Goal: Task Accomplishment & Management: Complete application form

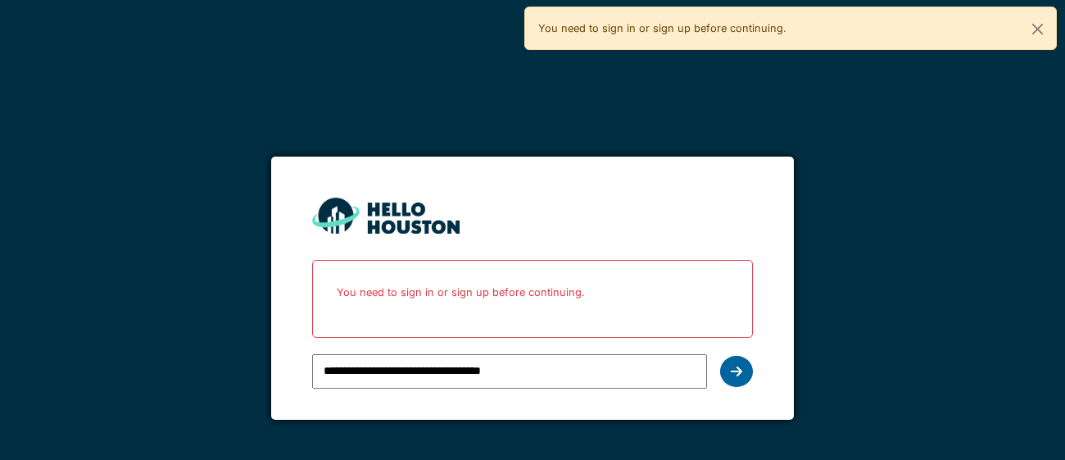
click at [736, 374] on icon at bounding box center [736, 371] width 11 height 13
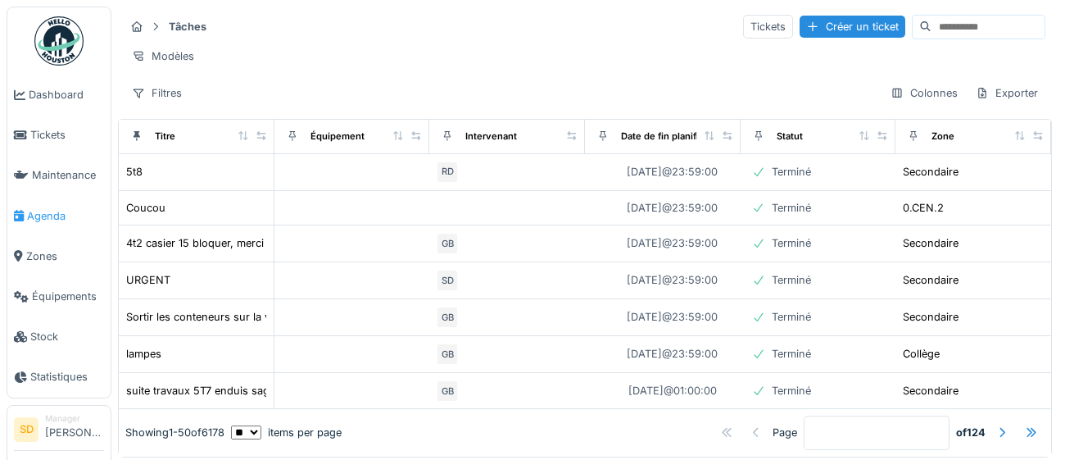
click at [43, 215] on span "Agenda" at bounding box center [65, 216] width 77 height 16
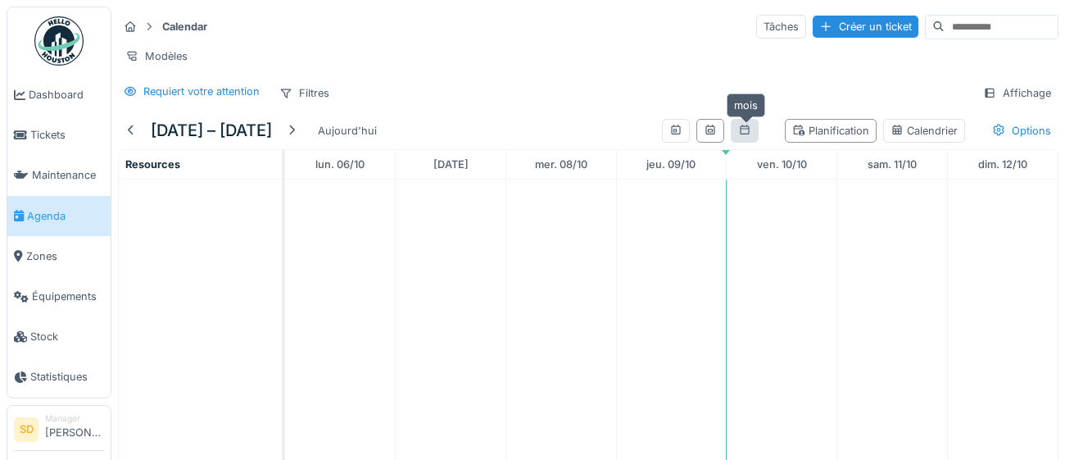
click at [746, 131] on icon at bounding box center [744, 130] width 13 height 11
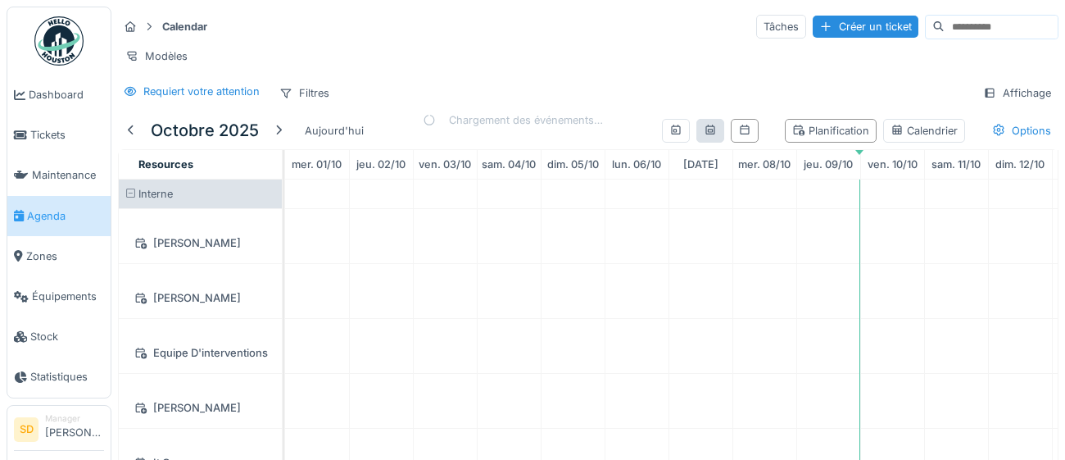
click at [710, 137] on div at bounding box center [710, 131] width 13 height 16
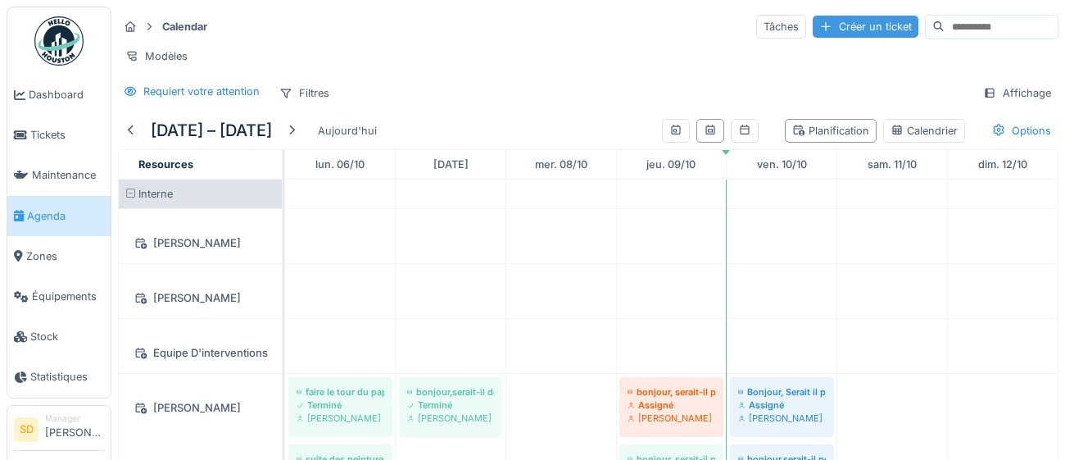
click at [838, 29] on div "Créer un ticket" at bounding box center [866, 27] width 106 height 22
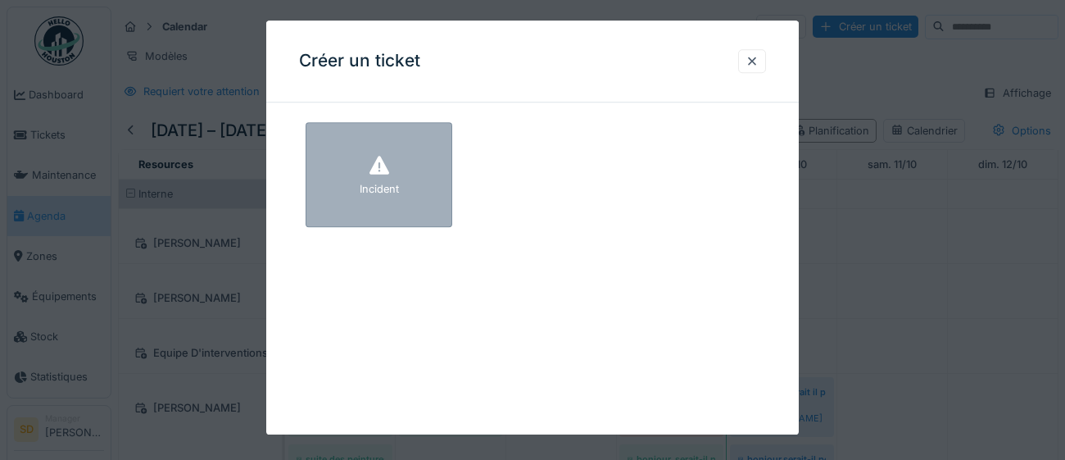
click at [411, 199] on div "Incident" at bounding box center [379, 174] width 147 height 105
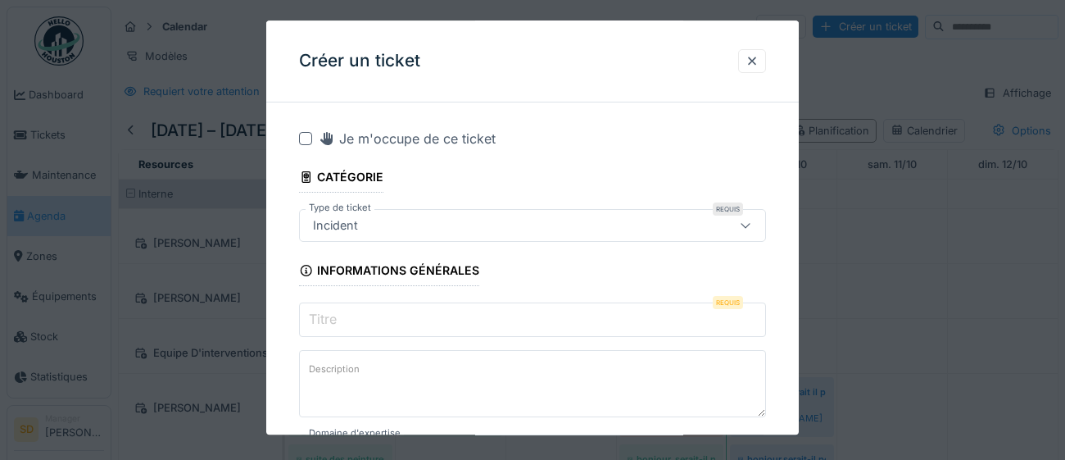
click at [382, 315] on input "Titre" at bounding box center [532, 319] width 467 height 34
paste input "**********"
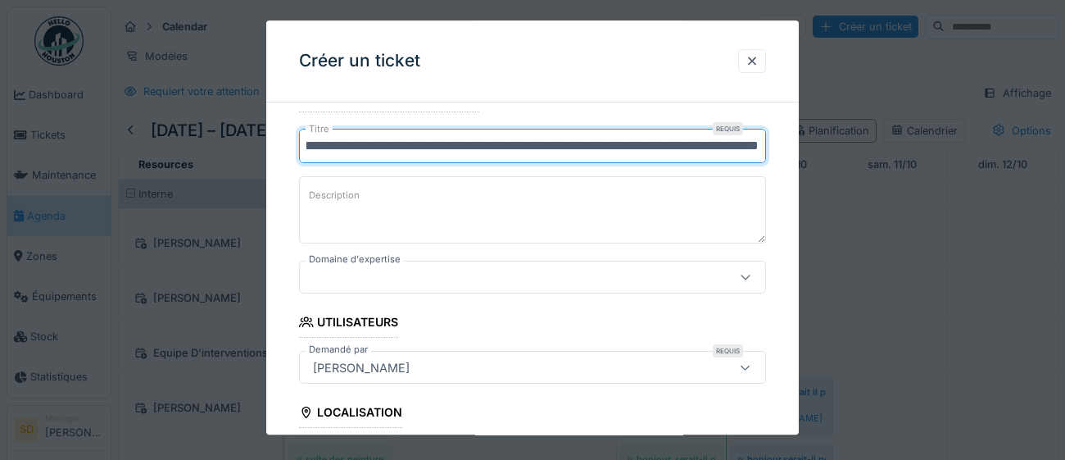
scroll to position [175, 0]
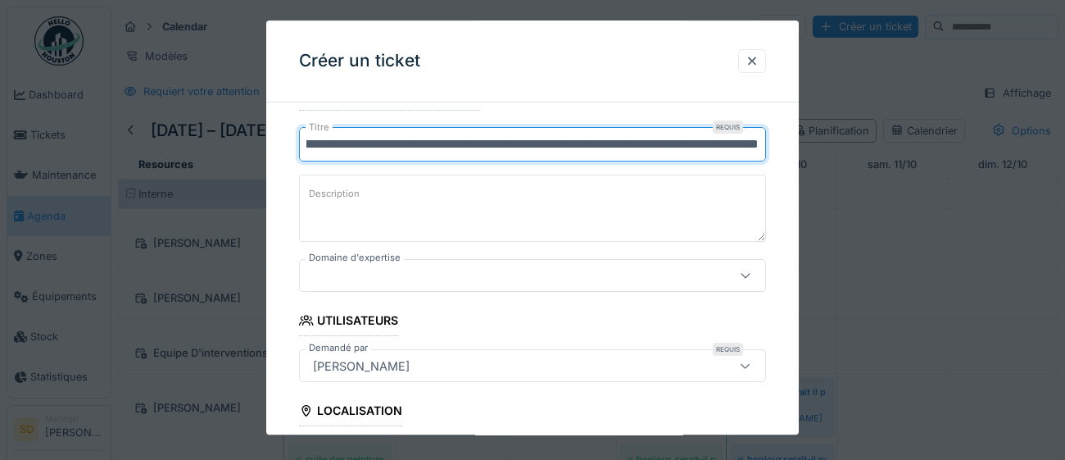
type input "**********"
click at [747, 278] on icon at bounding box center [745, 275] width 13 height 11
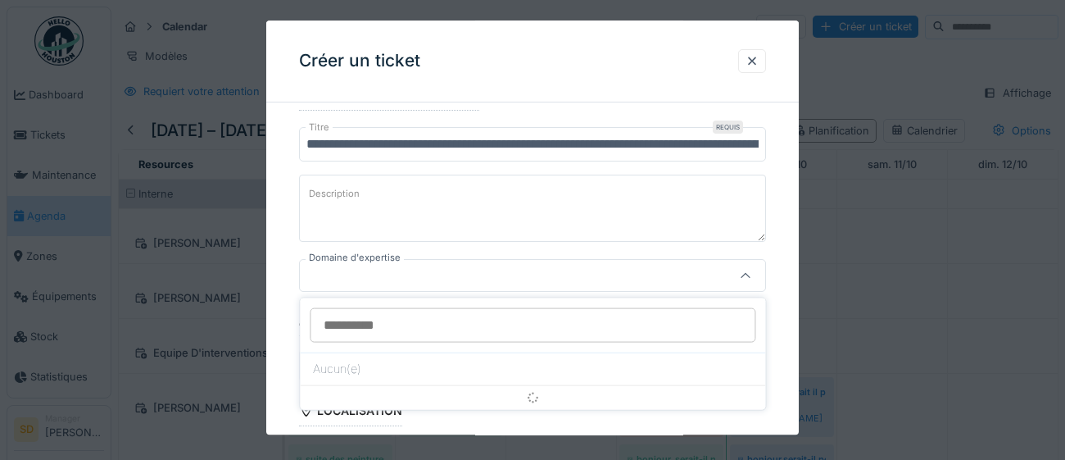
scroll to position [224, 0]
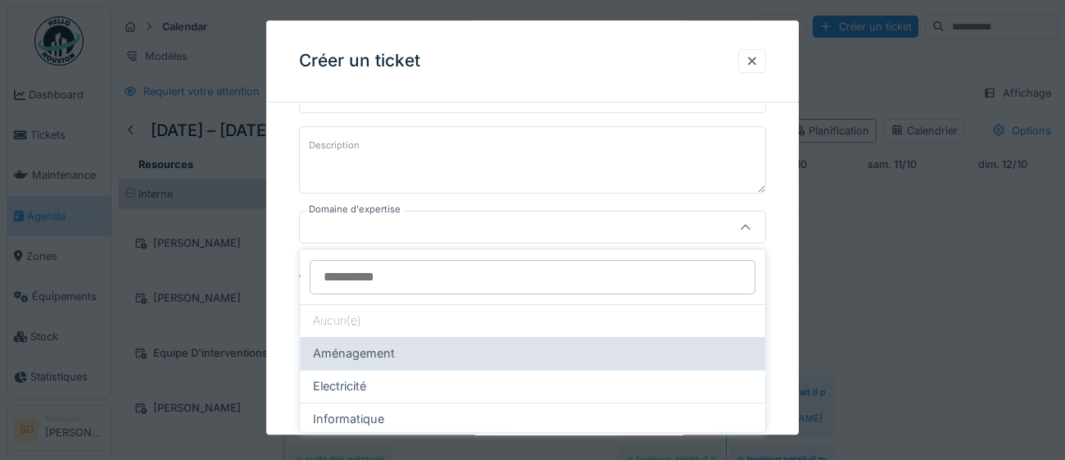
click at [384, 352] on span "Aménagement" at bounding box center [354, 353] width 82 height 18
type input "****"
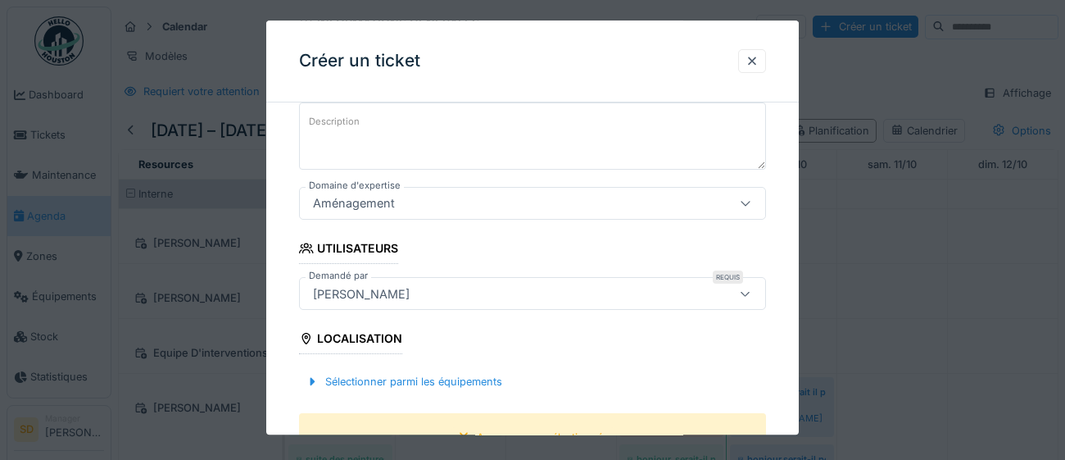
scroll to position [288, 0]
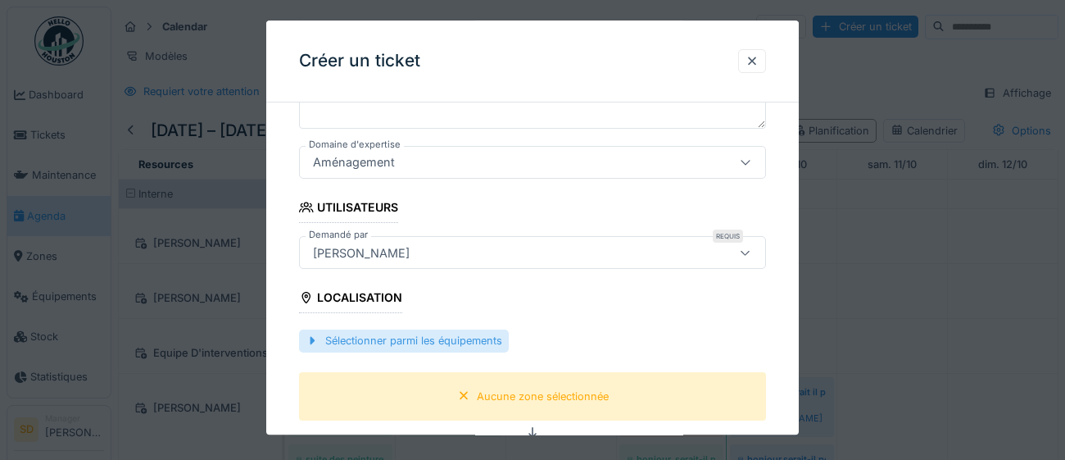
click at [419, 345] on div "Sélectionner parmi les équipements" at bounding box center [404, 341] width 210 height 22
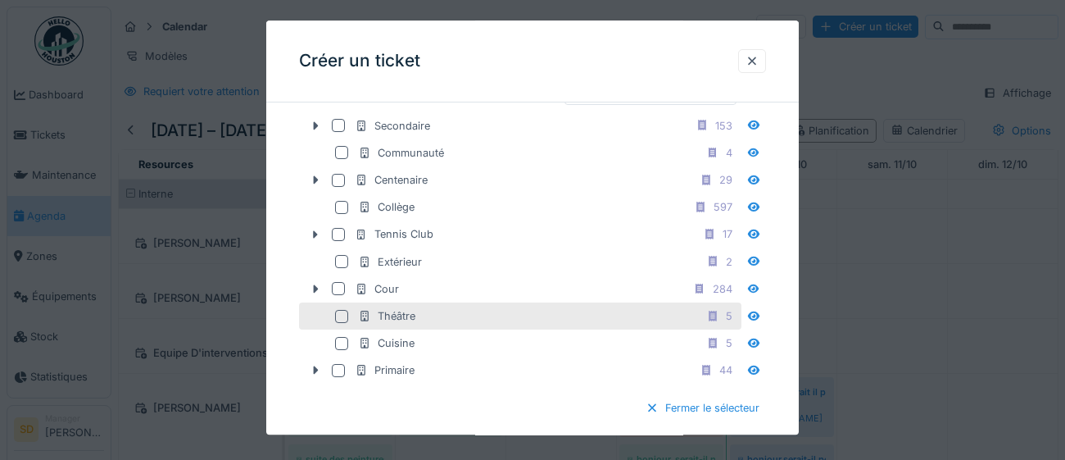
scroll to position [542, 0]
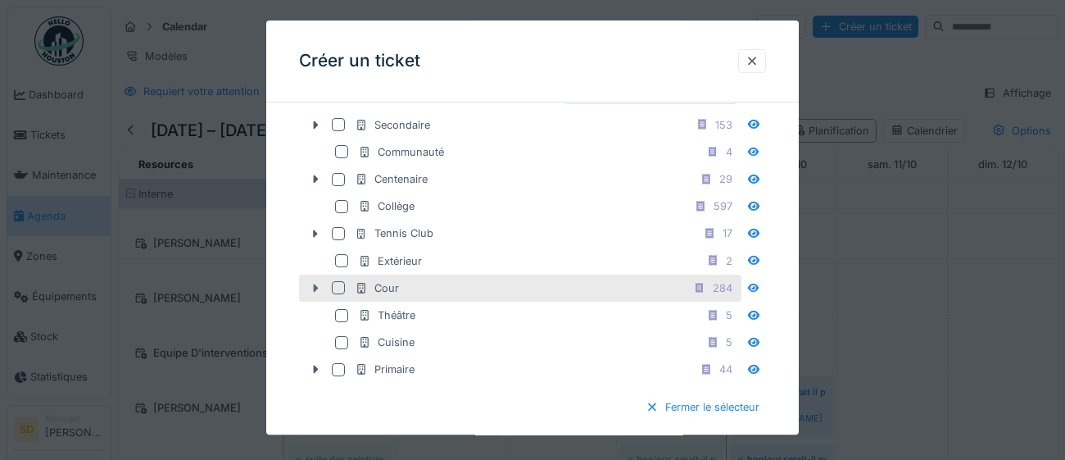
click at [315, 292] on icon at bounding box center [316, 288] width 5 height 8
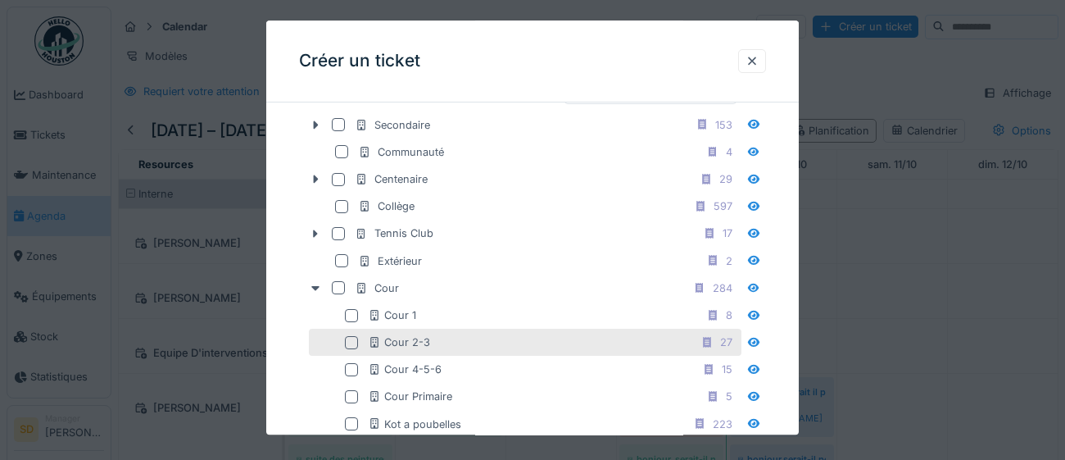
click at [355, 349] on div at bounding box center [351, 342] width 13 height 13
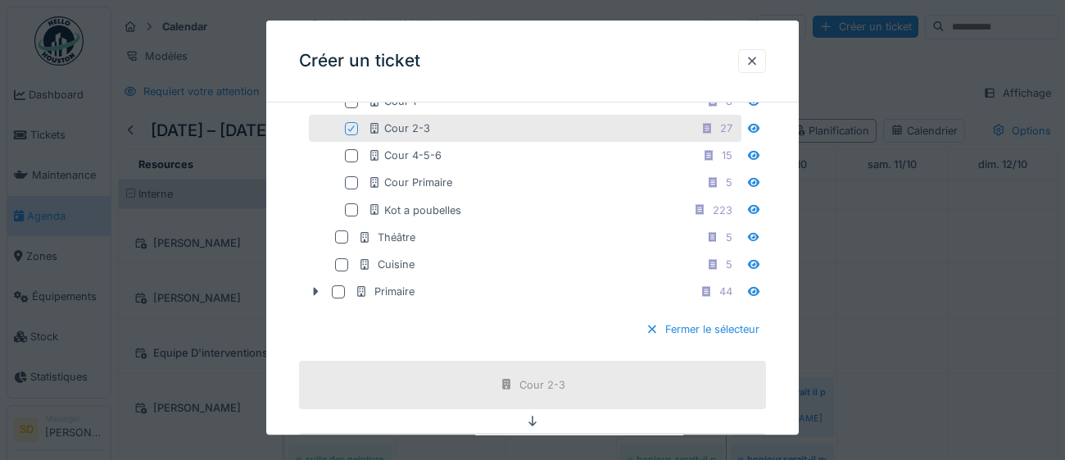
scroll to position [770, 0]
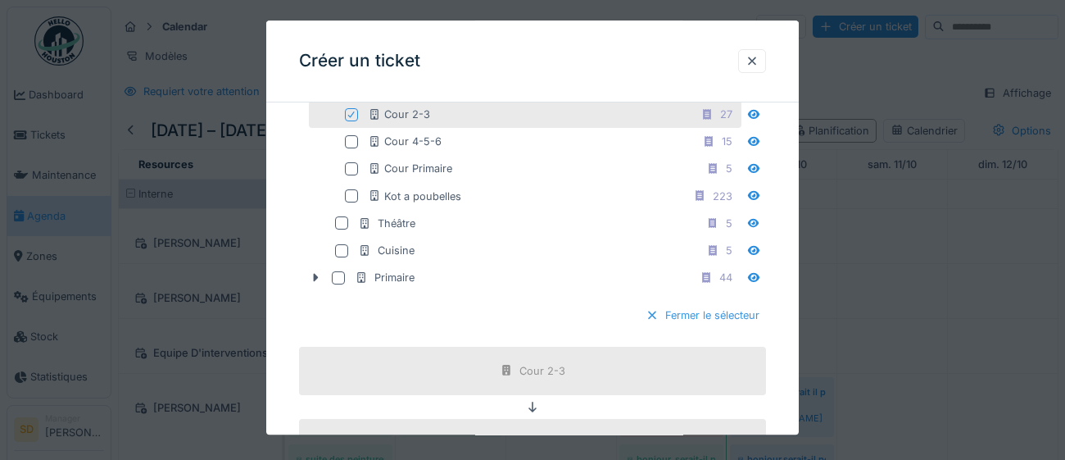
click at [741, 327] on div "Fermer le sélecteur" at bounding box center [702, 316] width 127 height 22
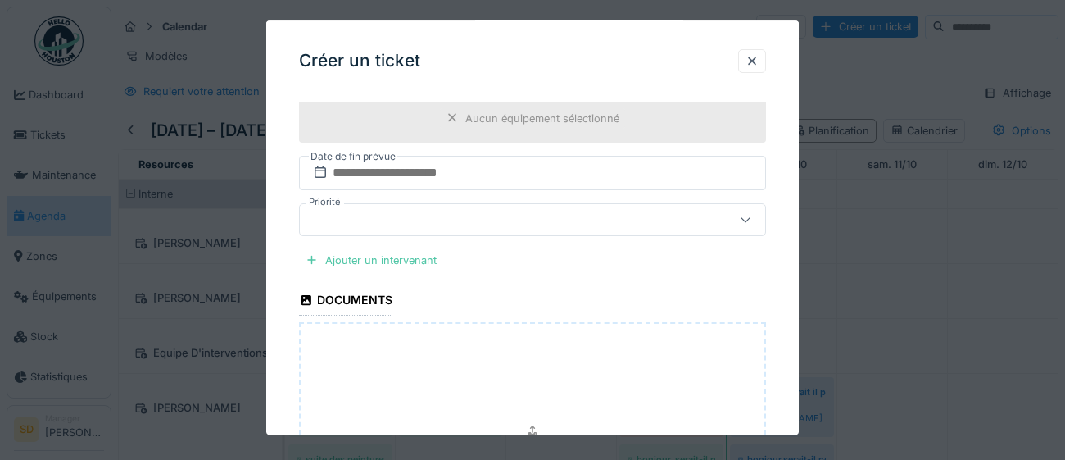
scroll to position [640, 0]
click at [416, 259] on div "Ajouter un intervenant" at bounding box center [371, 258] width 144 height 22
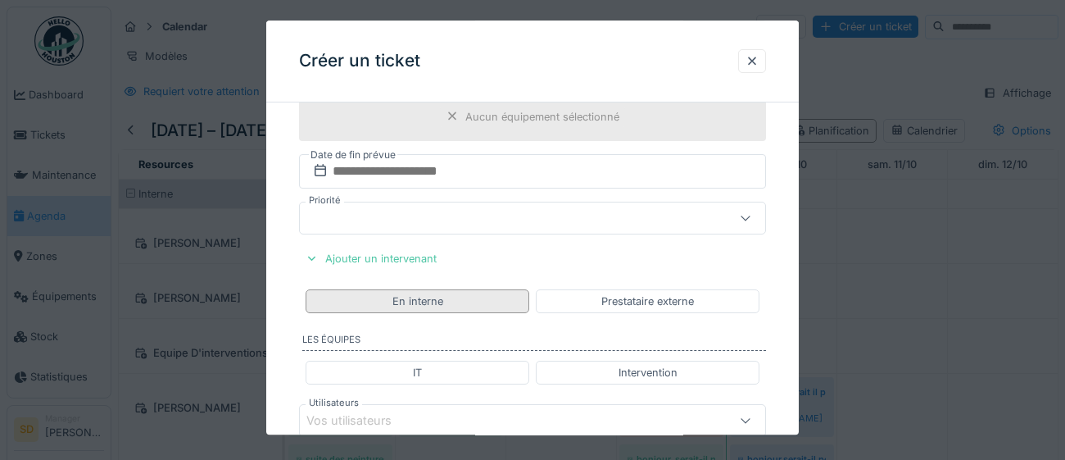
click at [469, 297] on div "En interne" at bounding box center [418, 301] width 224 height 24
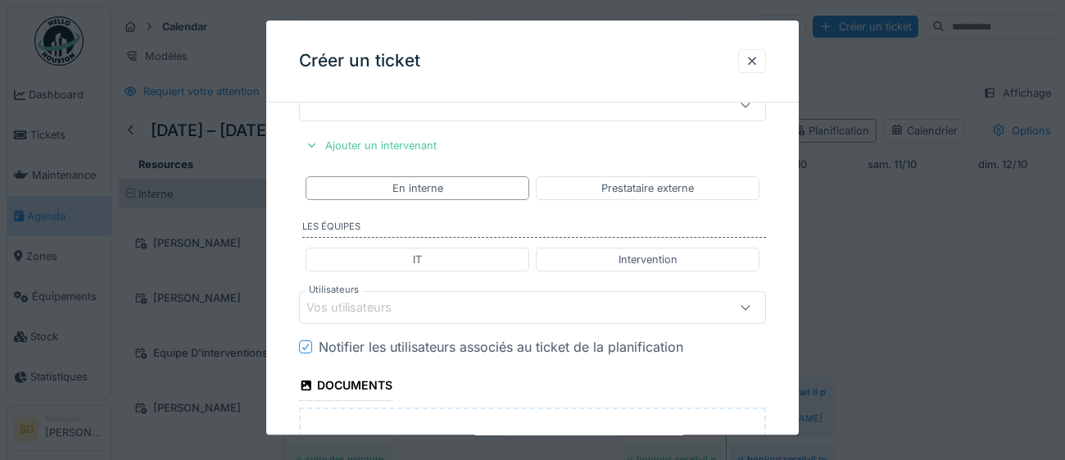
scroll to position [764, 0]
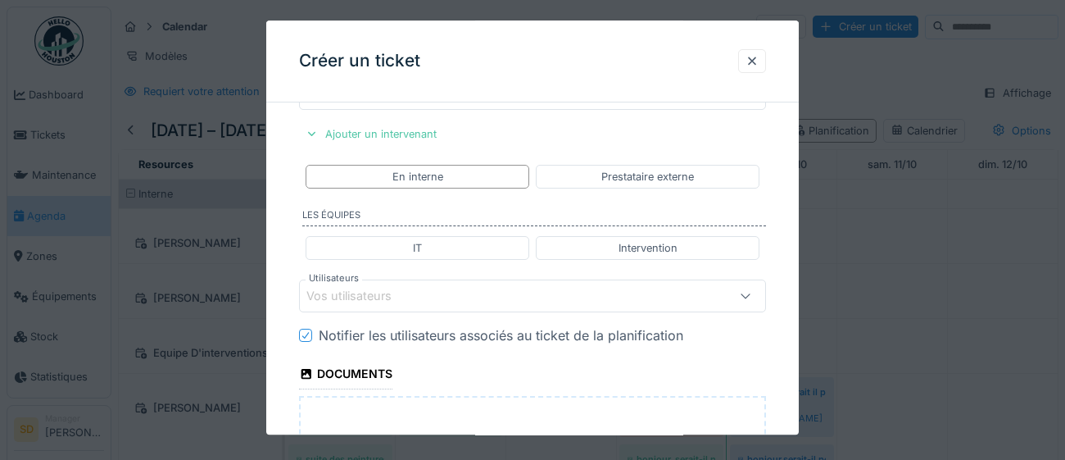
click at [505, 301] on div "Vos utilisateurs" at bounding box center [503, 296] width 394 height 18
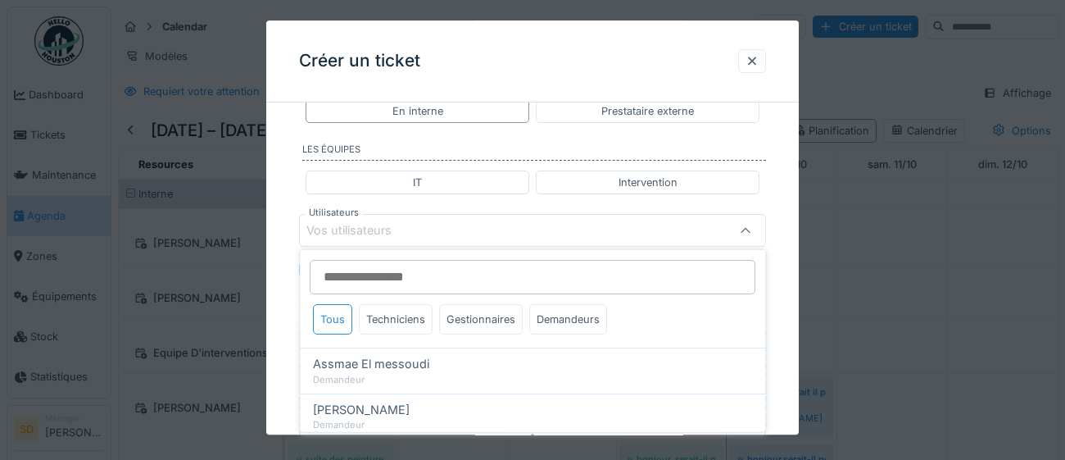
scroll to position [832, 0]
click at [485, 314] on div "Gestionnaires" at bounding box center [481, 319] width 84 height 30
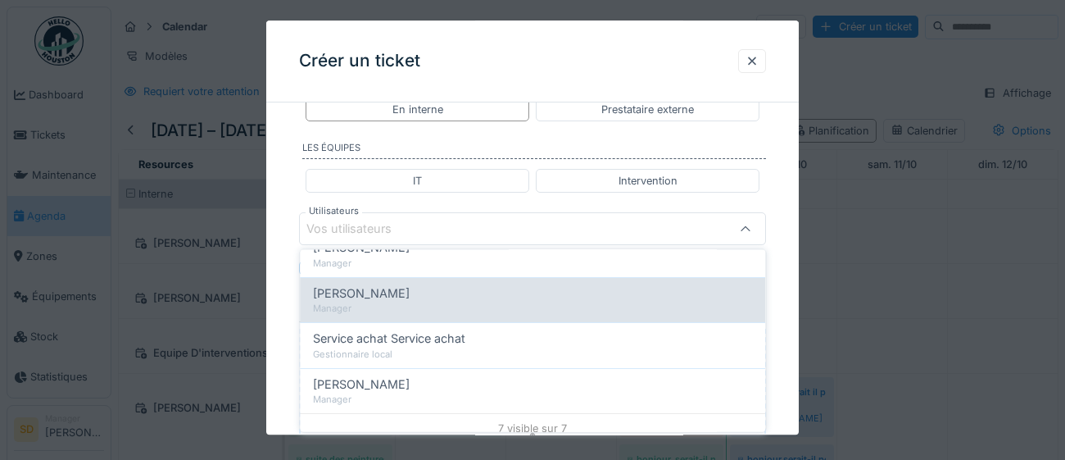
scroll to position [253, 0]
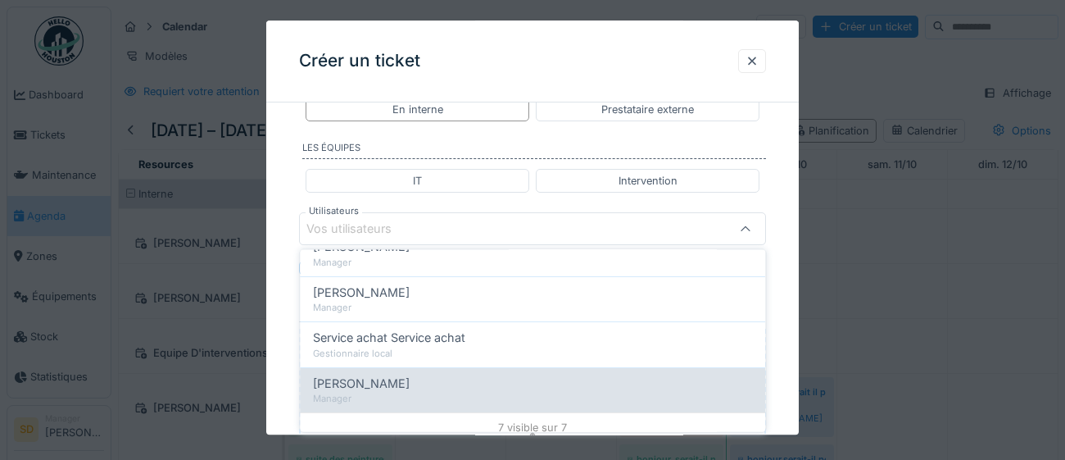
click at [369, 383] on span "Stéphane Dardenne" at bounding box center [361, 383] width 97 height 18
type input "****"
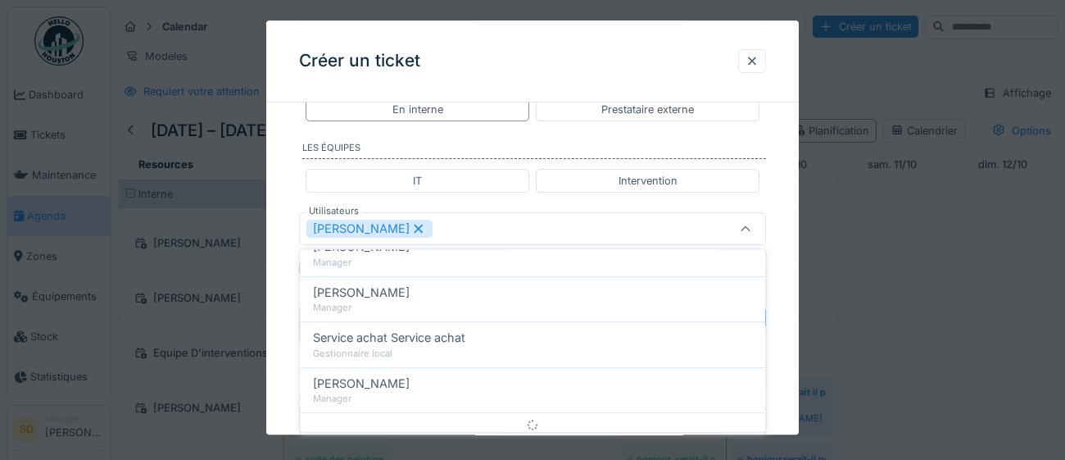
scroll to position [0, 0]
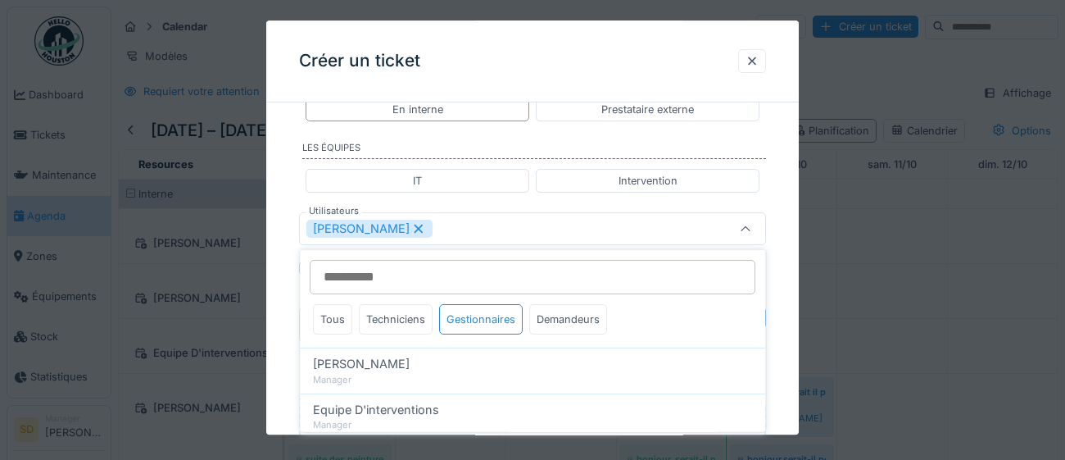
click at [791, 380] on div "**********" at bounding box center [532, 21] width 532 height 1474
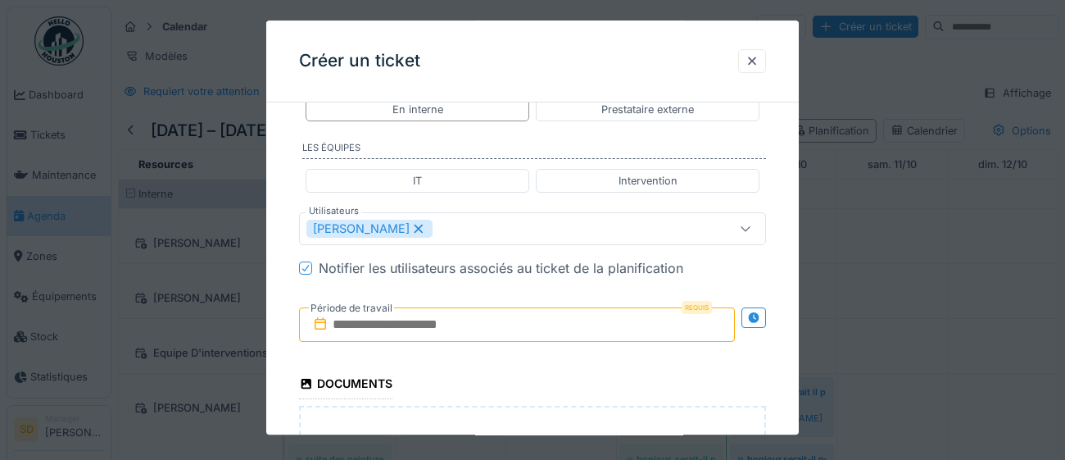
click at [563, 319] on input "text" at bounding box center [517, 324] width 436 height 34
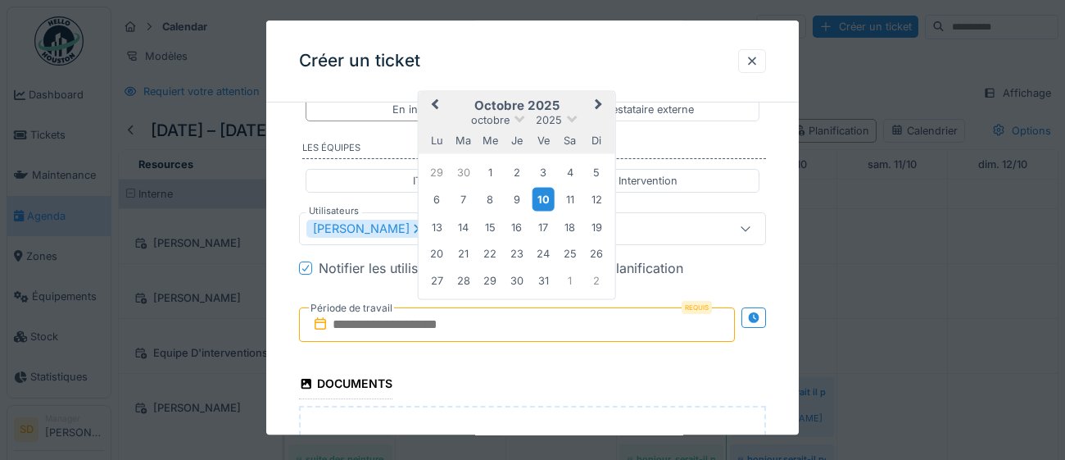
click at [551, 203] on div "10" at bounding box center [543, 200] width 22 height 24
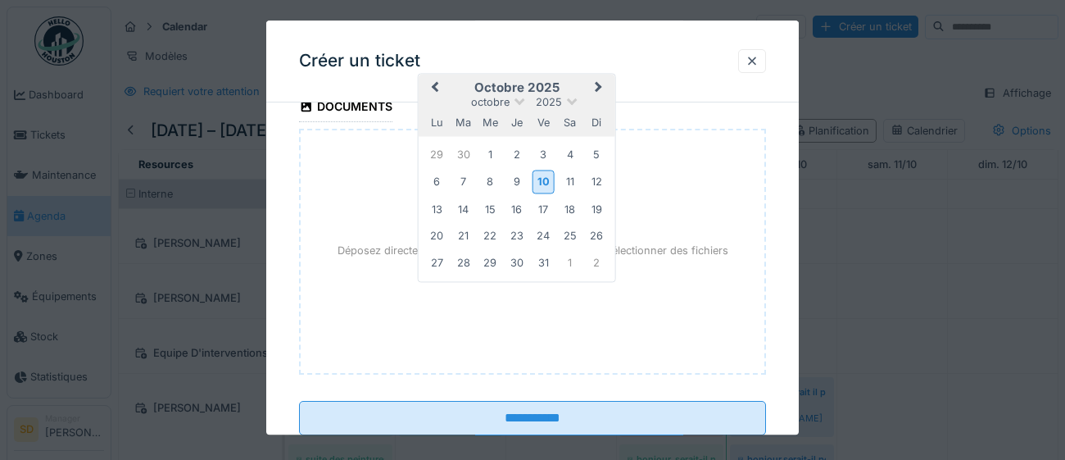
scroll to position [1153, 0]
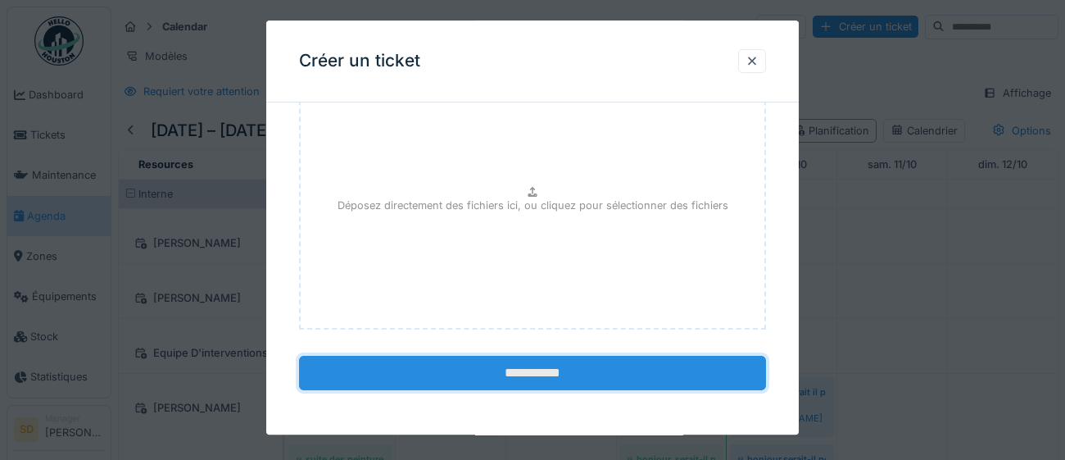
click at [538, 377] on input "**********" at bounding box center [532, 373] width 467 height 34
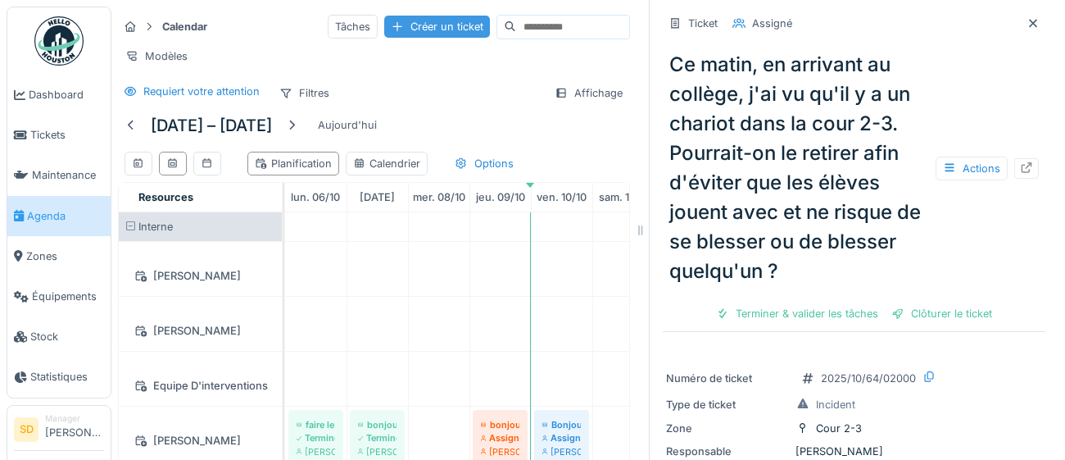
click at [384, 25] on div "Créer un ticket" at bounding box center [437, 27] width 106 height 22
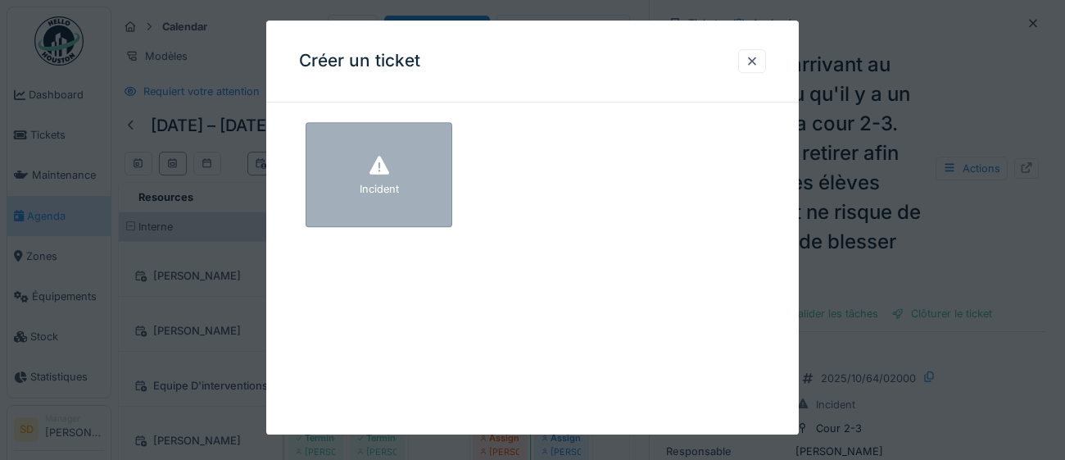
click at [410, 202] on div "Incident" at bounding box center [379, 174] width 147 height 105
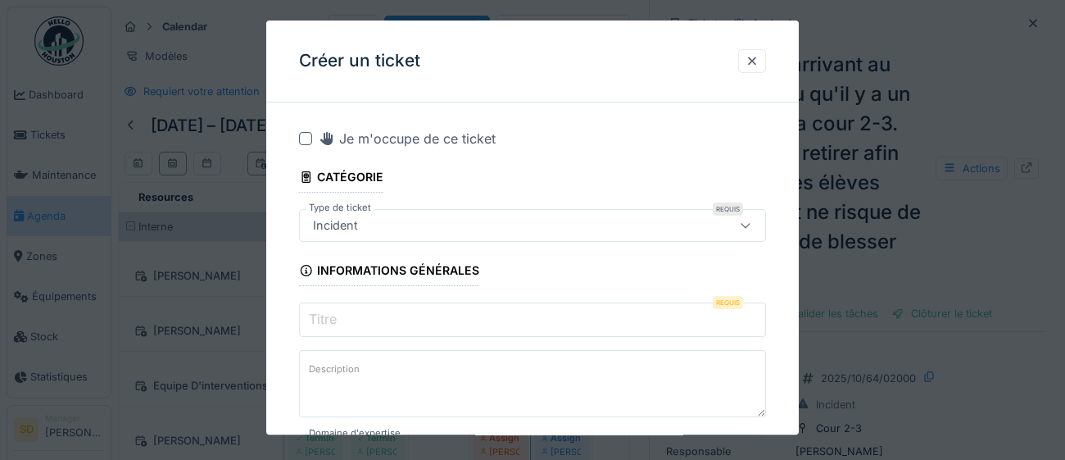
click at [351, 322] on input "Titre" at bounding box center [532, 319] width 467 height 34
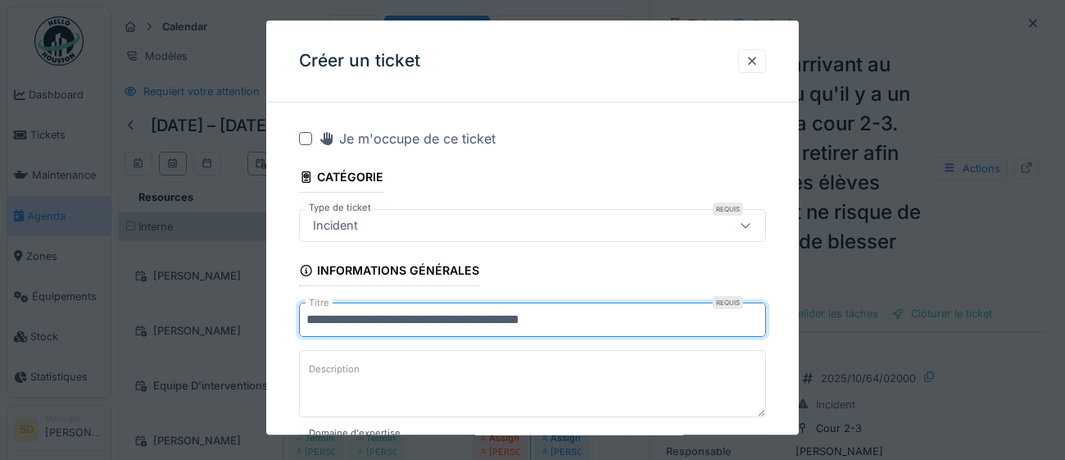
click at [541, 316] on input "**********" at bounding box center [532, 319] width 467 height 34
click at [582, 329] on input "**********" at bounding box center [532, 319] width 467 height 34
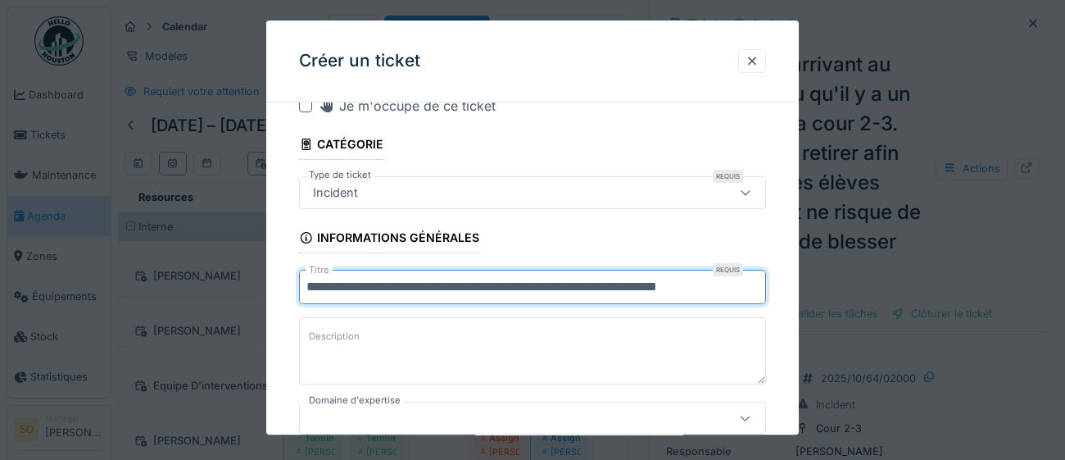
scroll to position [71, 0]
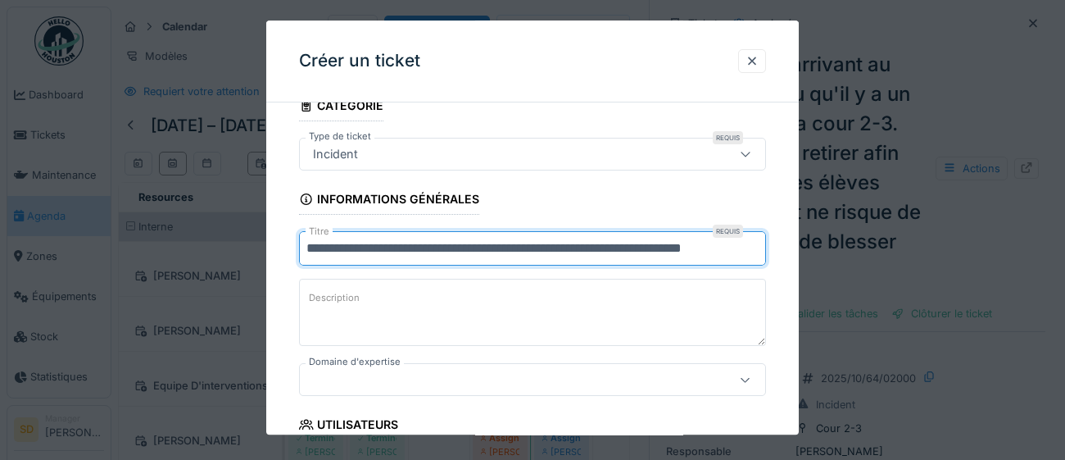
type input "**********"
click at [514, 383] on div at bounding box center [503, 380] width 394 height 18
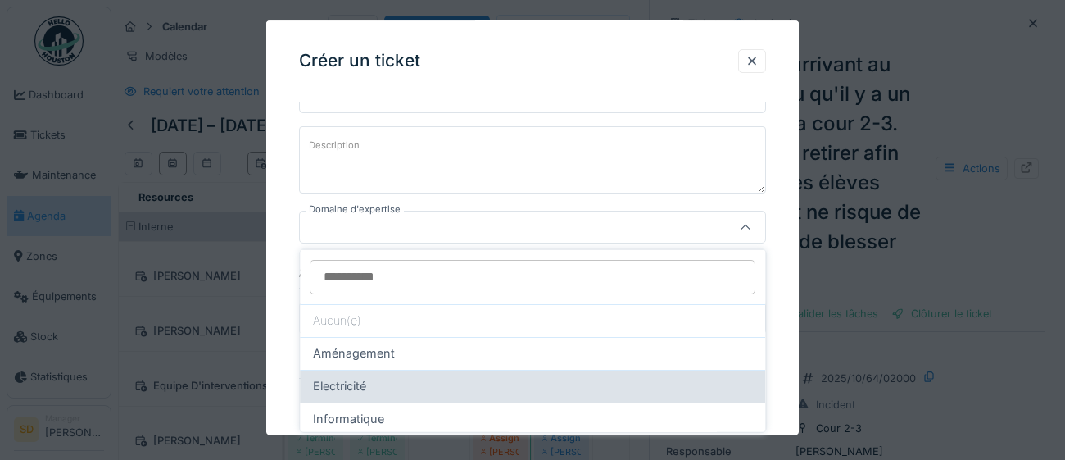
scroll to position [25, 0]
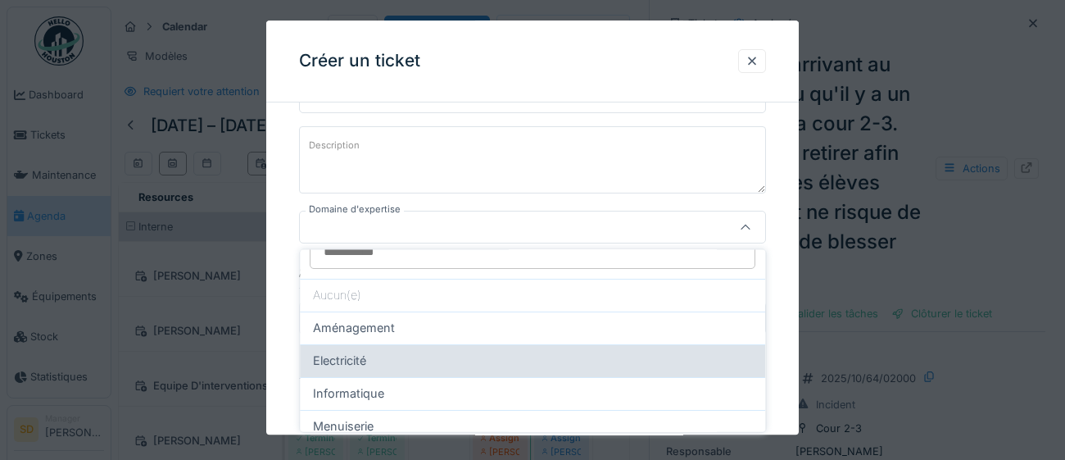
click at [513, 361] on div "Electricité" at bounding box center [532, 360] width 439 height 18
type input "***"
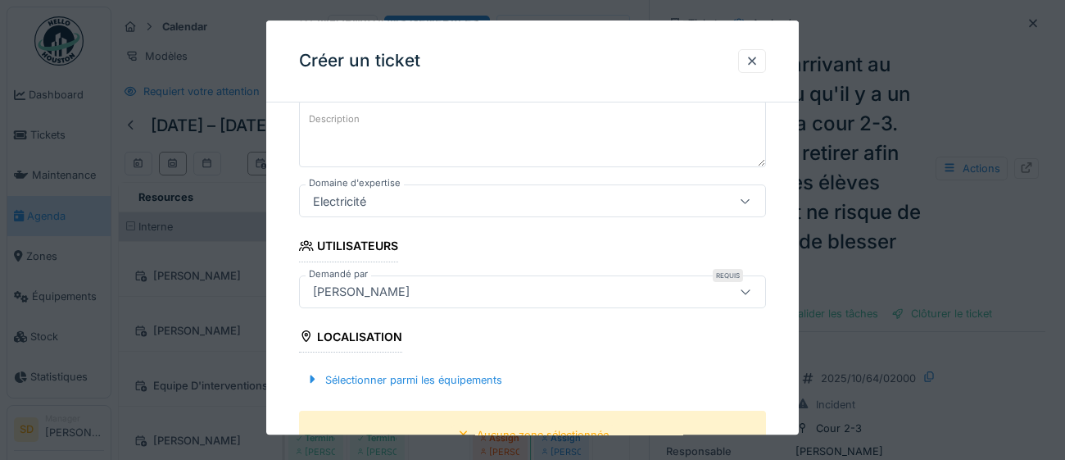
scroll to position [261, 0]
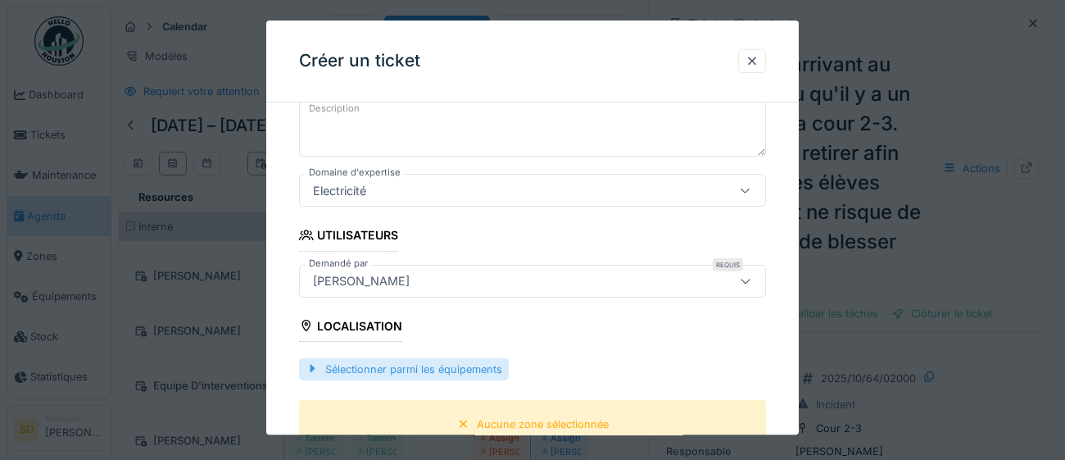
click at [429, 370] on div "Sélectionner parmi les équipements" at bounding box center [404, 369] width 210 height 22
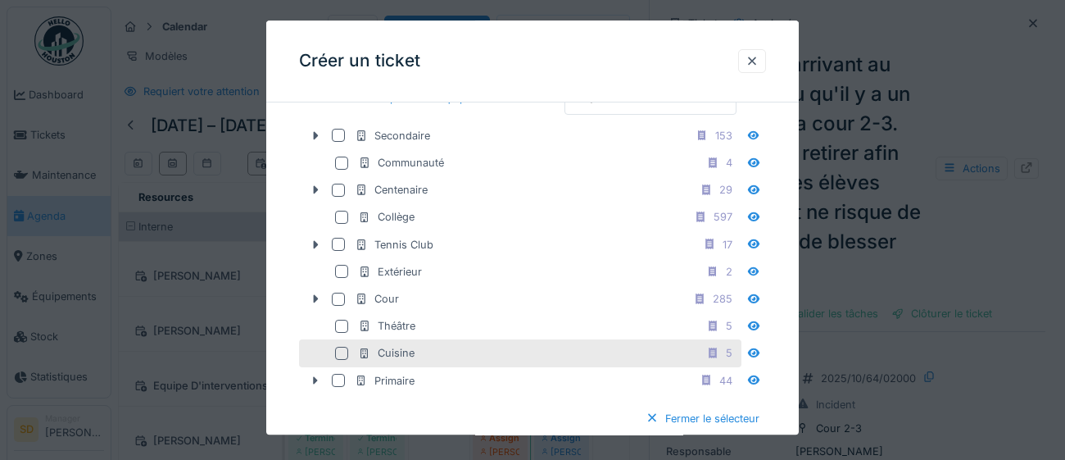
scroll to position [569, 0]
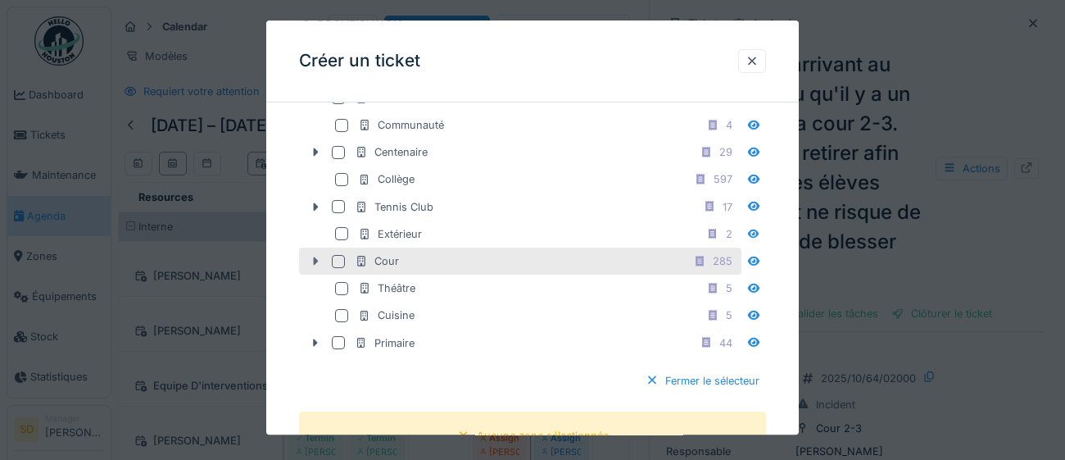
click at [315, 265] on icon at bounding box center [316, 261] width 5 height 8
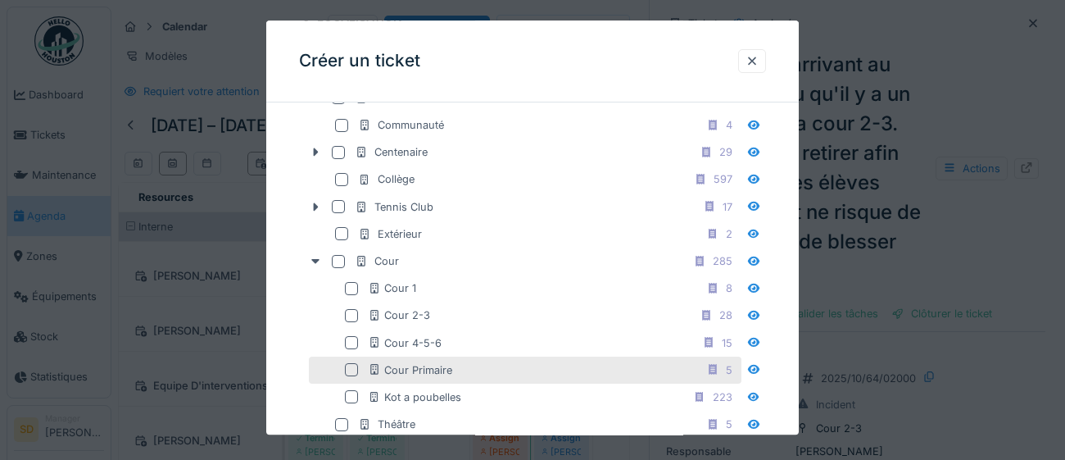
click at [351, 377] on div at bounding box center [351, 370] width 13 height 13
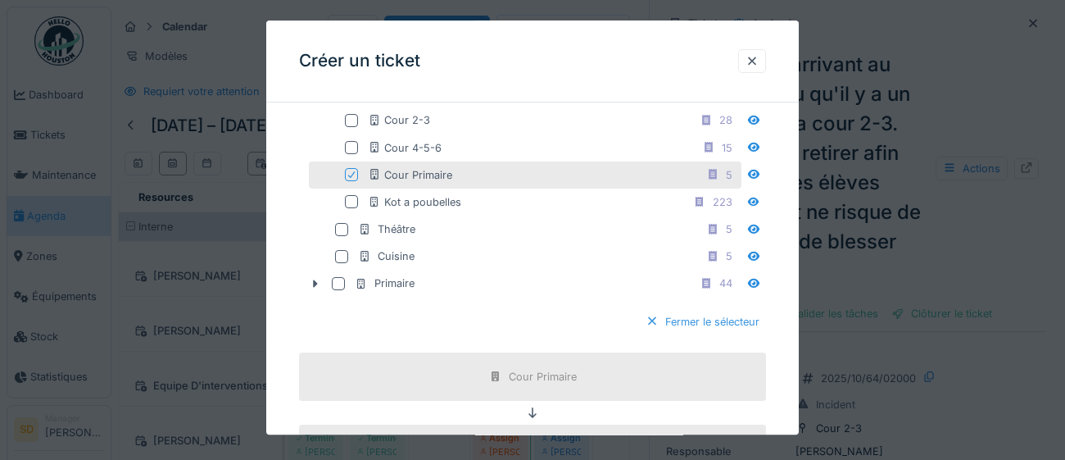
click at [728, 333] on div "Fermer le sélecteur" at bounding box center [702, 321] width 127 height 22
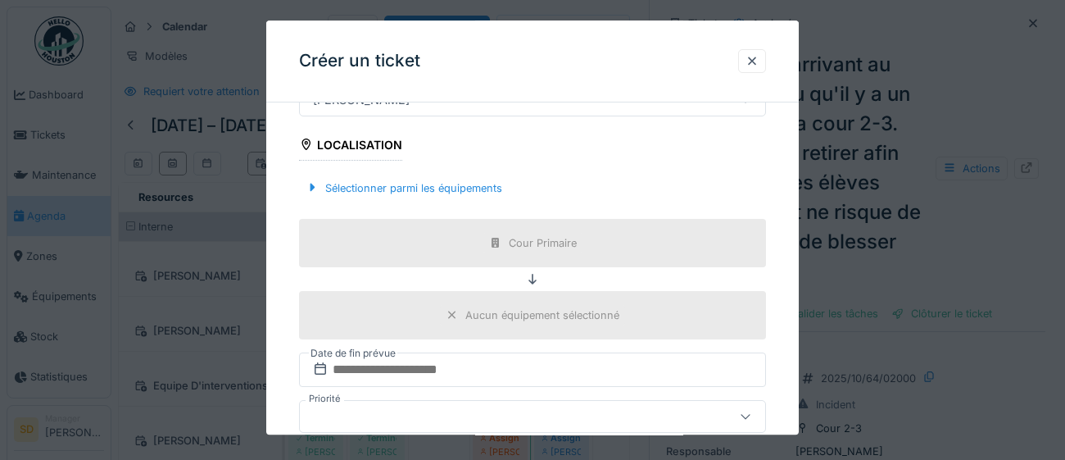
scroll to position [490, 0]
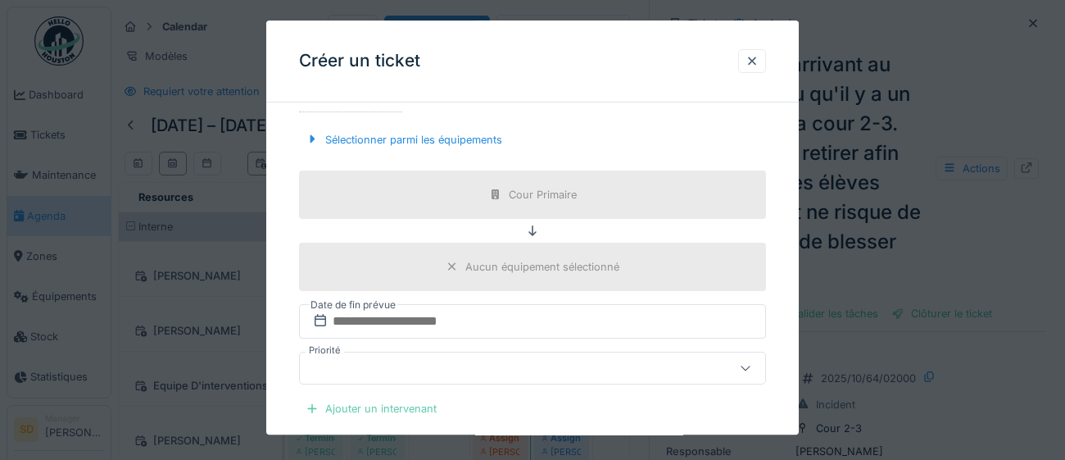
click at [339, 410] on div "Ajouter un intervenant" at bounding box center [371, 408] width 144 height 22
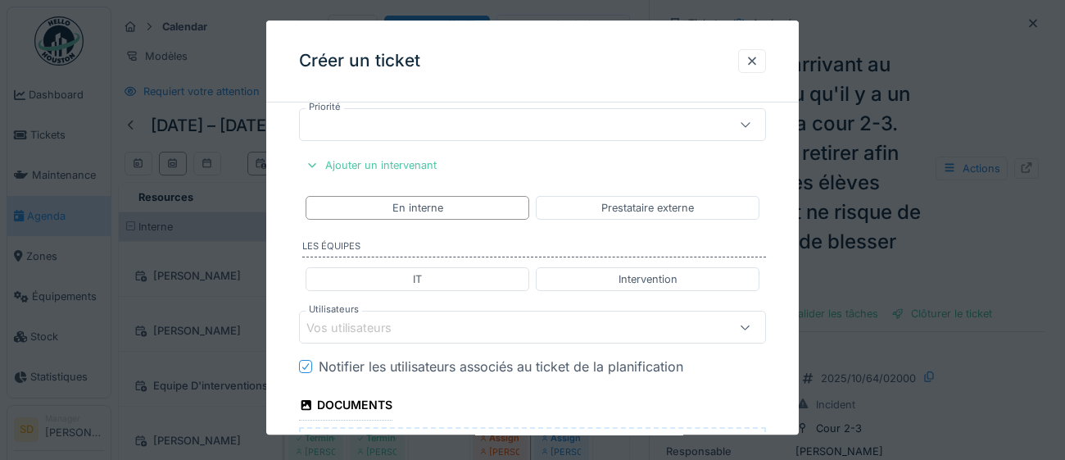
scroll to position [742, 0]
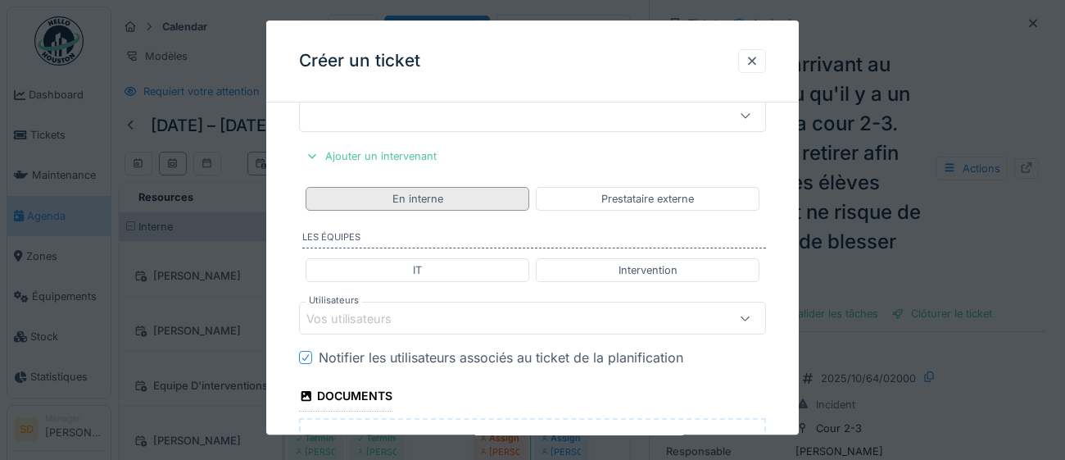
click at [446, 202] on div "En interne" at bounding box center [418, 199] width 224 height 24
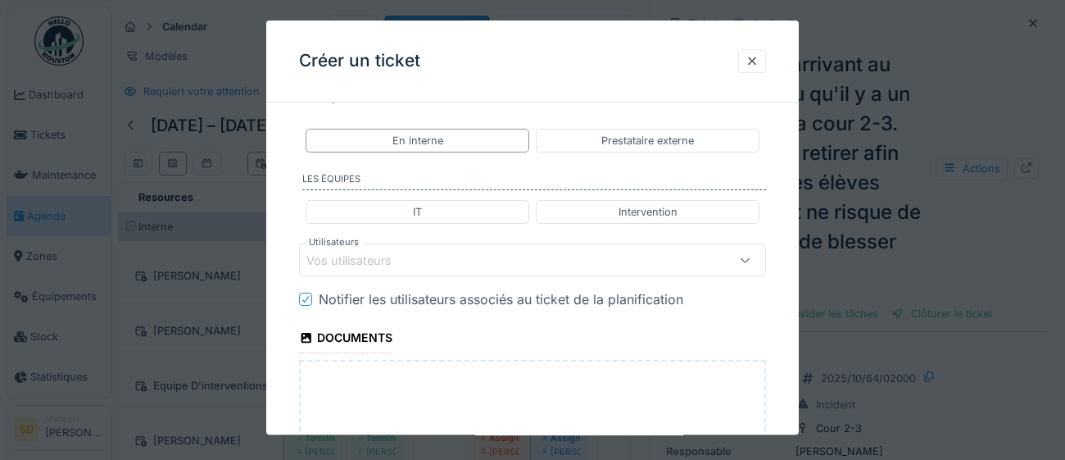
scroll to position [831, 0]
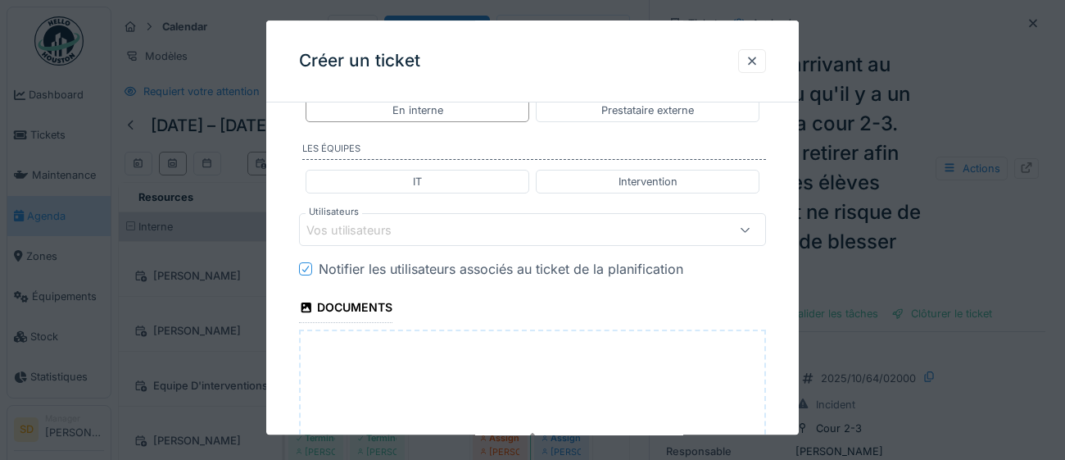
click at [438, 228] on div "Vos utilisateurs" at bounding box center [503, 230] width 394 height 18
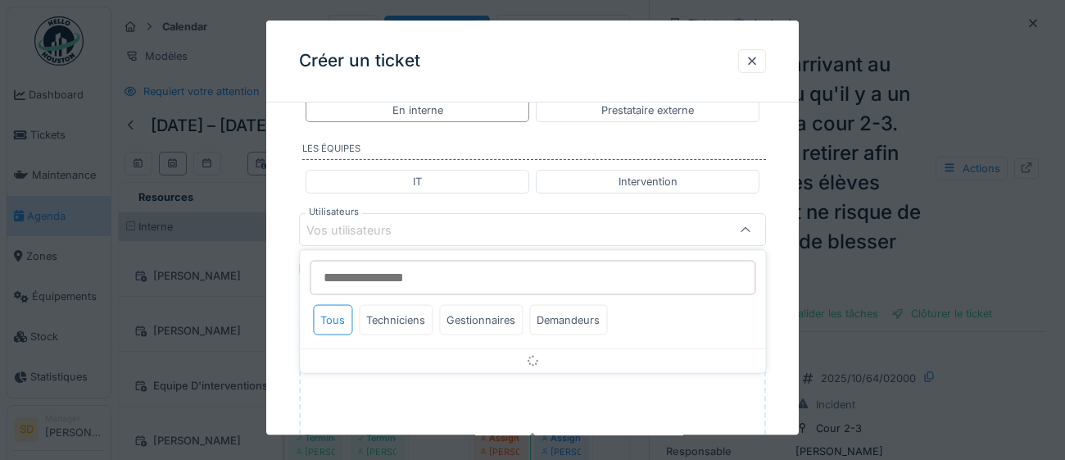
scroll to position [832, 0]
click at [488, 324] on div "Gestionnaires" at bounding box center [481, 319] width 84 height 30
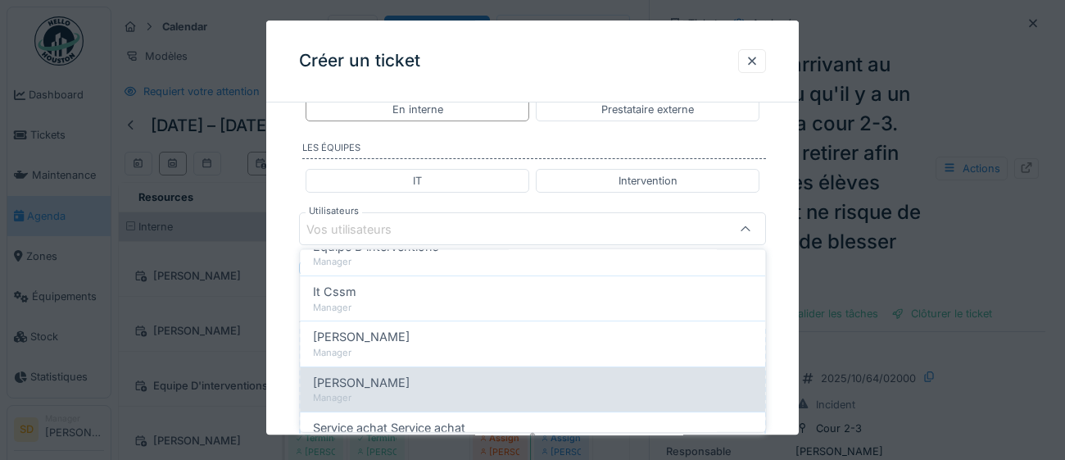
scroll to position [177, 0]
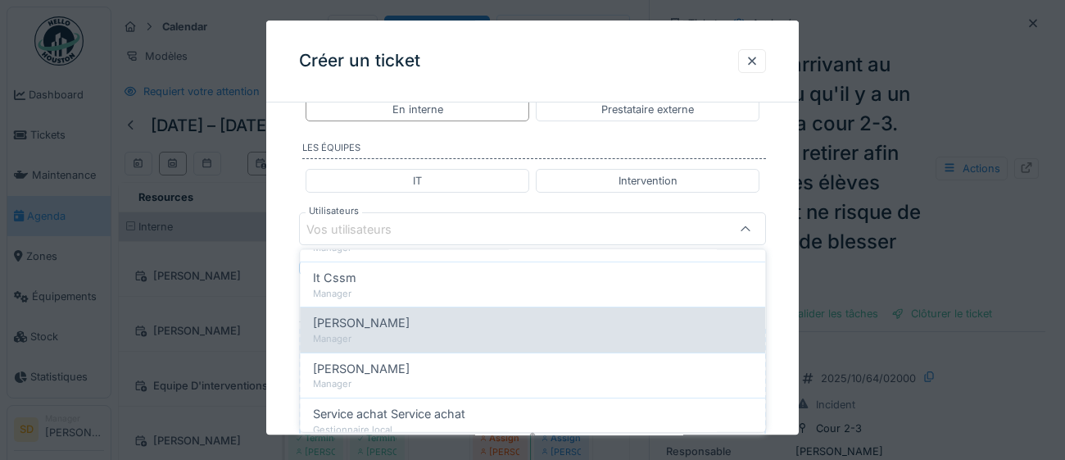
click at [443, 333] on div "Manager" at bounding box center [532, 339] width 439 height 14
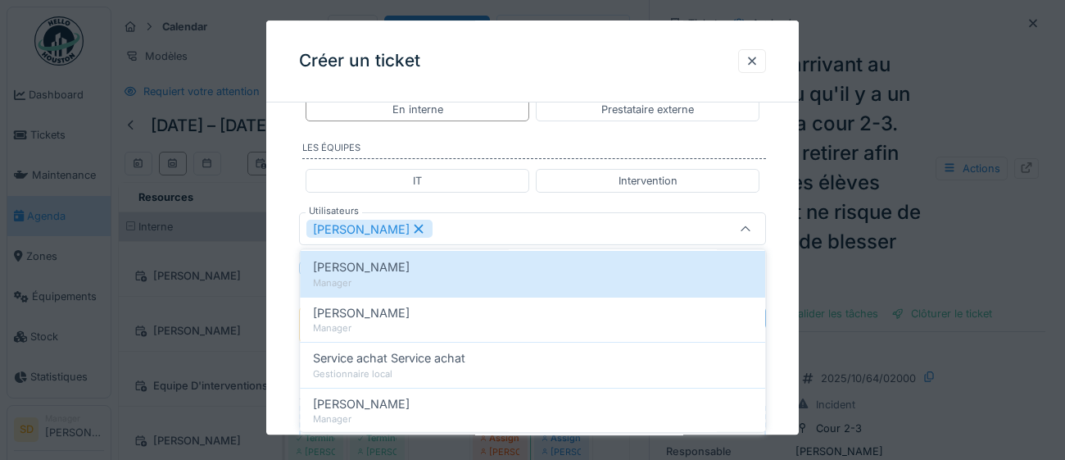
scroll to position [261, 0]
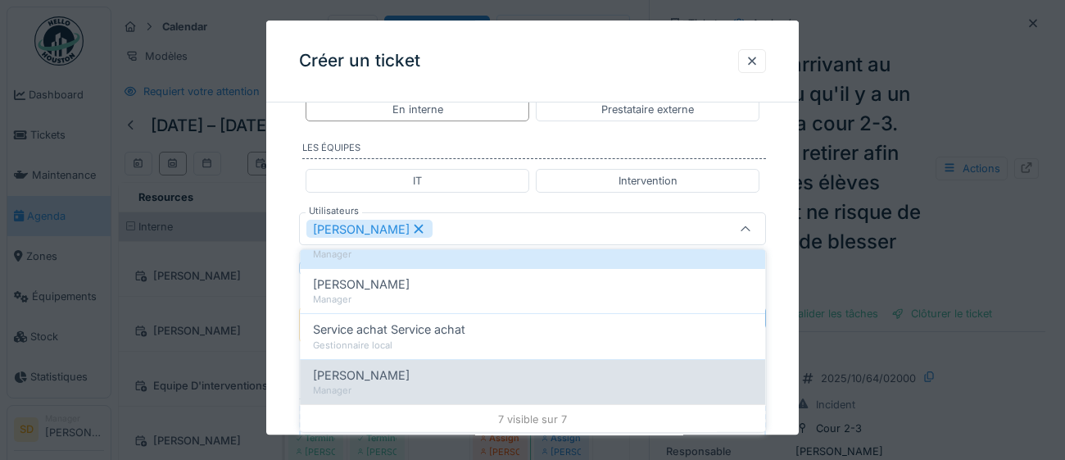
click at [415, 393] on div "Manager" at bounding box center [532, 390] width 439 height 14
type input "*********"
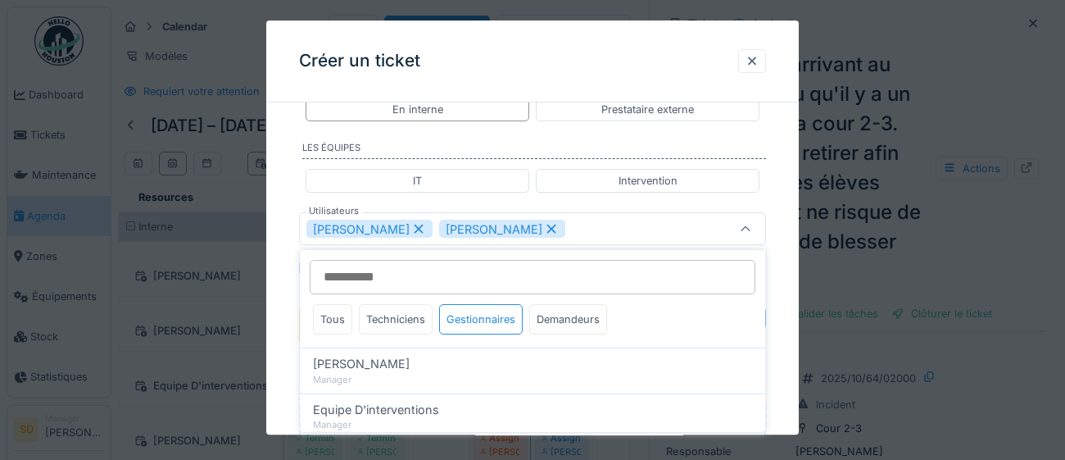
click at [783, 388] on div "**********" at bounding box center [532, 21] width 532 height 1474
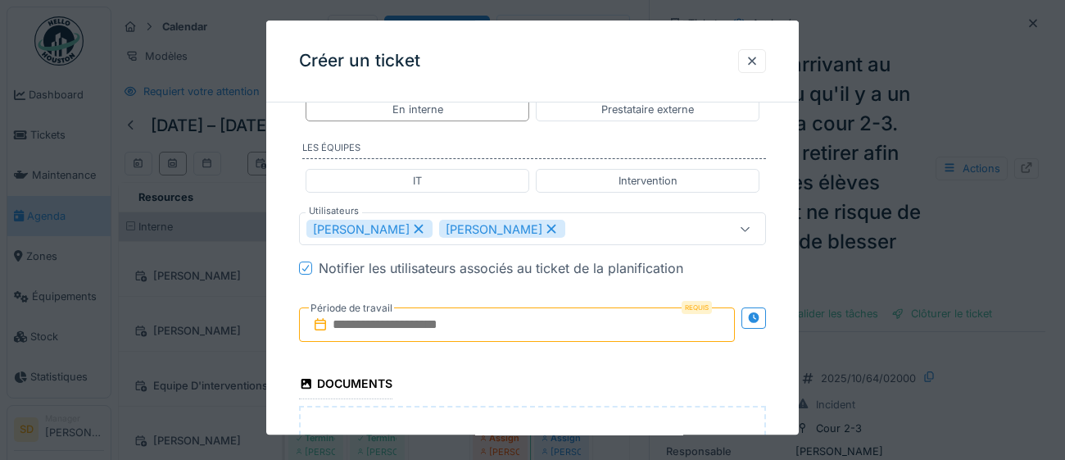
click at [595, 319] on input "text" at bounding box center [517, 325] width 436 height 34
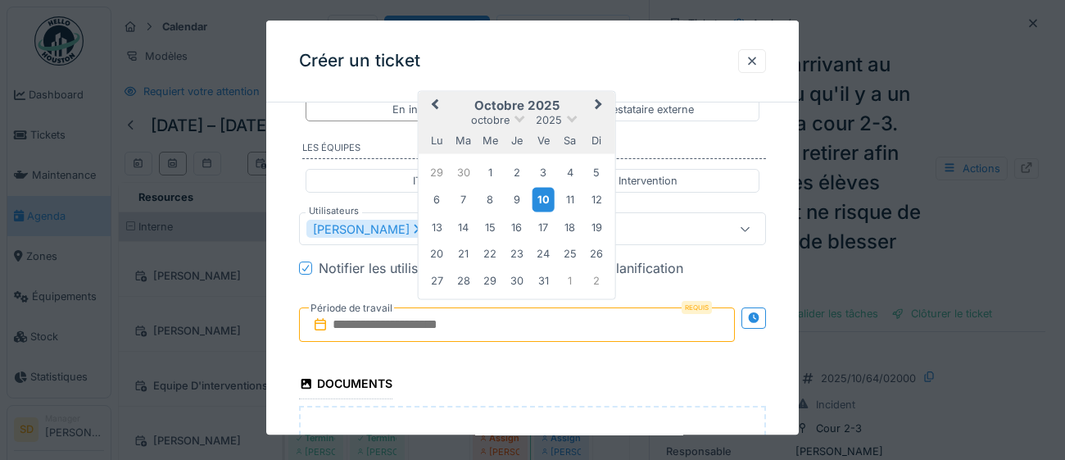
click at [549, 195] on div "10" at bounding box center [543, 200] width 22 height 24
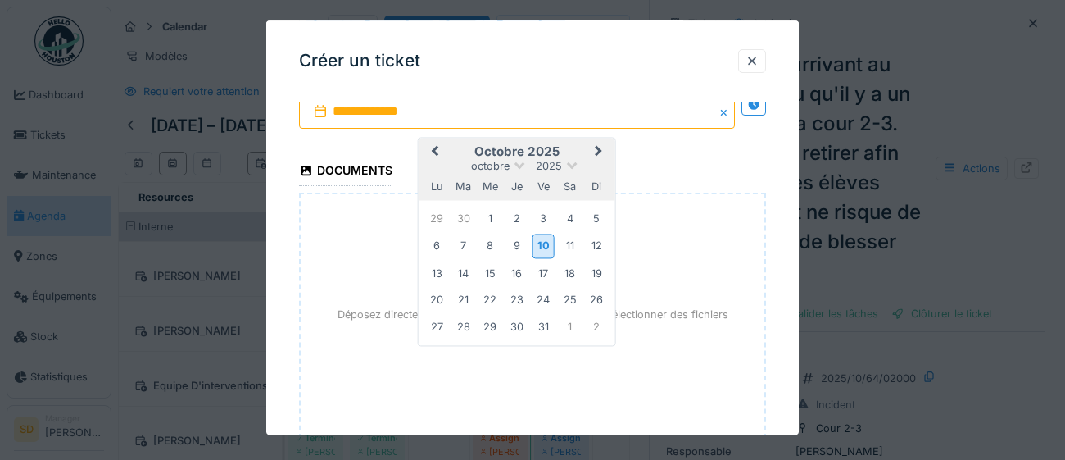
scroll to position [1153, 0]
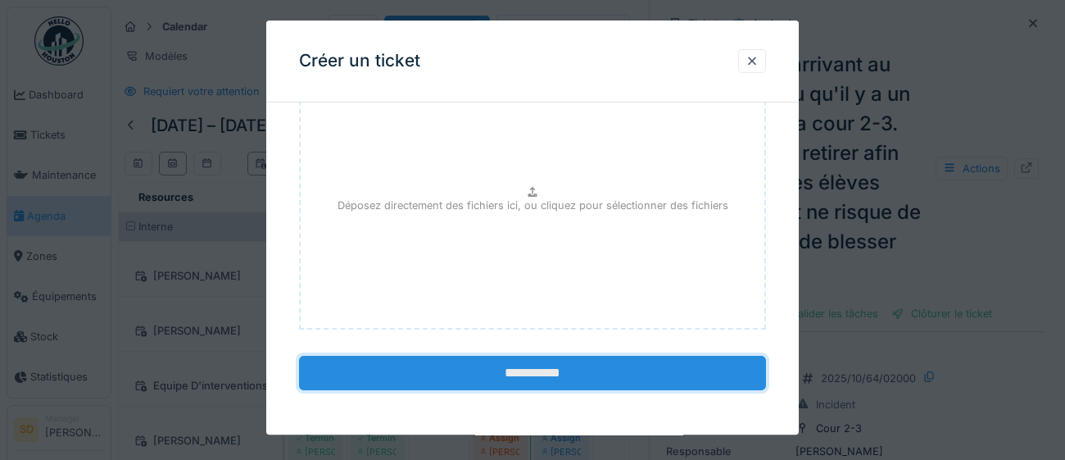
click at [532, 378] on input "**********" at bounding box center [532, 373] width 467 height 34
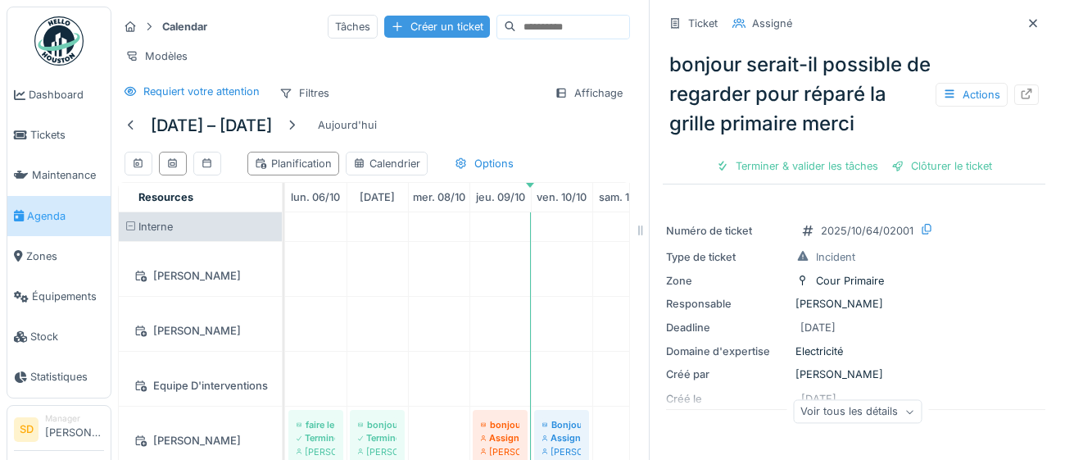
click at [402, 36] on div "Créer un ticket" at bounding box center [437, 27] width 106 height 22
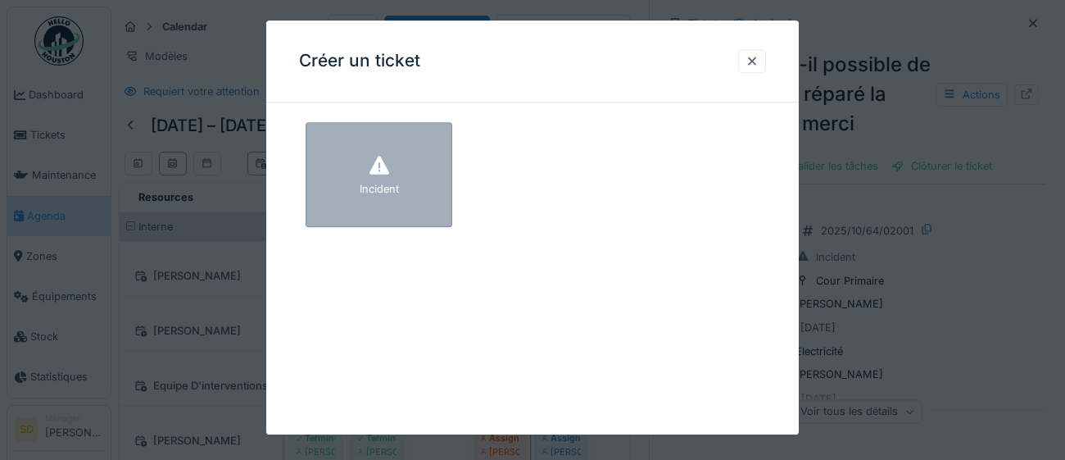
click at [437, 203] on div "Incident" at bounding box center [379, 174] width 147 height 105
click at [437, 203] on fieldset "Incident" at bounding box center [532, 175] width 467 height 118
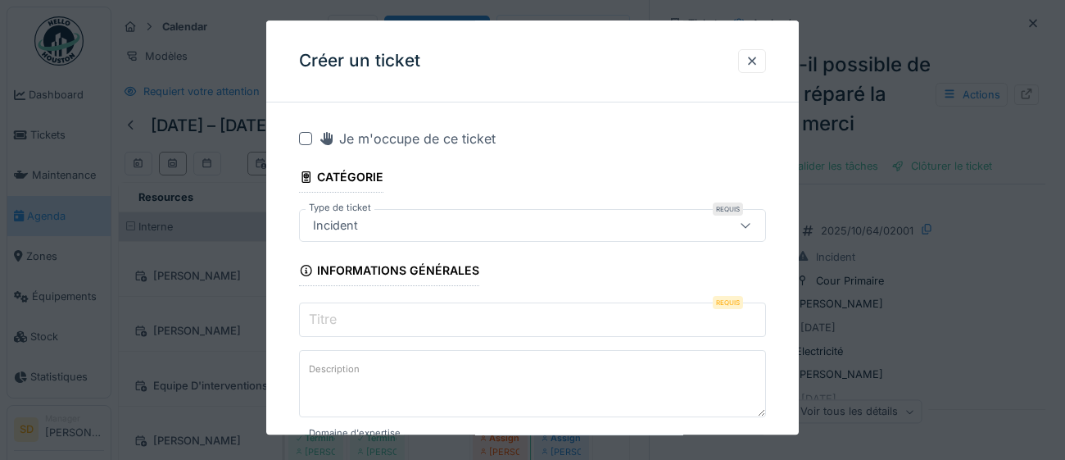
click at [382, 319] on input "Titre" at bounding box center [532, 319] width 467 height 34
paste input "**********"
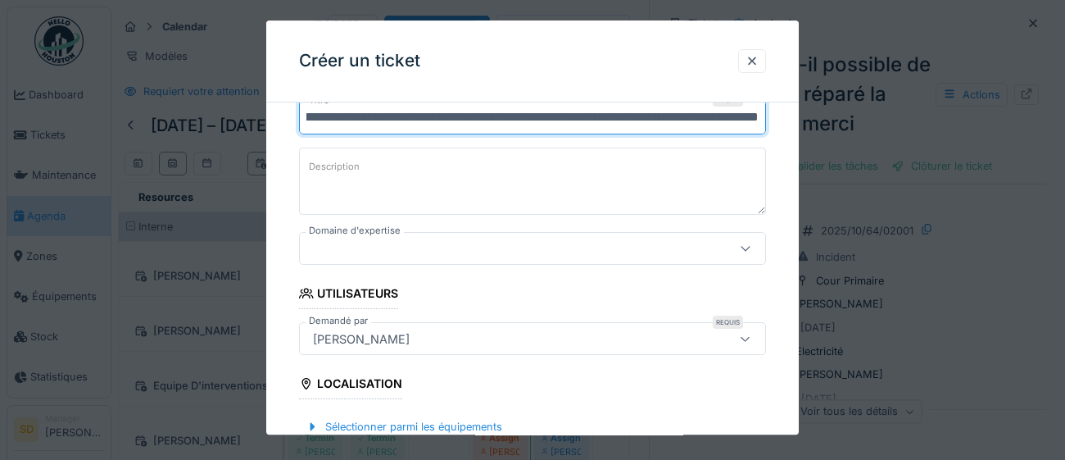
scroll to position [204, 0]
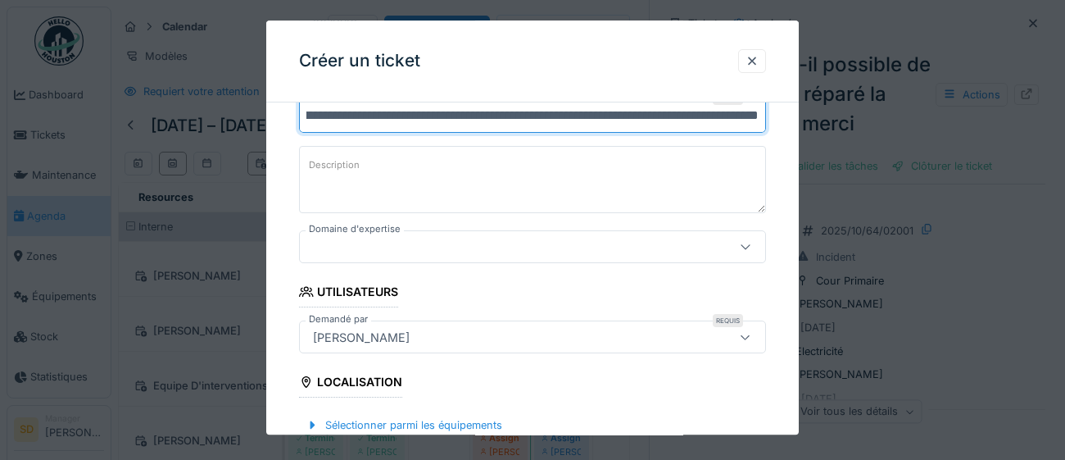
type input "**********"
click at [745, 251] on icon at bounding box center [745, 247] width 13 height 11
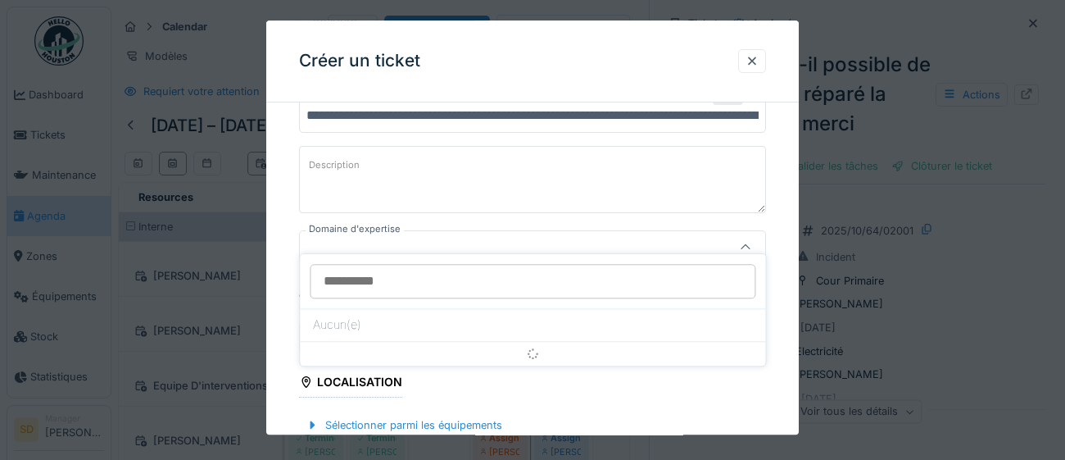
scroll to position [224, 0]
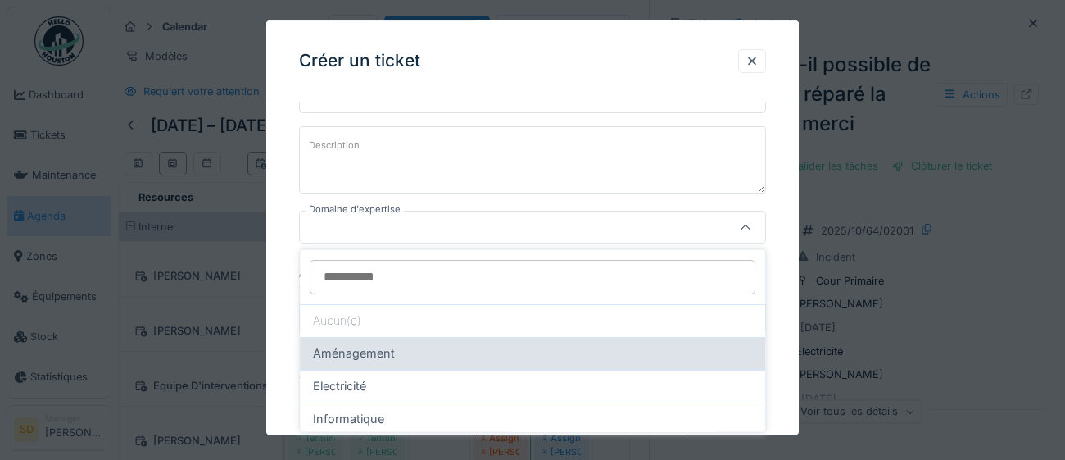
click at [468, 356] on div "Aménagement" at bounding box center [532, 353] width 439 height 18
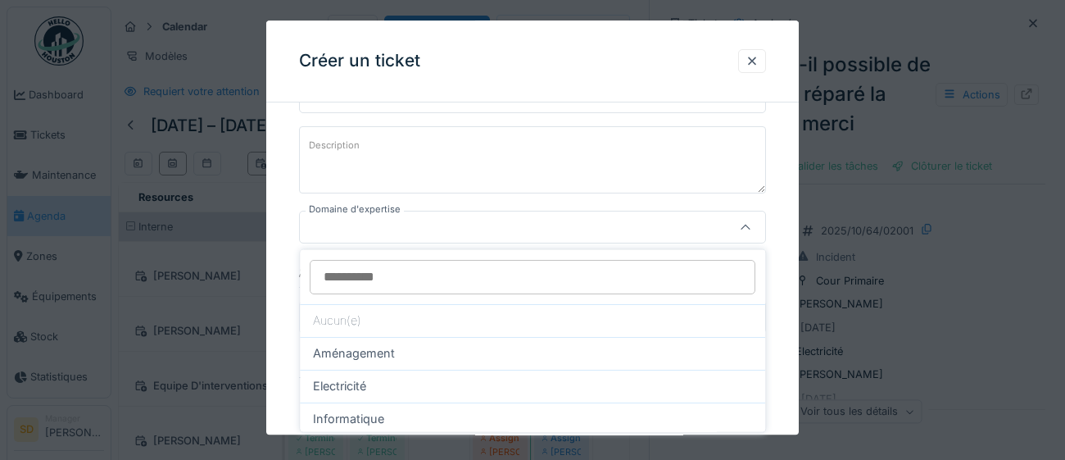
type input "****"
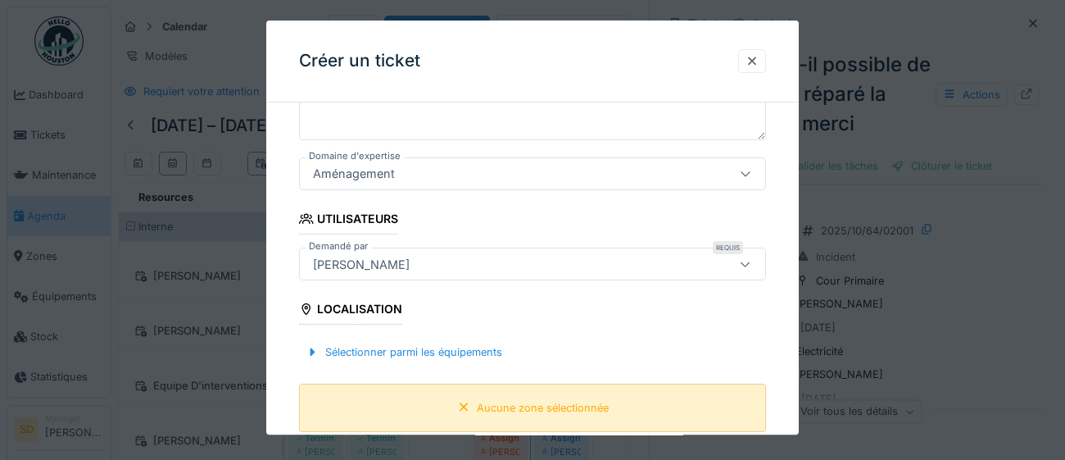
scroll to position [295, 0]
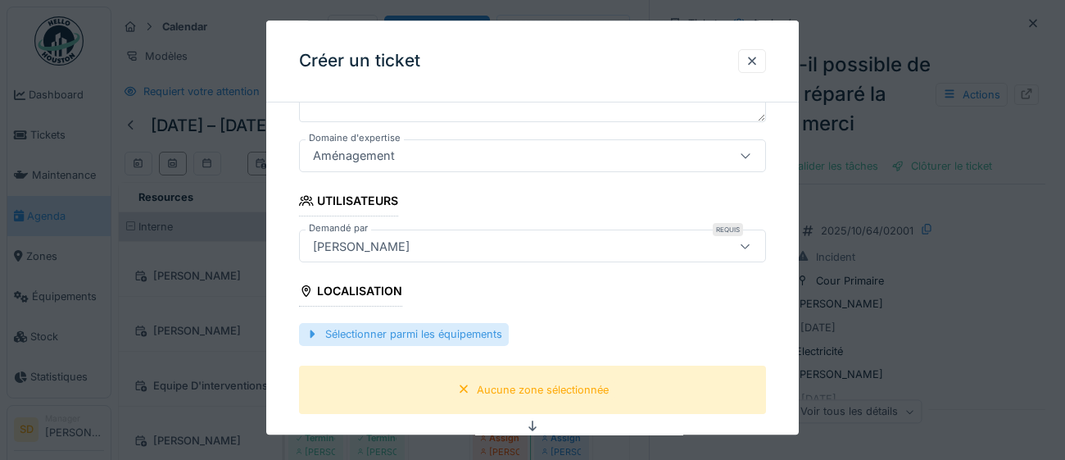
click at [467, 336] on div "Sélectionner parmi les équipements" at bounding box center [404, 335] width 210 height 22
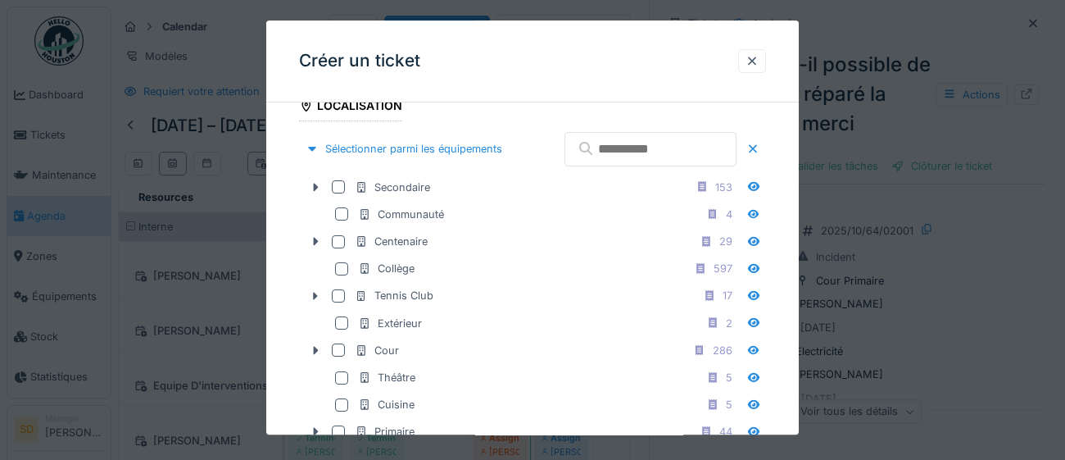
scroll to position [488, 0]
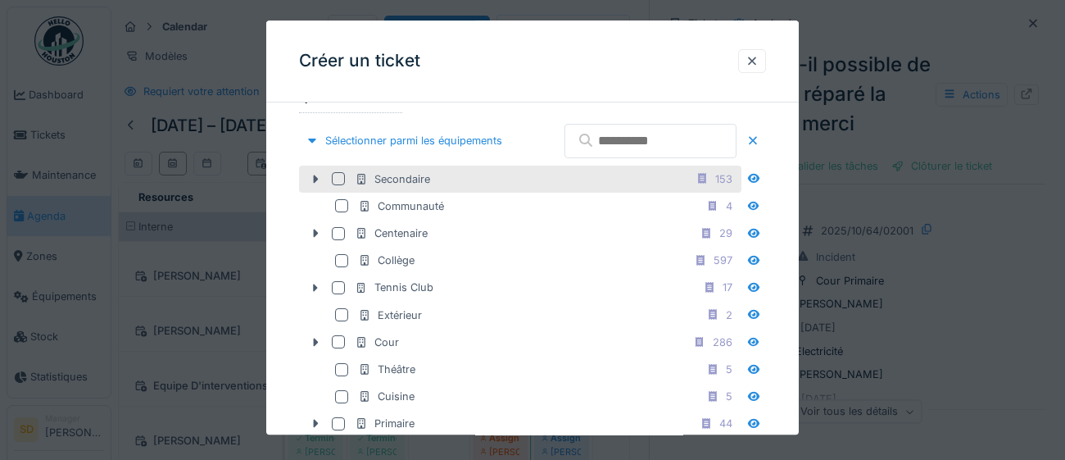
drag, startPoint x: 336, startPoint y: 223, endPoint x: 341, endPoint y: 215, distance: 8.9
click at [341, 185] on div at bounding box center [338, 178] width 13 height 13
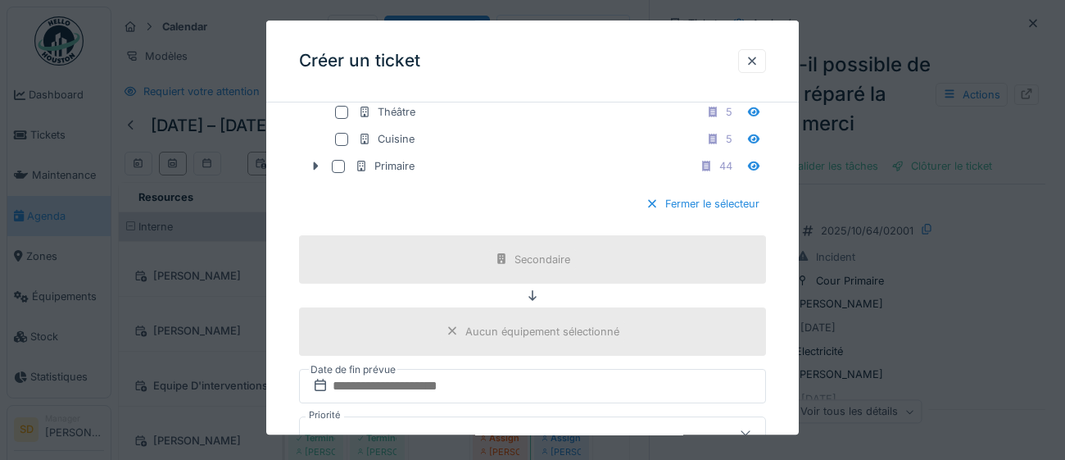
scroll to position [759, 0]
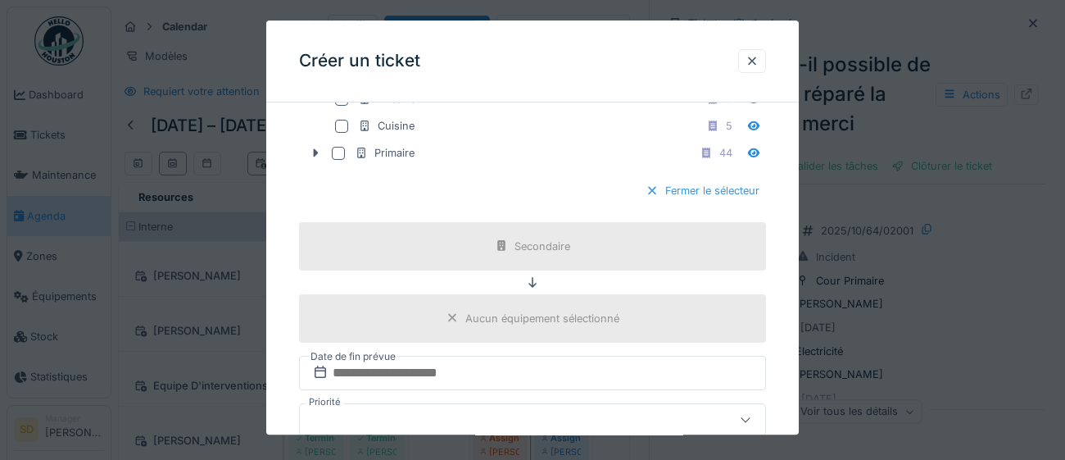
click at [704, 202] on div "Fermer le sélecteur" at bounding box center [702, 191] width 127 height 22
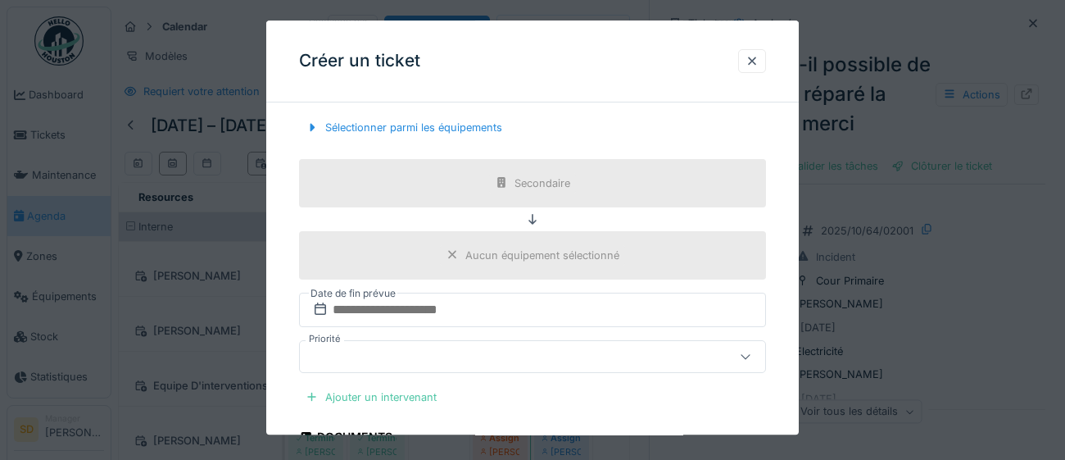
scroll to position [610, 0]
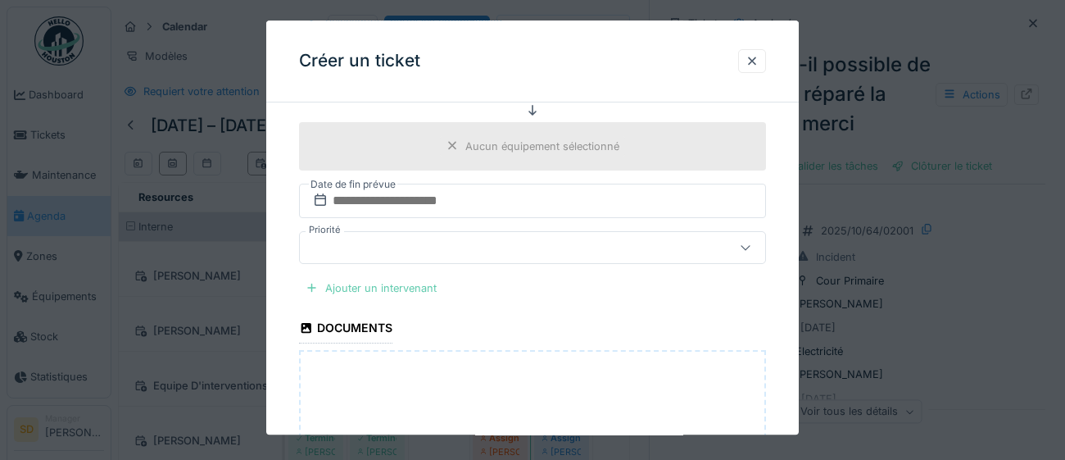
click at [396, 288] on div "Ajouter un intervenant" at bounding box center [371, 288] width 144 height 22
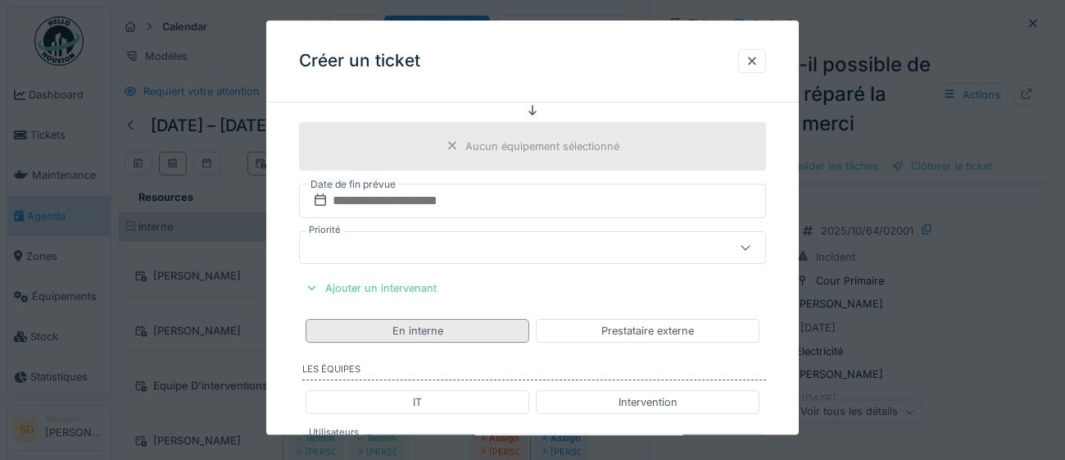
click at [433, 334] on div "En interne" at bounding box center [417, 331] width 51 height 16
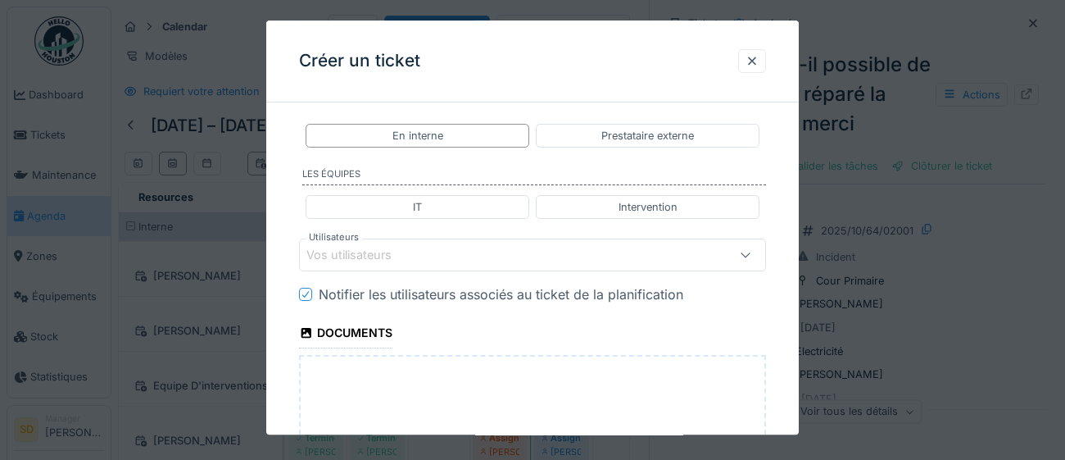
click at [439, 253] on div "Vos utilisateurs" at bounding box center [503, 255] width 394 height 18
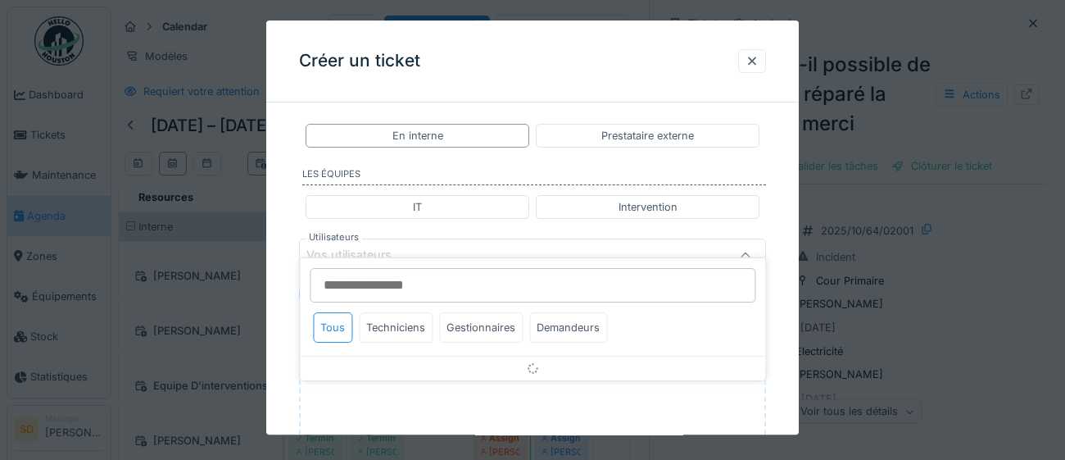
scroll to position [832, 0]
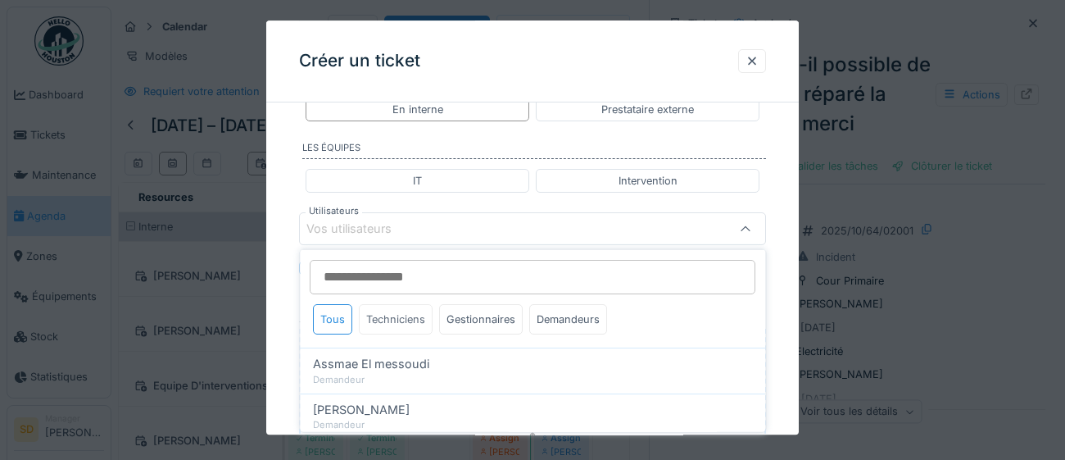
click at [400, 323] on div "Techniciens" at bounding box center [396, 319] width 74 height 30
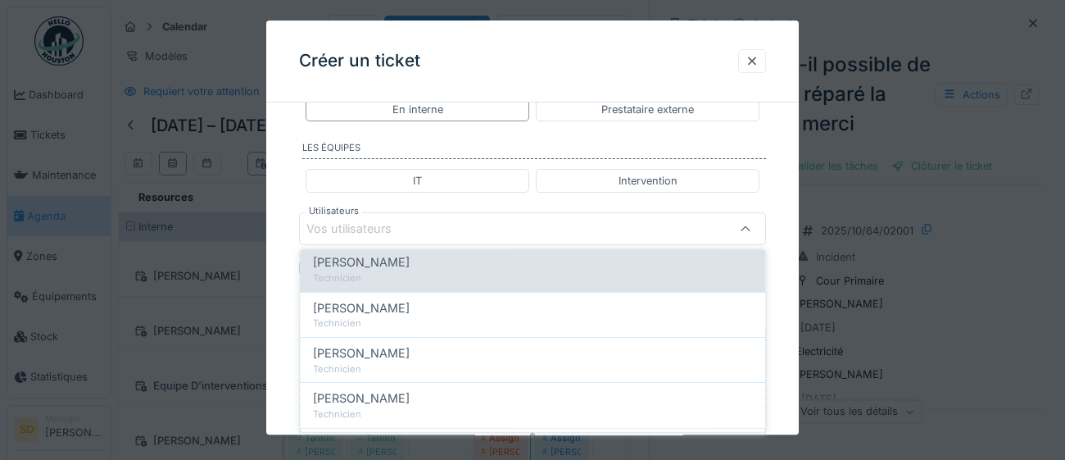
scroll to position [125, 0]
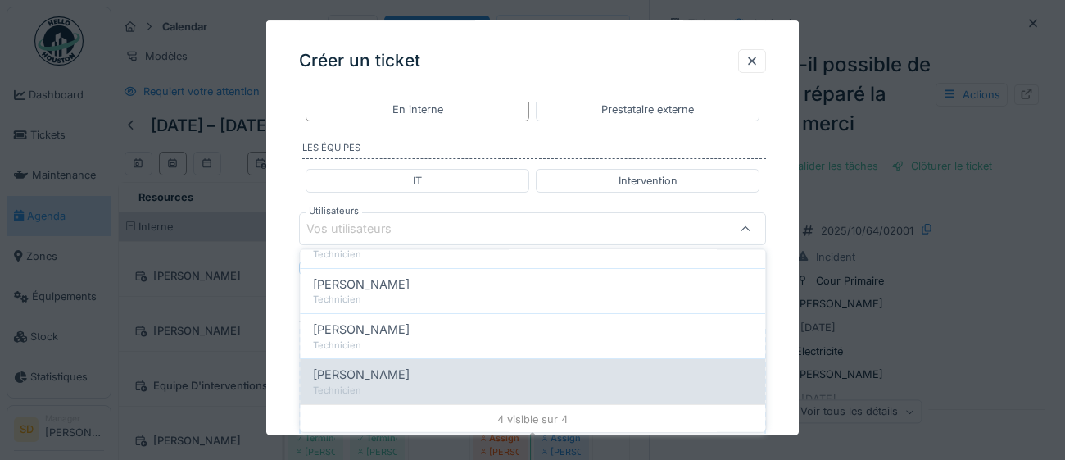
click at [447, 379] on div "Joel Miras" at bounding box center [532, 374] width 439 height 18
type input "****"
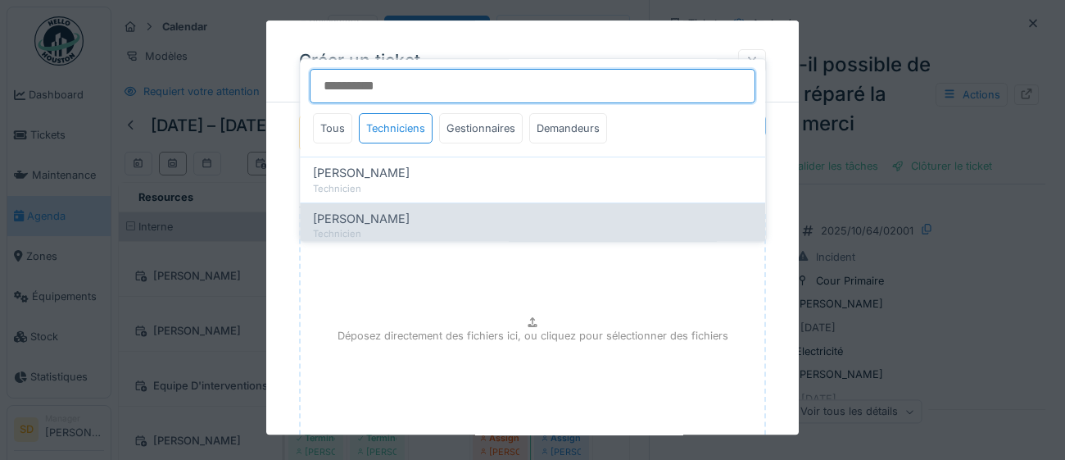
scroll to position [1022, 0]
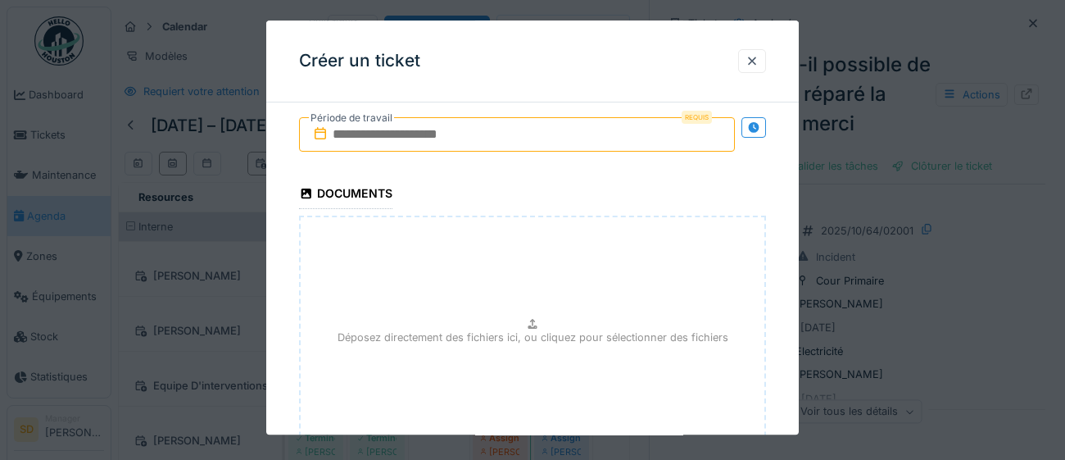
click at [497, 131] on input "text" at bounding box center [517, 134] width 436 height 34
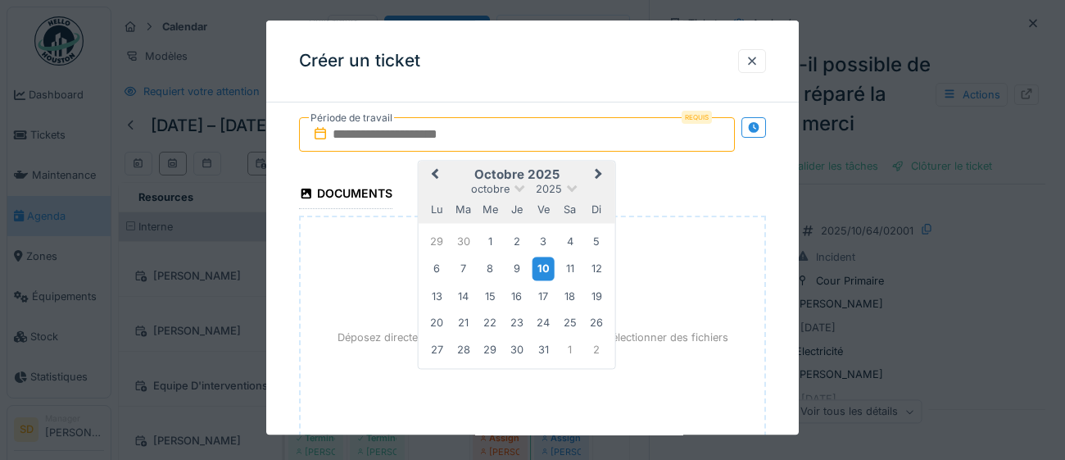
click at [551, 267] on div "10" at bounding box center [543, 269] width 22 height 24
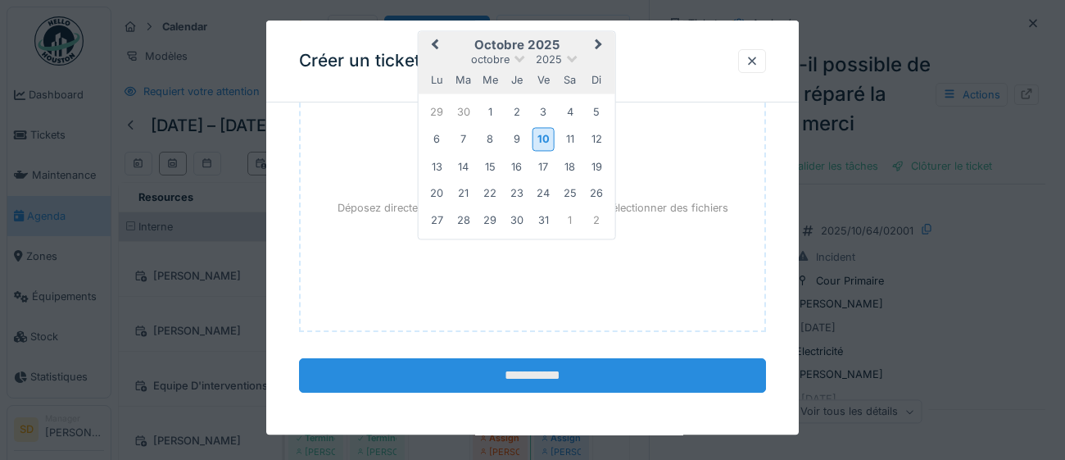
scroll to position [1153, 0]
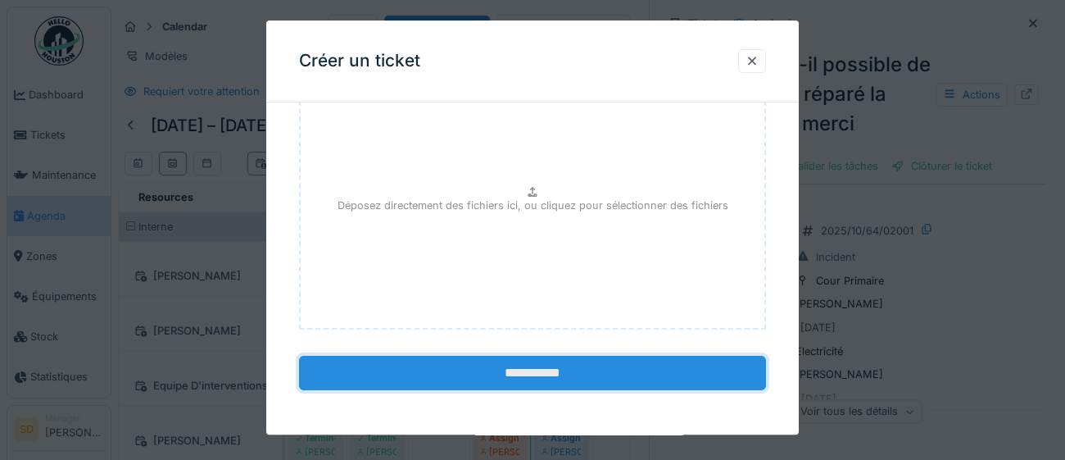
click at [530, 376] on input "**********" at bounding box center [532, 373] width 467 height 34
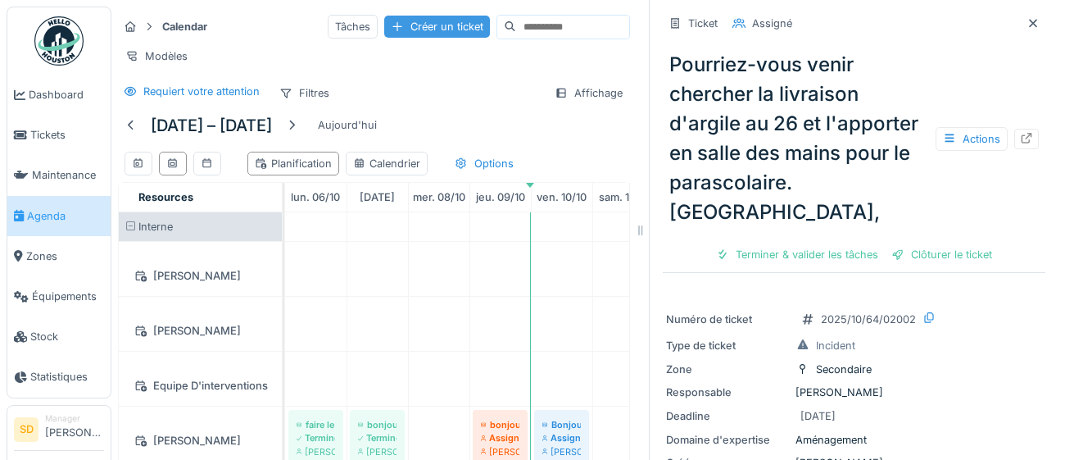
click at [396, 26] on div "Créer un ticket" at bounding box center [437, 27] width 106 height 22
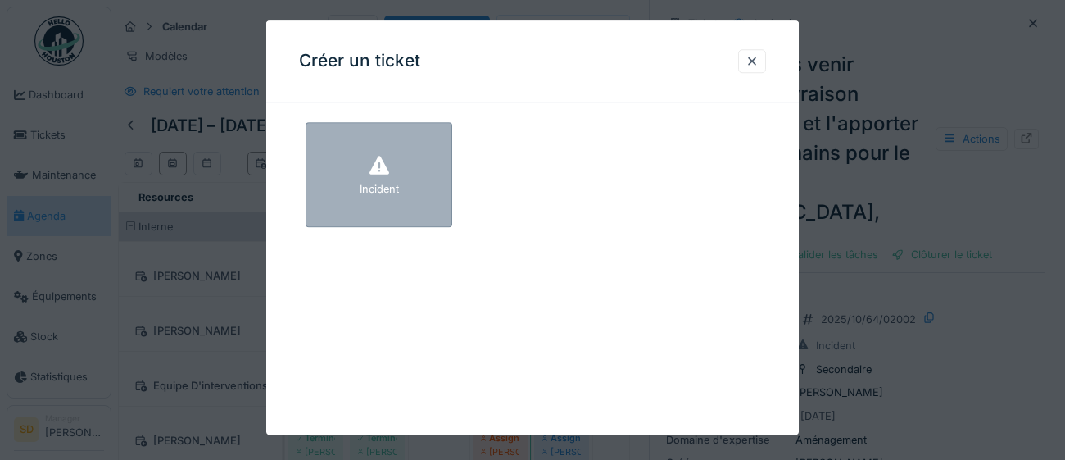
click at [406, 185] on div "Incident" at bounding box center [379, 174] width 147 height 105
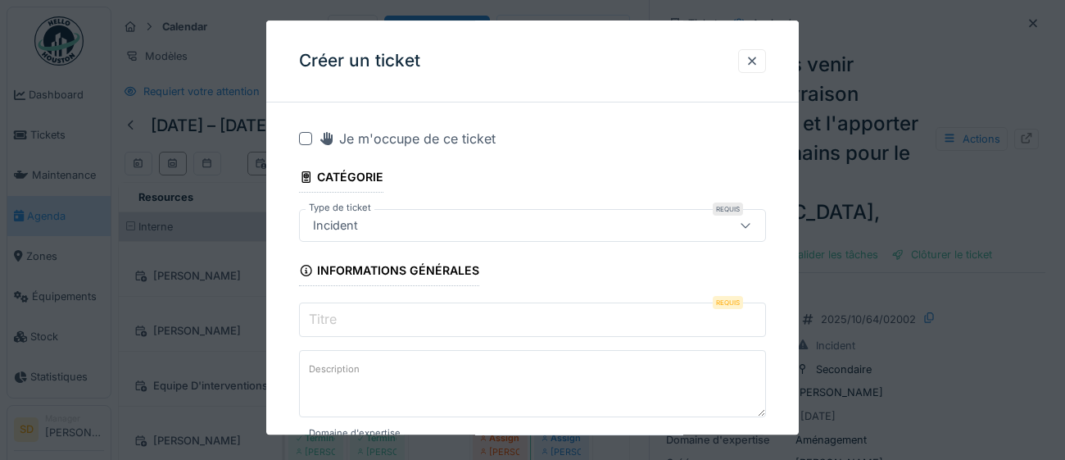
click at [400, 323] on input "Titre" at bounding box center [532, 319] width 467 height 34
paste input "**********"
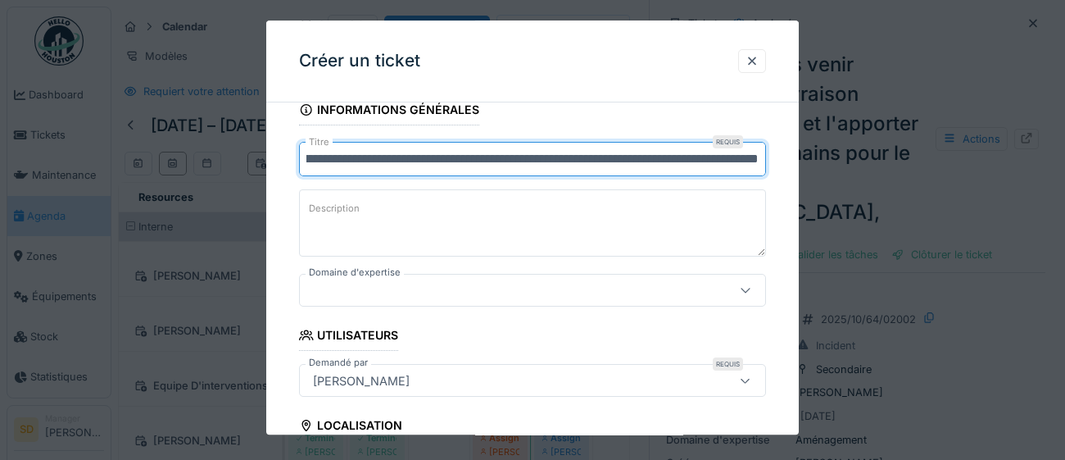
scroll to position [225, 0]
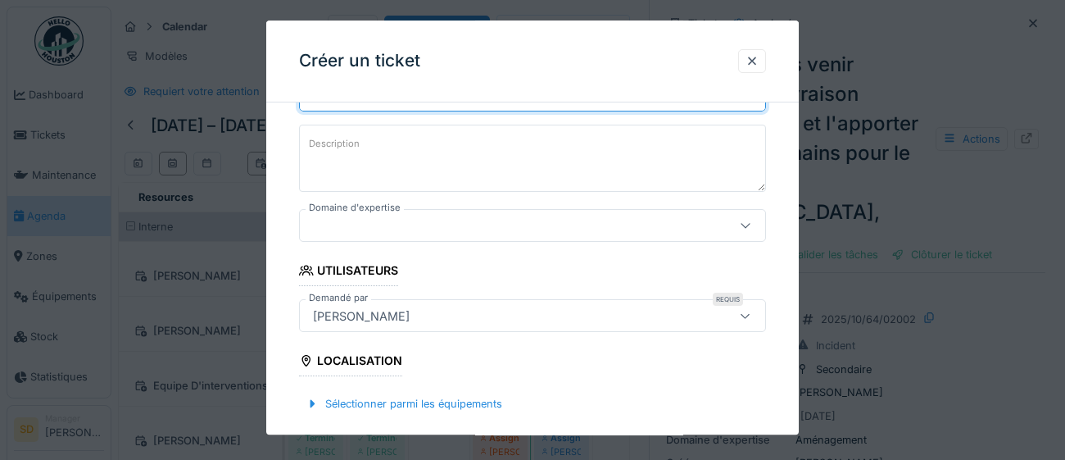
type input "**********"
click at [750, 226] on icon at bounding box center [745, 225] width 13 height 11
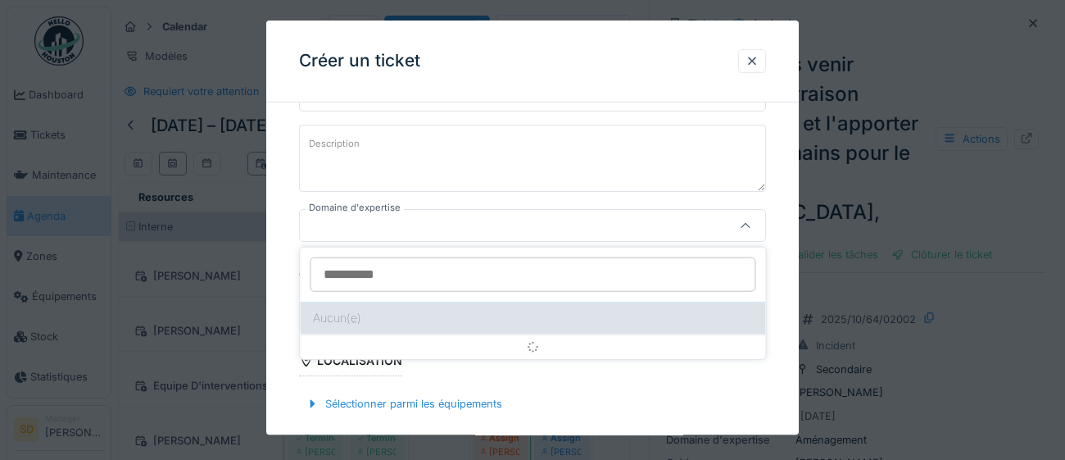
scroll to position [224, 0]
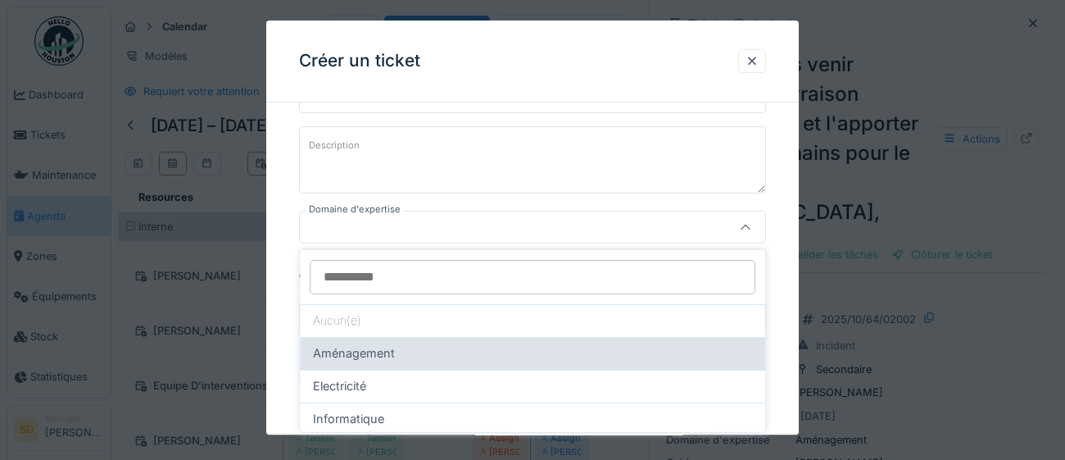
click at [518, 360] on div "Aménagement" at bounding box center [532, 353] width 439 height 18
type input "****"
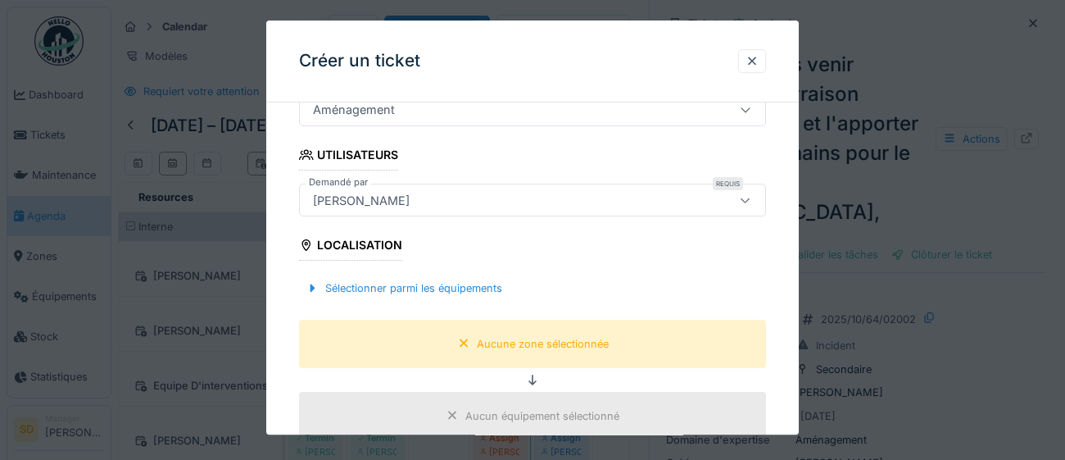
scroll to position [342, 0]
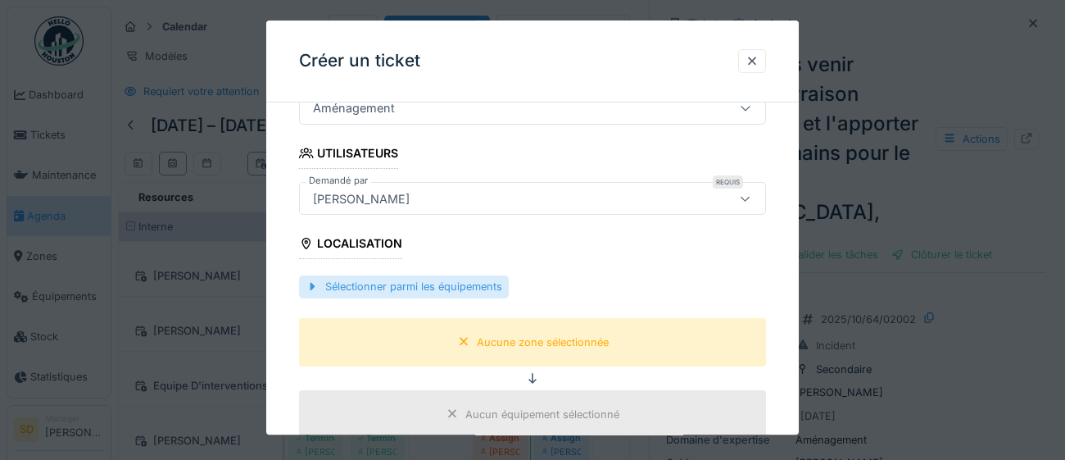
click at [492, 292] on div "Sélectionner parmi les équipements" at bounding box center [404, 287] width 210 height 22
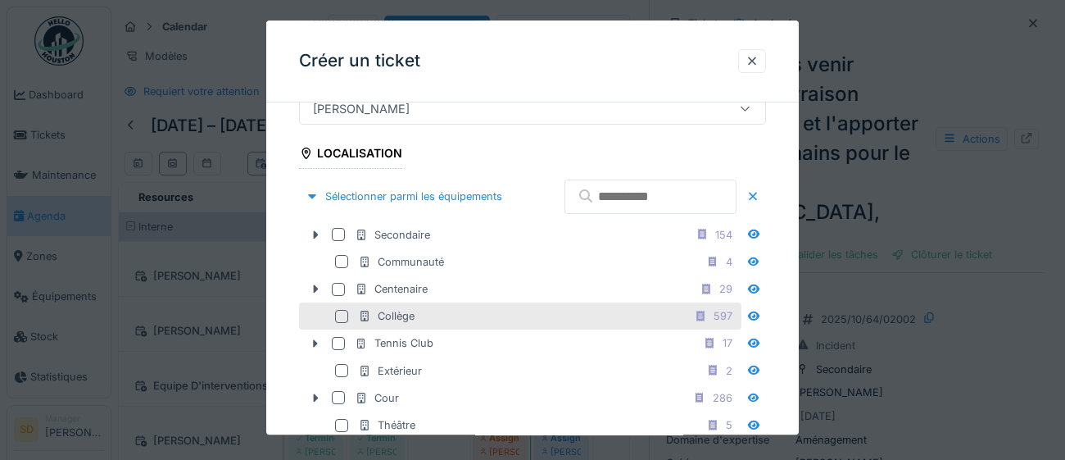
scroll to position [428, 0]
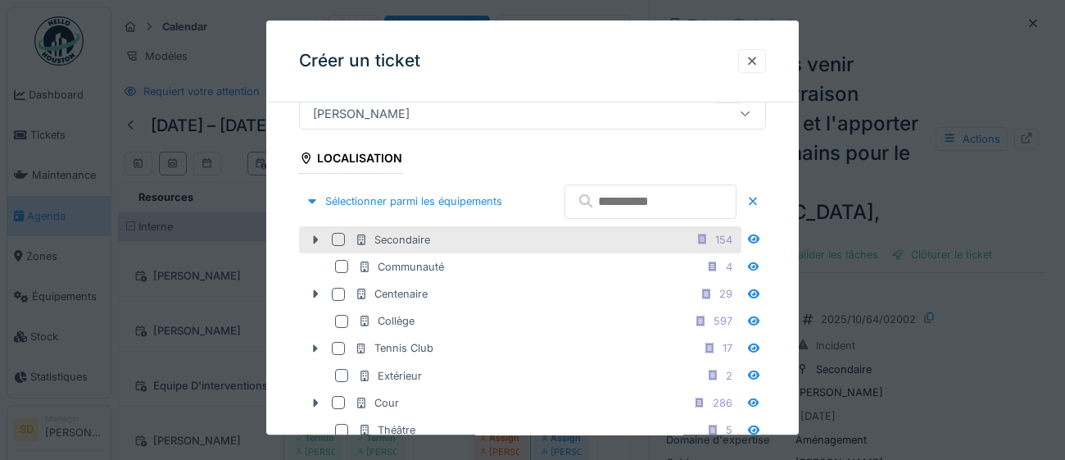
click at [337, 246] on div at bounding box center [338, 239] width 13 height 13
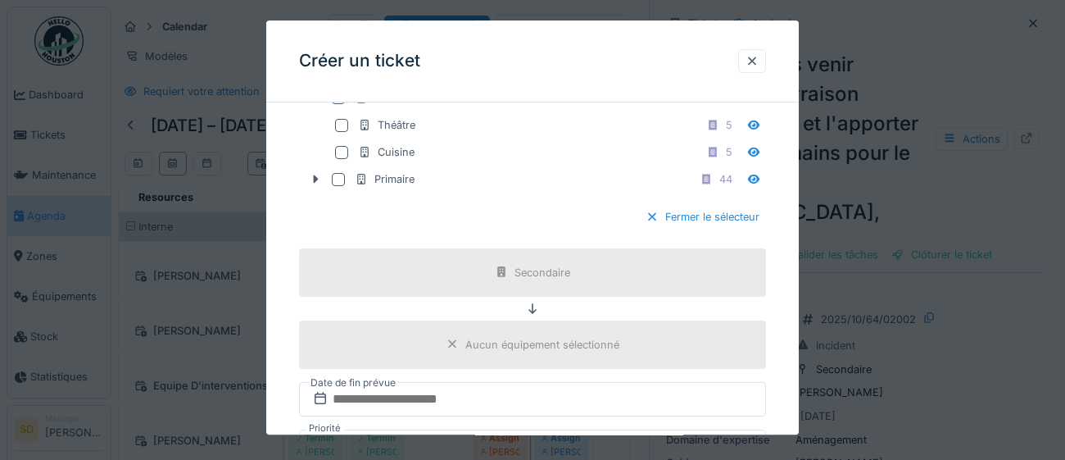
scroll to position [739, 0]
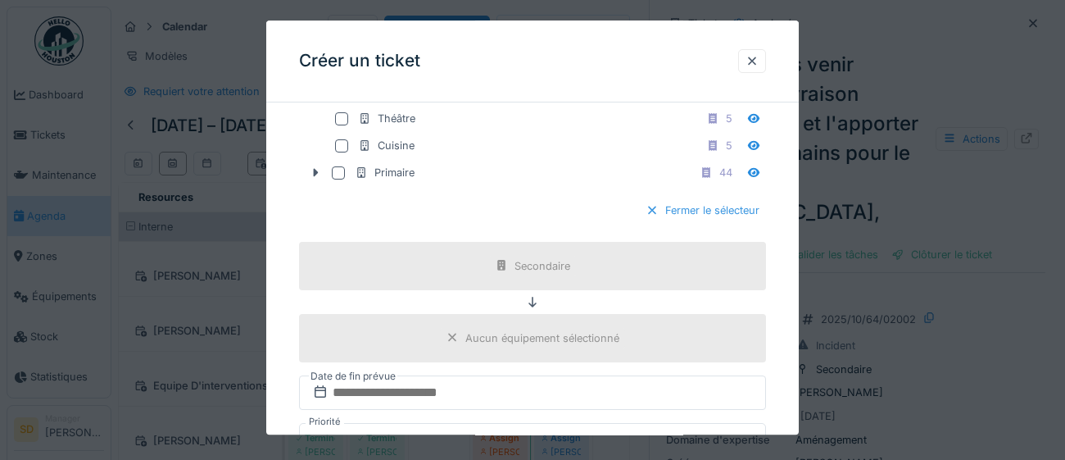
click at [736, 222] on div "Fermer le sélecteur" at bounding box center [702, 211] width 127 height 22
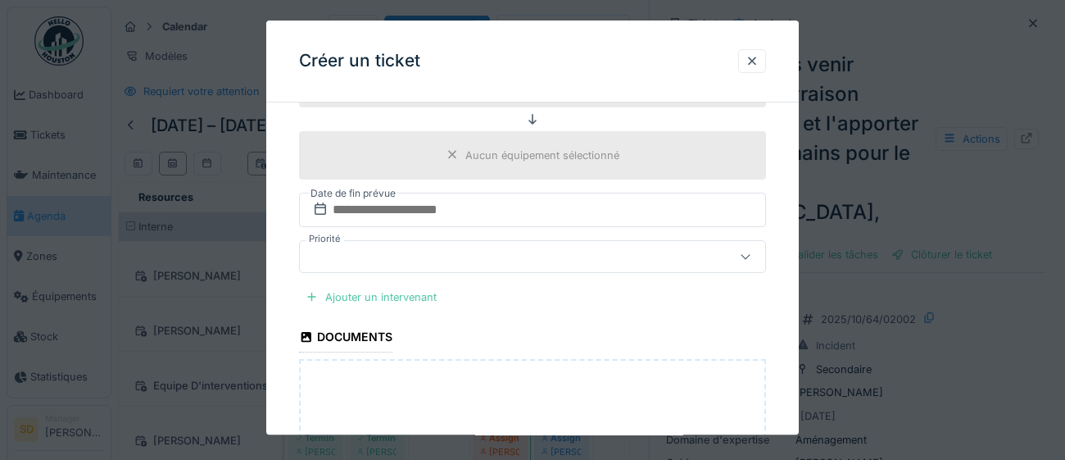
scroll to position [620, 0]
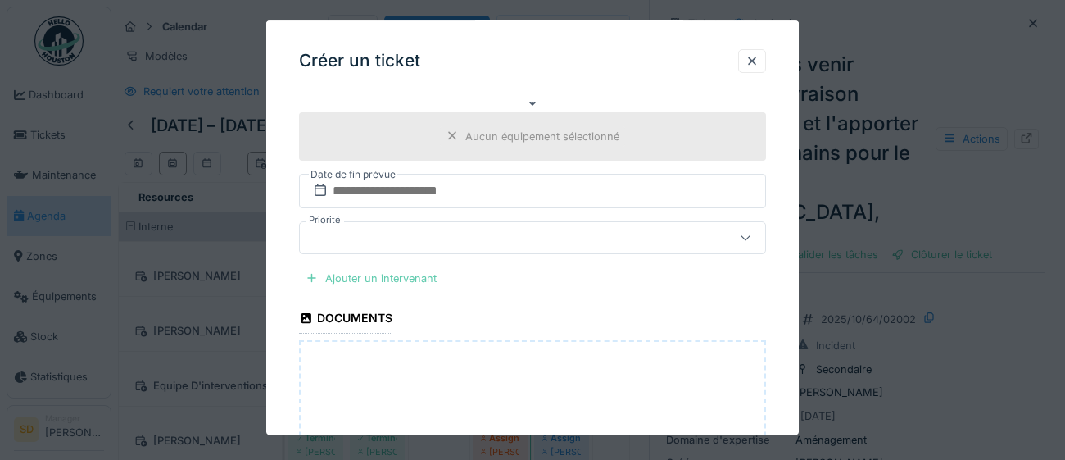
click at [423, 279] on div "Ajouter un intervenant" at bounding box center [371, 278] width 144 height 22
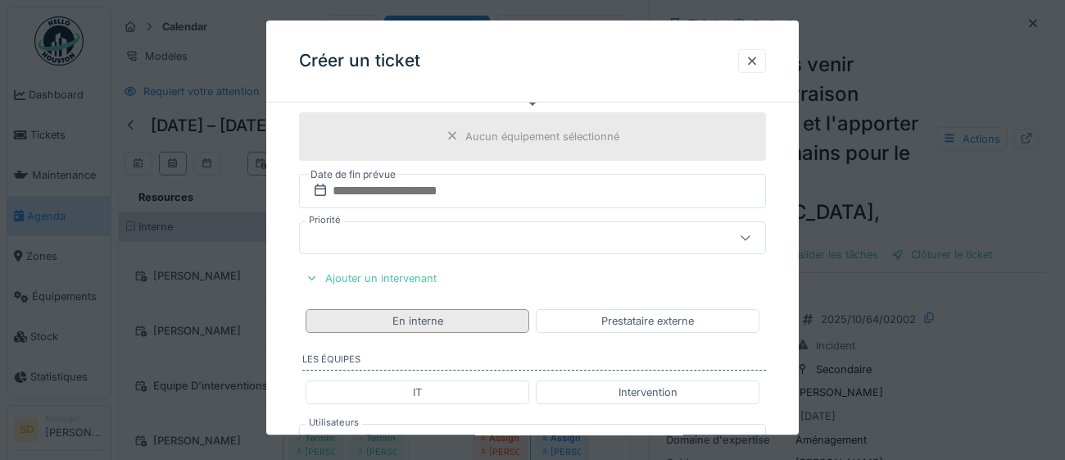
click at [461, 324] on div "En interne" at bounding box center [418, 321] width 224 height 24
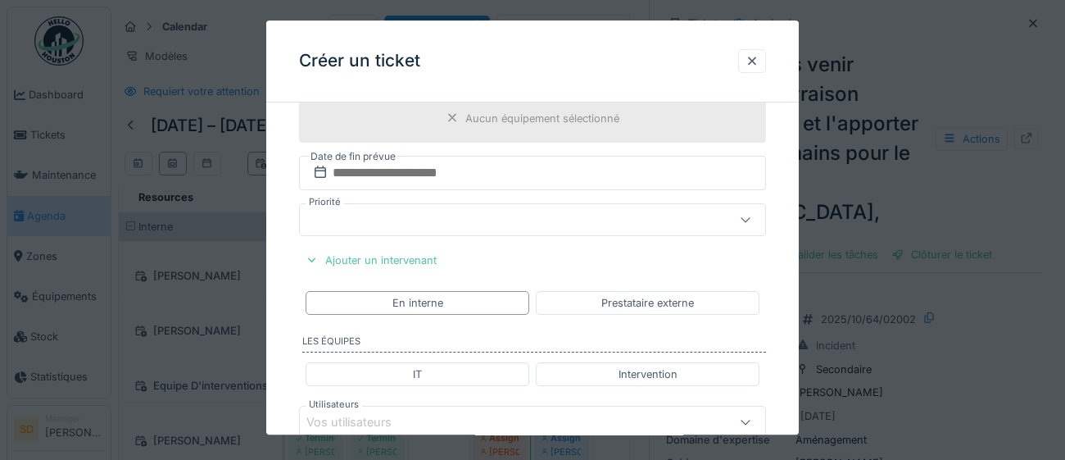
scroll to position [795, 0]
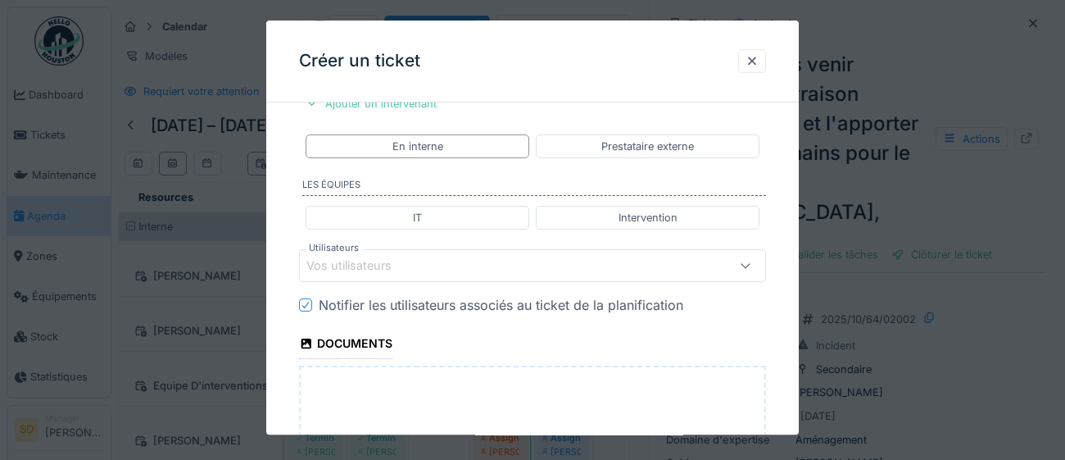
click at [386, 270] on div "Vos utilisateurs" at bounding box center [360, 266] width 108 height 18
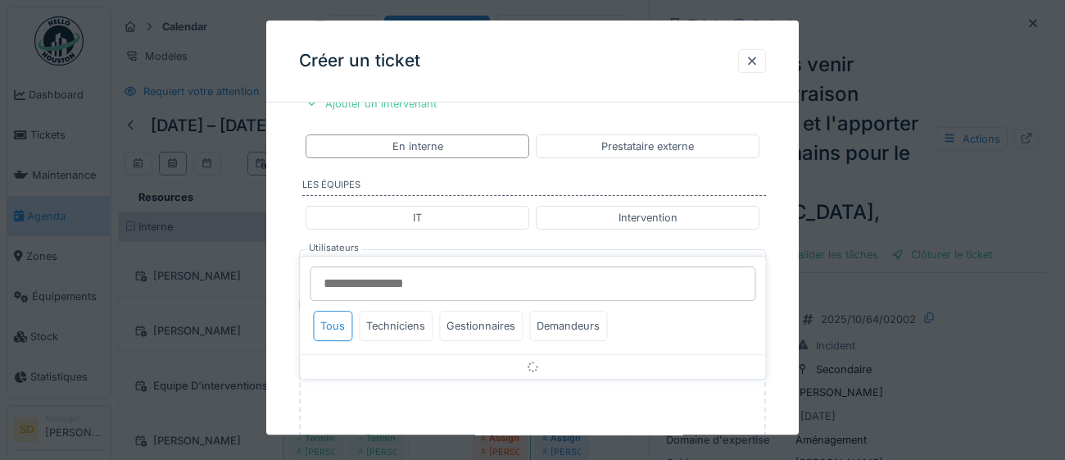
scroll to position [832, 0]
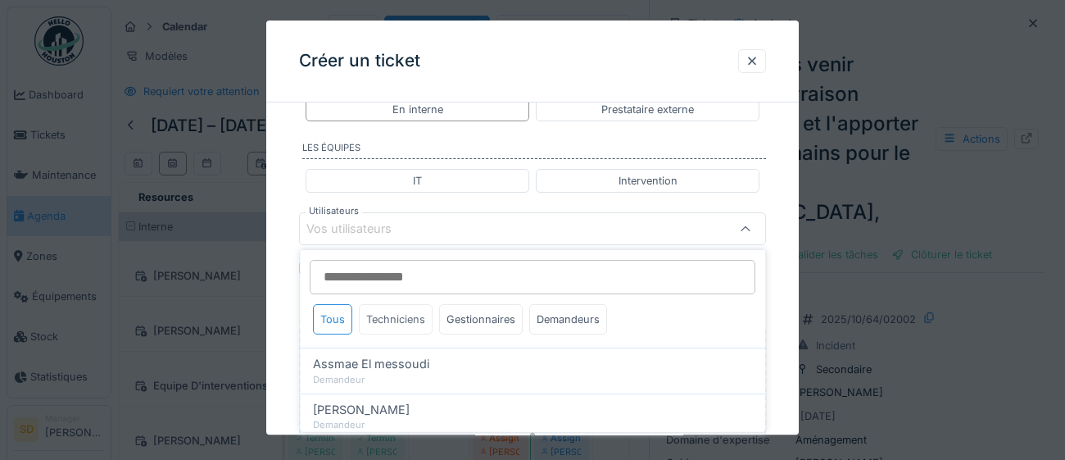
click at [406, 324] on div "Techniciens" at bounding box center [396, 319] width 74 height 30
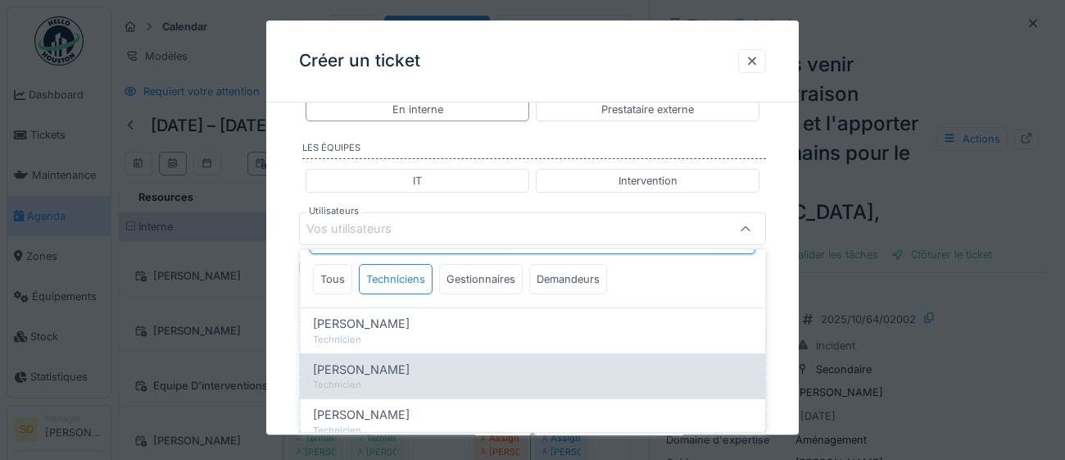
scroll to position [50, 0]
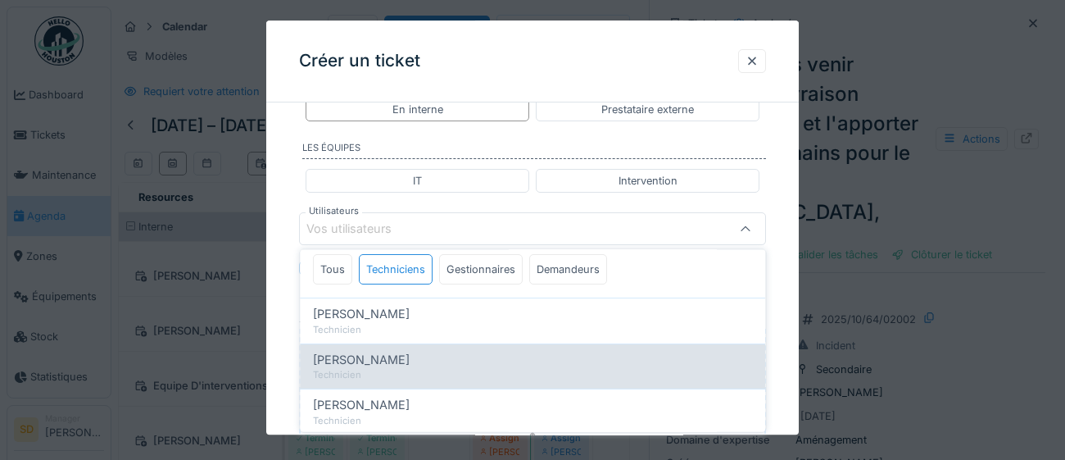
click at [462, 371] on div "Technicien" at bounding box center [532, 375] width 439 height 14
type input "****"
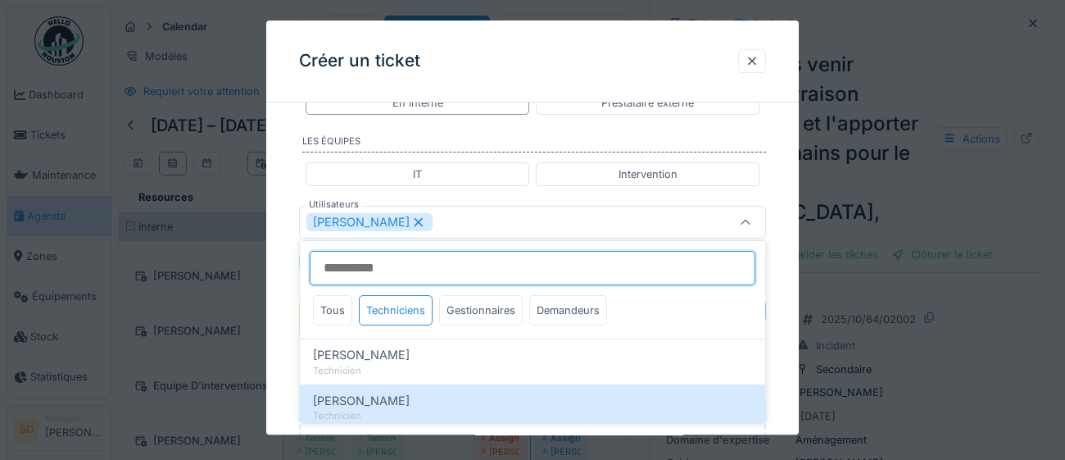
scroll to position [840, 0]
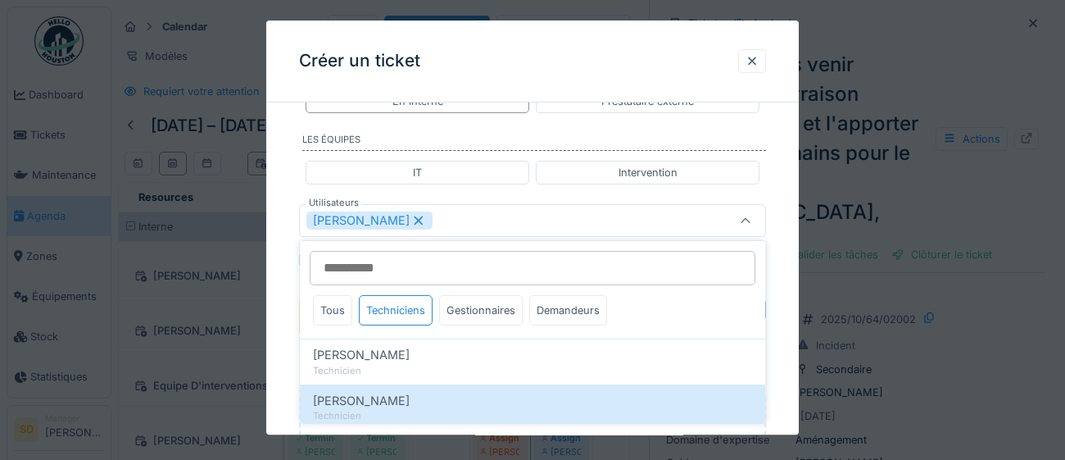
click at [784, 392] on div "**********" at bounding box center [532, 13] width 532 height 1474
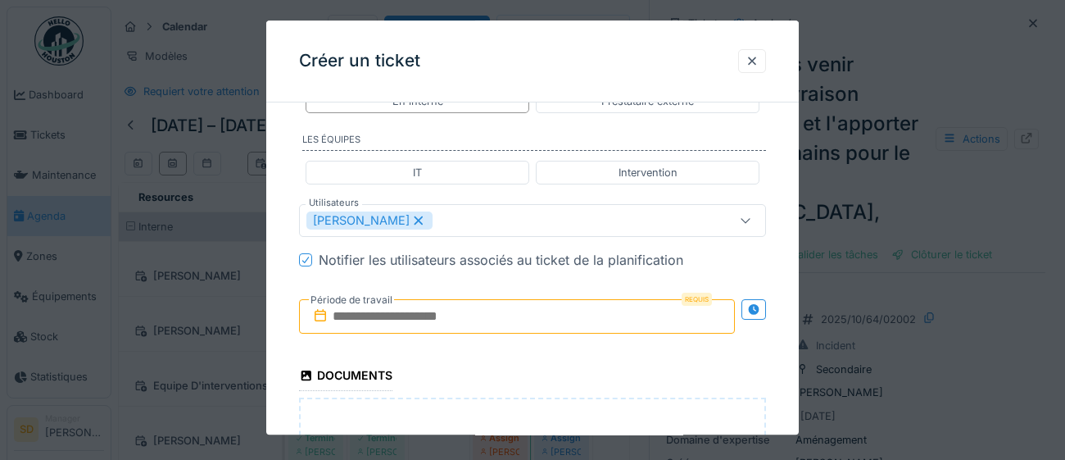
click at [506, 317] on input "text" at bounding box center [517, 316] width 436 height 34
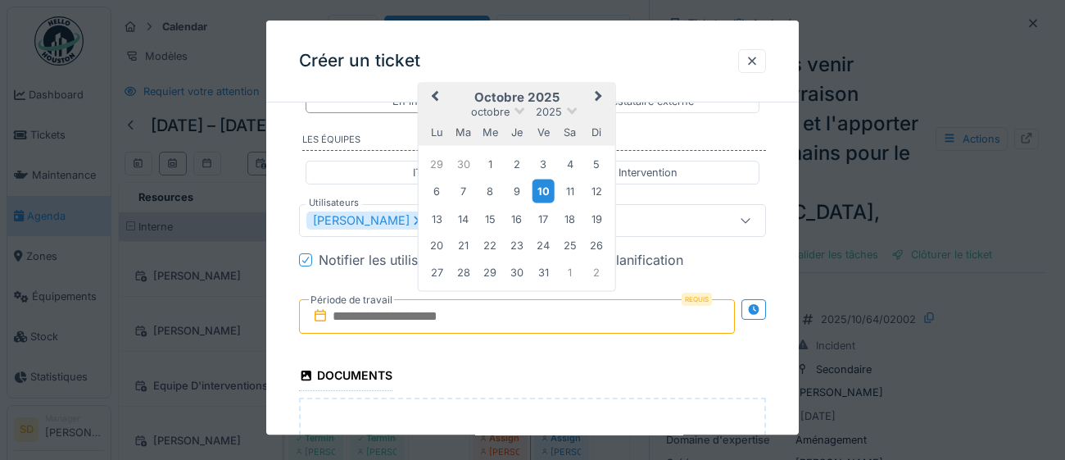
click at [549, 193] on div "10" at bounding box center [543, 191] width 22 height 24
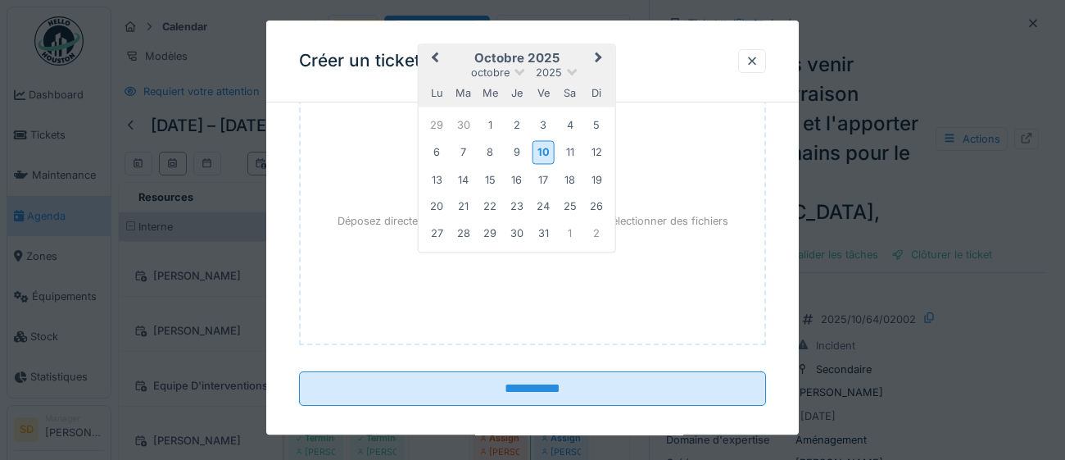
scroll to position [1153, 0]
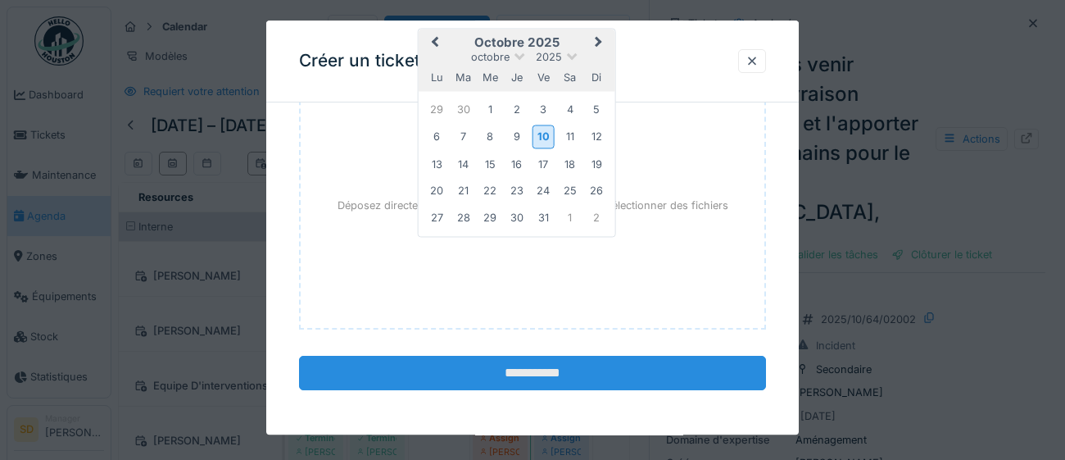
click at [562, 372] on input "**********" at bounding box center [532, 373] width 467 height 34
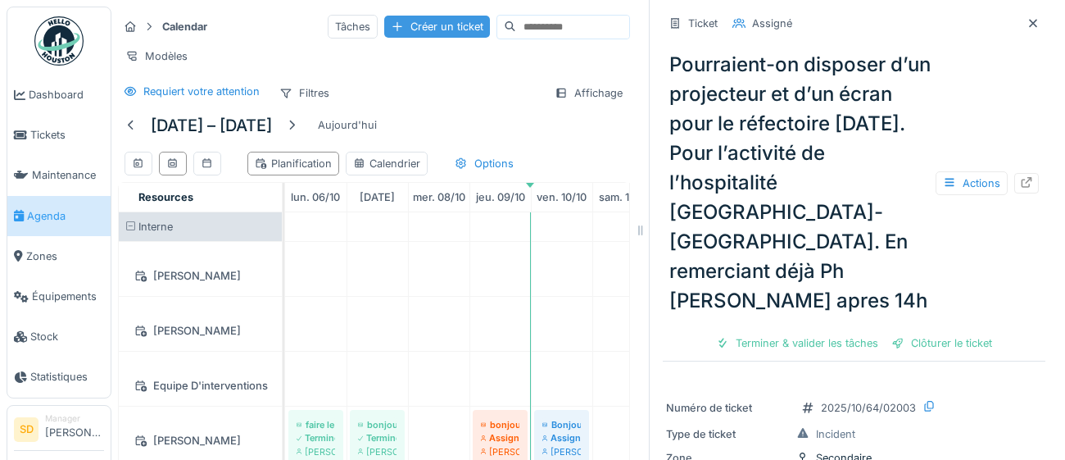
click at [413, 31] on div "Créer un ticket" at bounding box center [437, 27] width 106 height 22
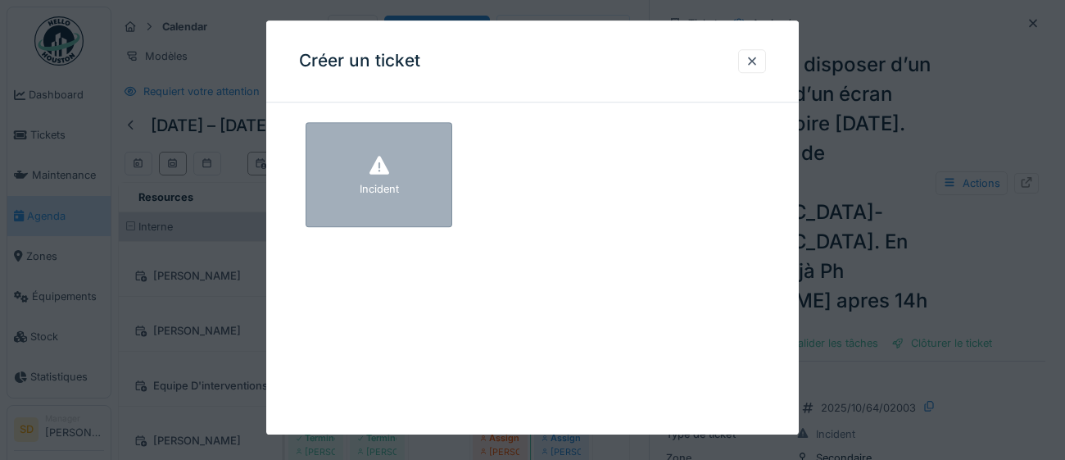
click at [414, 214] on div "Incident" at bounding box center [379, 174] width 147 height 105
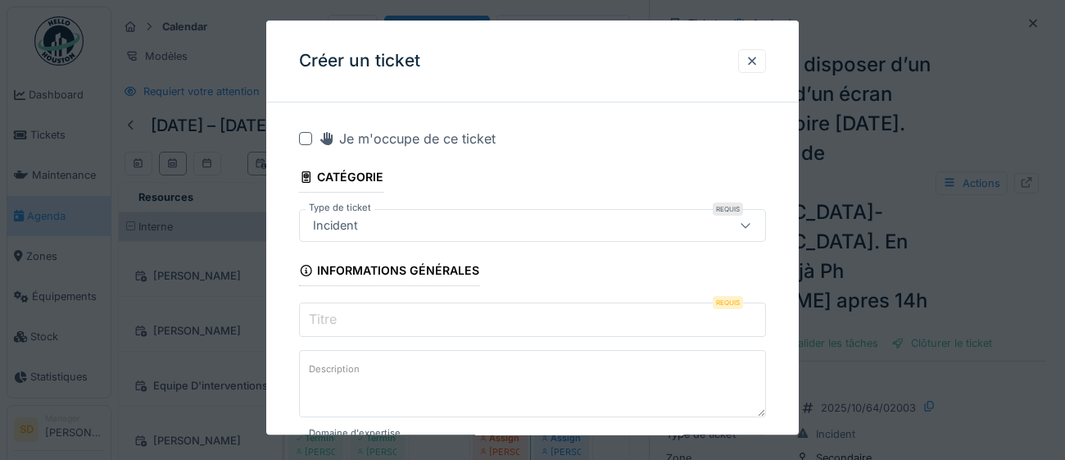
click at [451, 319] on input "Titre" at bounding box center [532, 319] width 467 height 34
paste input "**********"
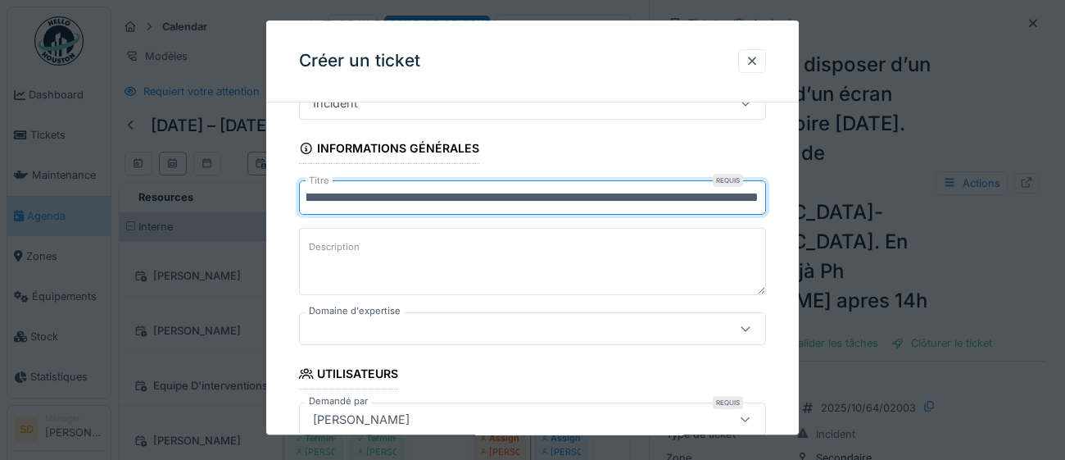
scroll to position [123, 0]
type input "**********"
click at [749, 330] on icon at bounding box center [745, 328] width 13 height 11
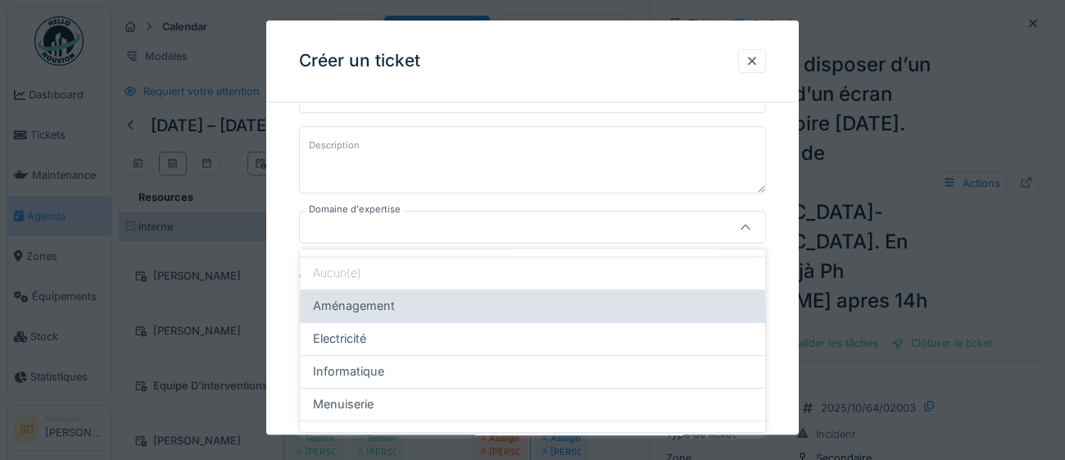
scroll to position [57, 0]
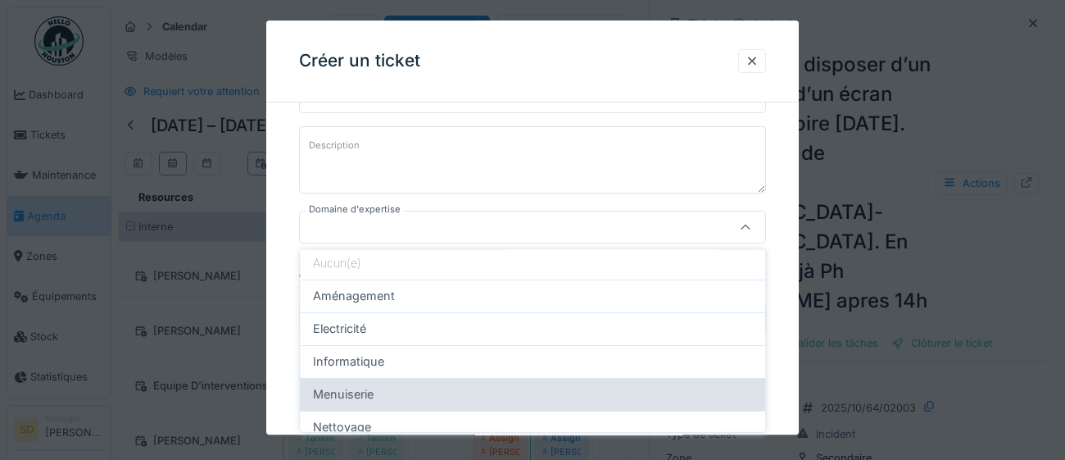
click at [475, 395] on div "Menuiserie" at bounding box center [532, 394] width 439 height 18
type input "****"
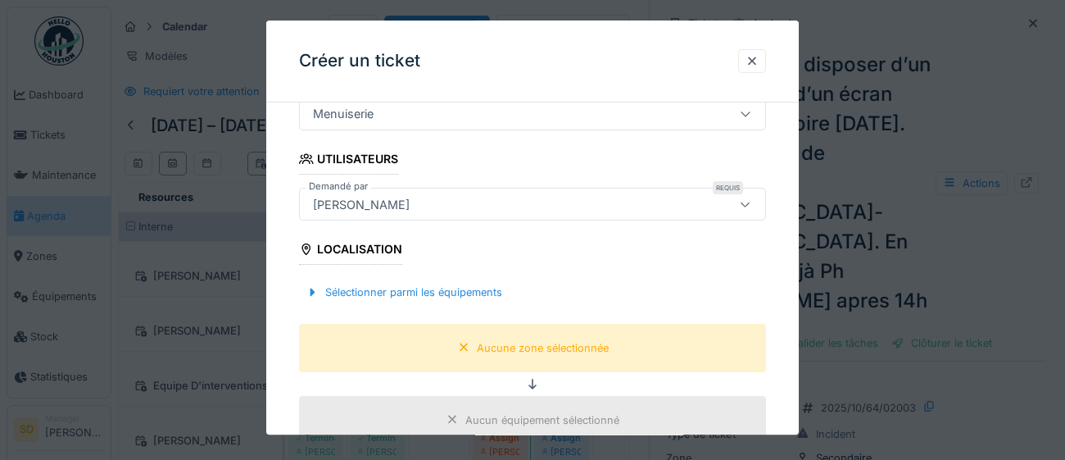
scroll to position [340, 0]
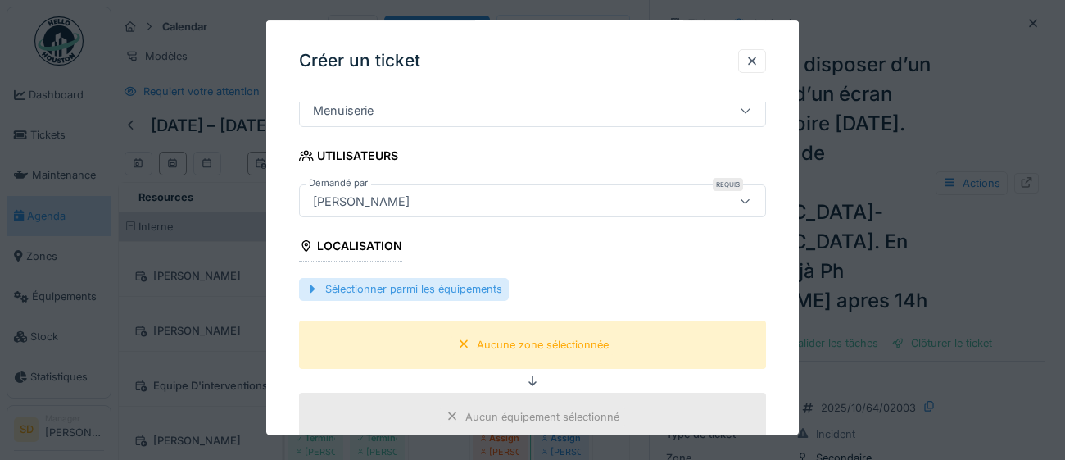
click at [425, 293] on div "Sélectionner parmi les équipements" at bounding box center [404, 290] width 210 height 22
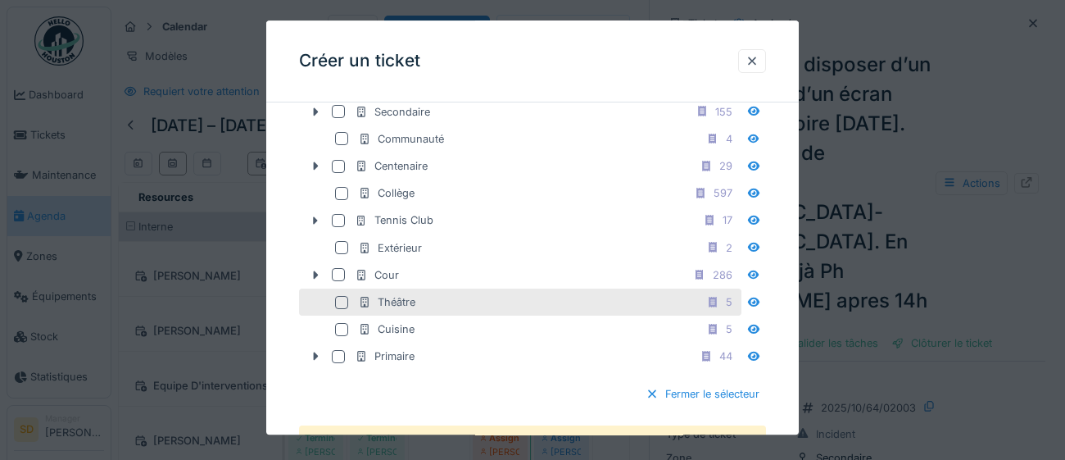
scroll to position [558, 0]
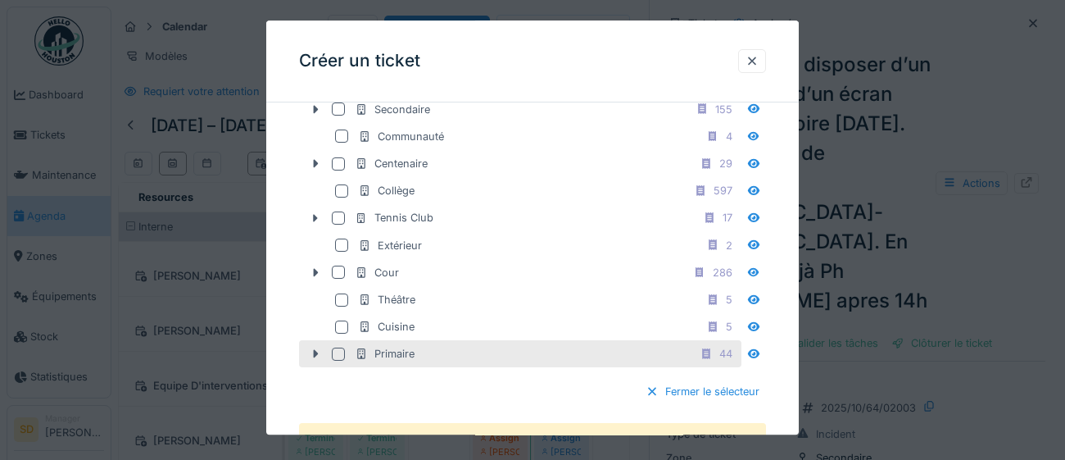
click at [337, 360] on div at bounding box center [338, 353] width 13 height 13
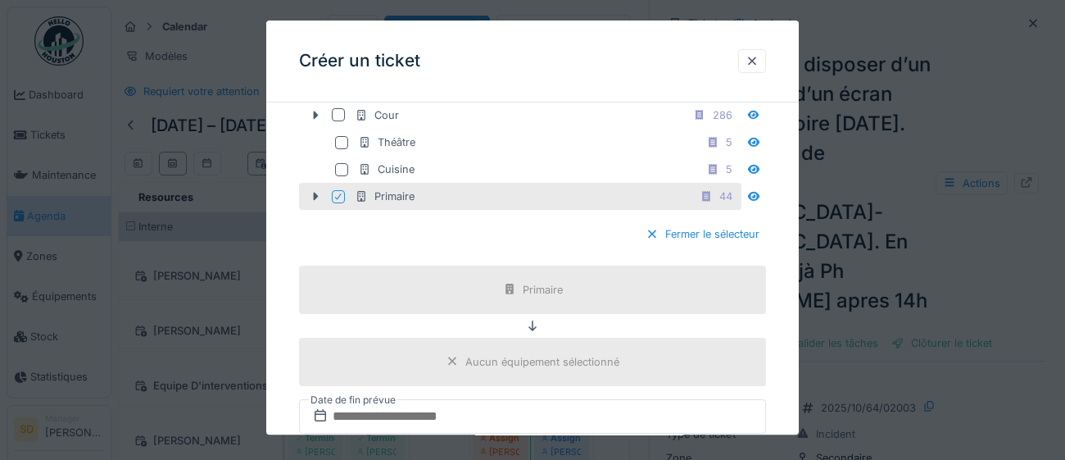
scroll to position [716, 0]
click at [736, 245] on div "Fermer le sélecteur" at bounding box center [702, 234] width 127 height 22
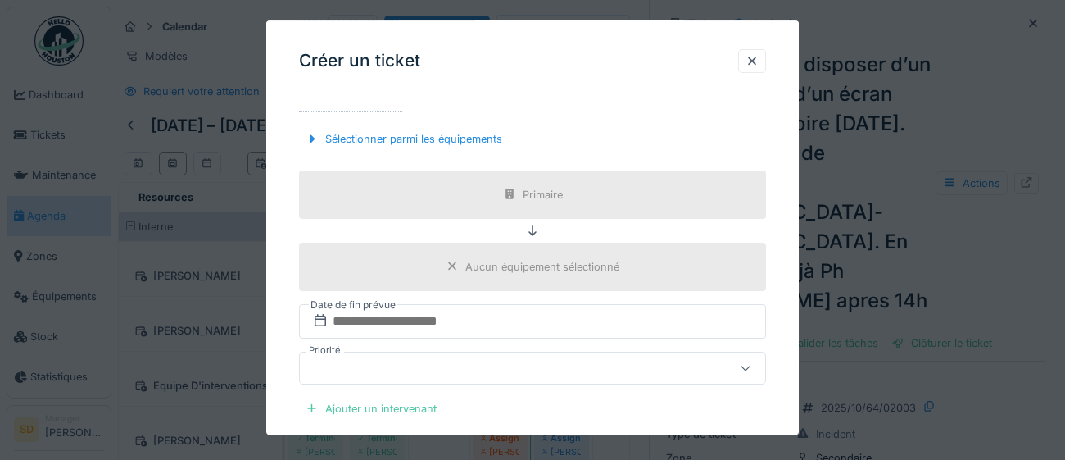
scroll to position [491, 0]
click at [419, 409] on div "Ajouter un intervenant" at bounding box center [371, 407] width 144 height 22
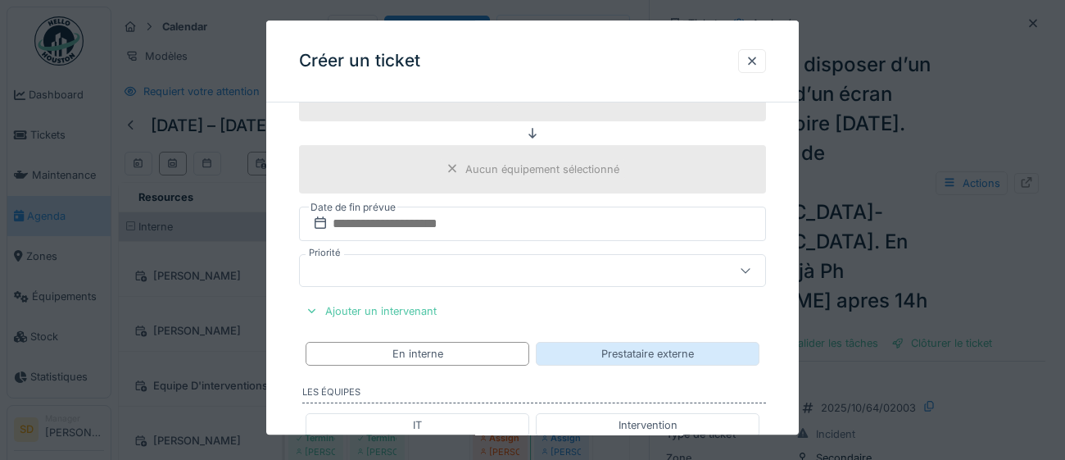
scroll to position [609, 0]
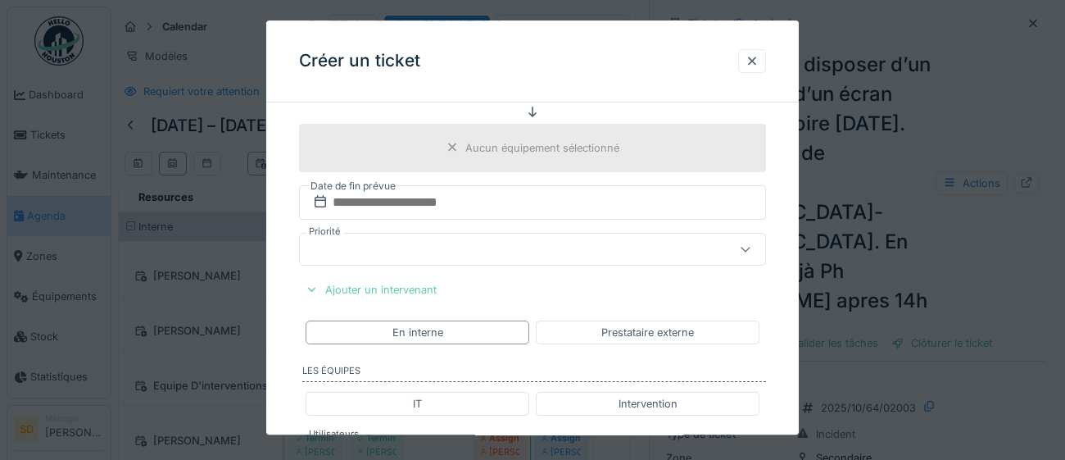
click at [375, 289] on div "Ajouter un intervenant" at bounding box center [371, 290] width 144 height 22
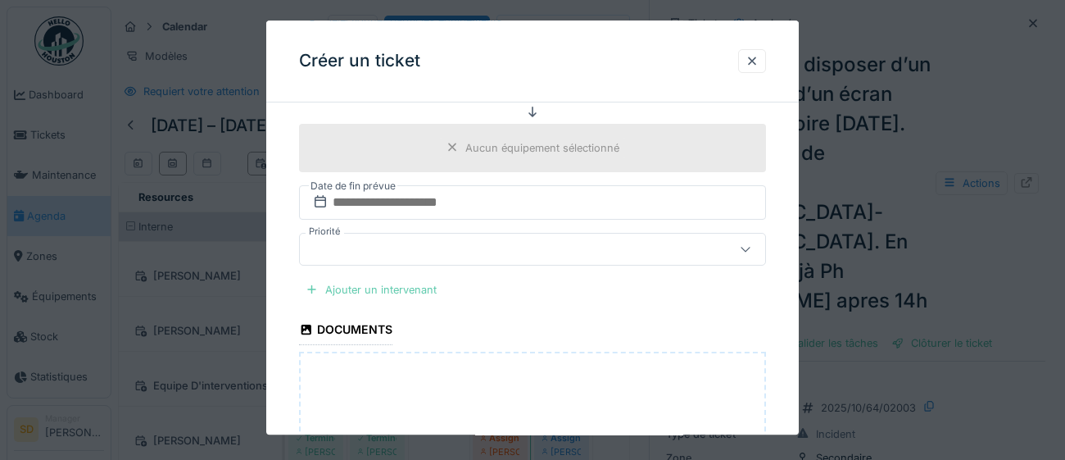
click at [367, 292] on div "Ajouter un intervenant" at bounding box center [371, 290] width 144 height 22
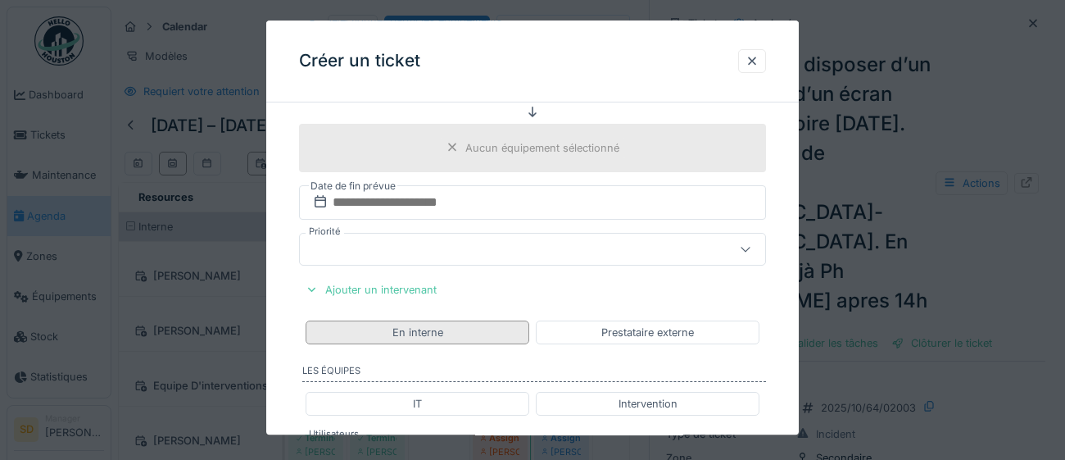
click at [412, 336] on div "En interne" at bounding box center [417, 332] width 51 height 16
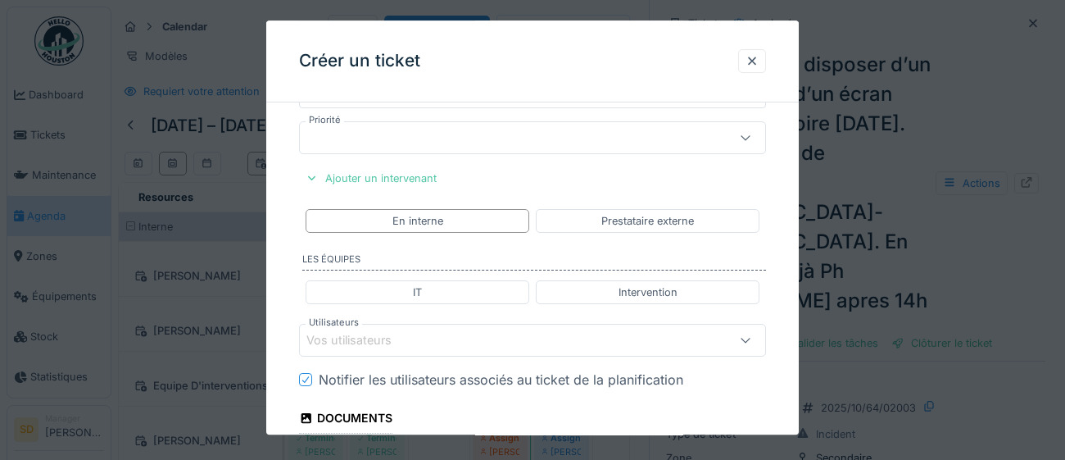
scroll to position [728, 0]
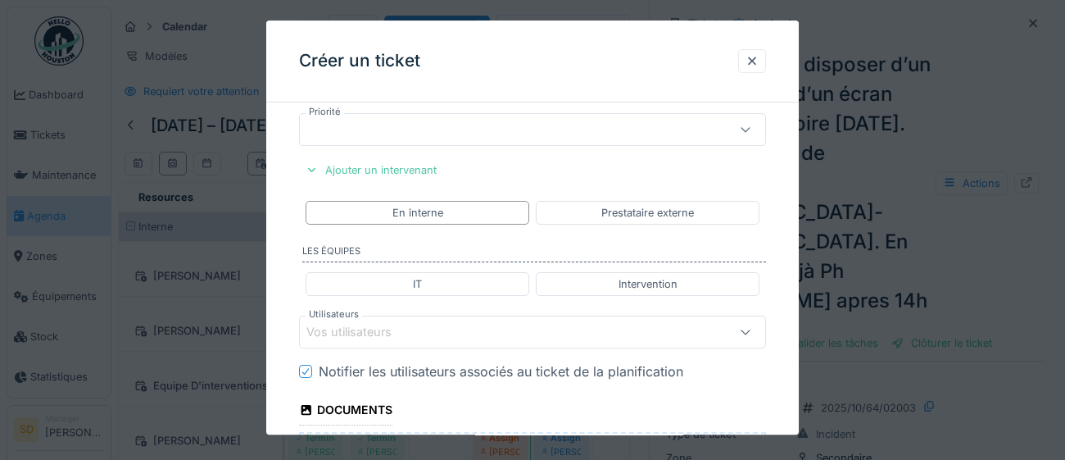
click at [447, 329] on div "Vos utilisateurs" at bounding box center [503, 332] width 394 height 18
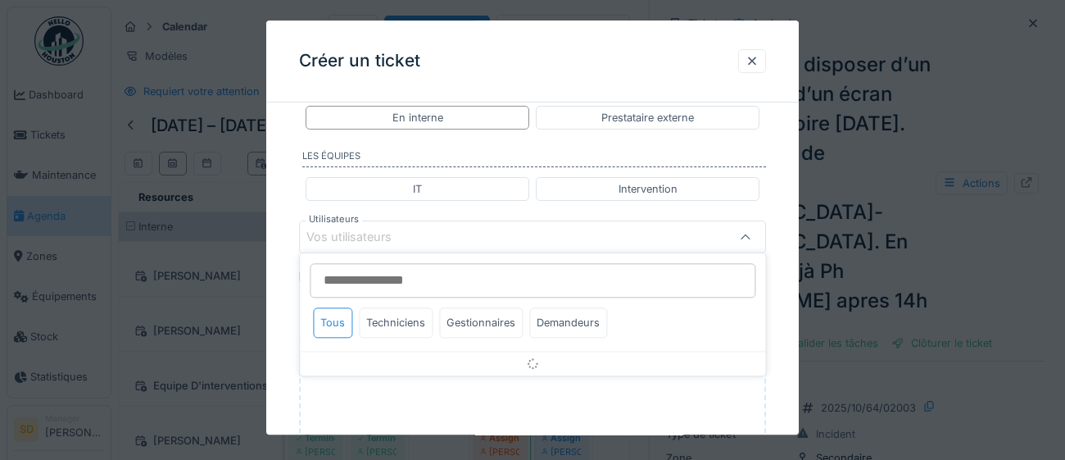
scroll to position [832, 0]
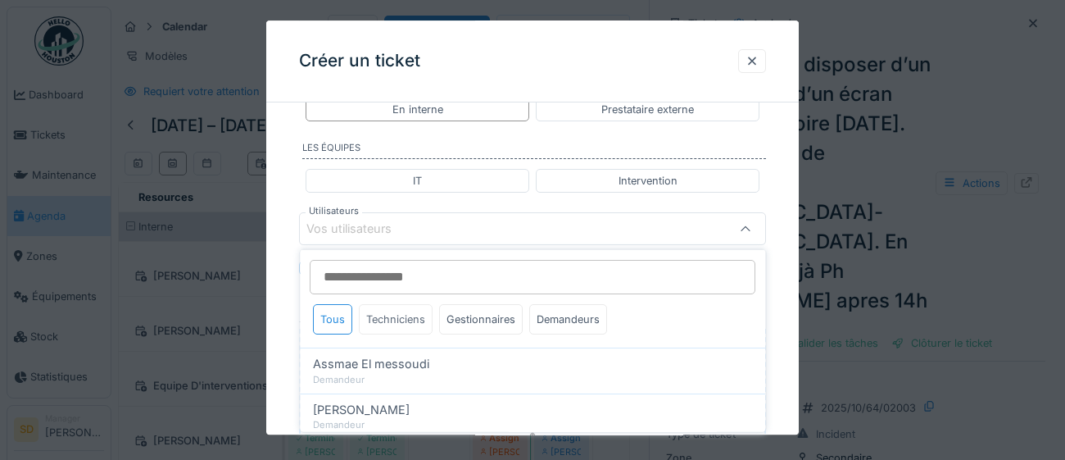
click at [403, 324] on div "Techniciens" at bounding box center [396, 319] width 74 height 30
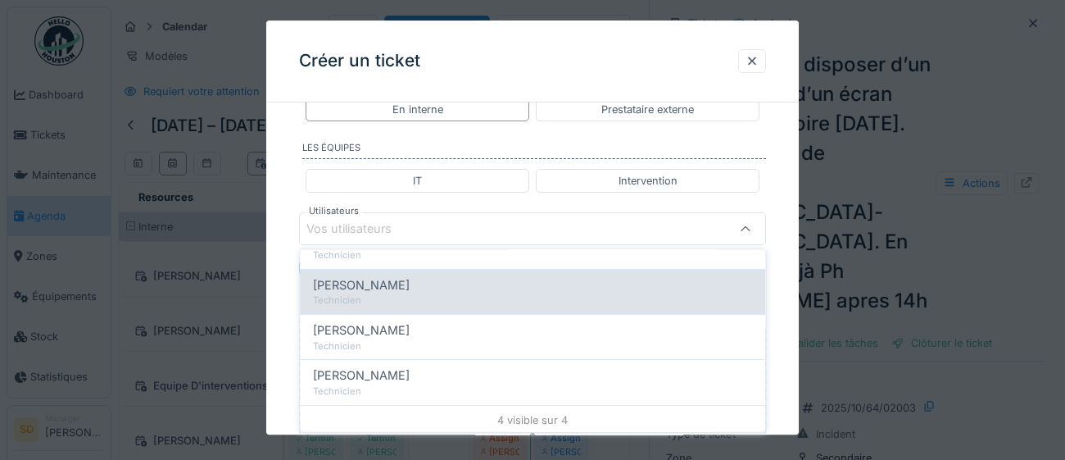
scroll to position [125, 0]
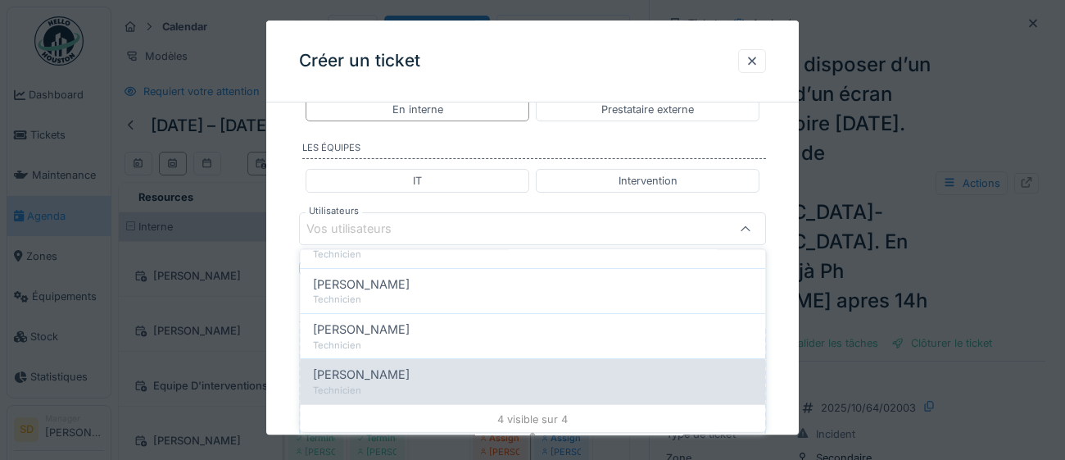
click at [437, 377] on div "Joel Miras" at bounding box center [532, 374] width 439 height 18
type input "****"
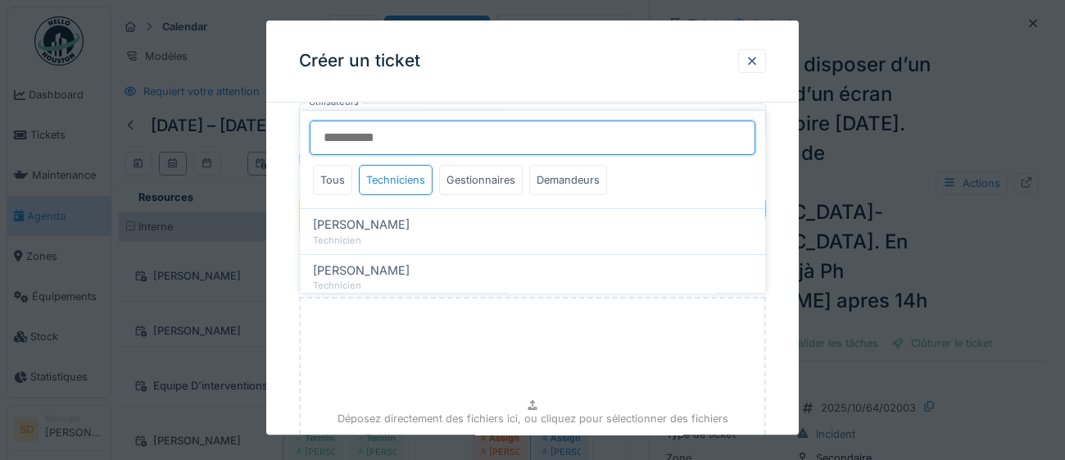
scroll to position [926, 0]
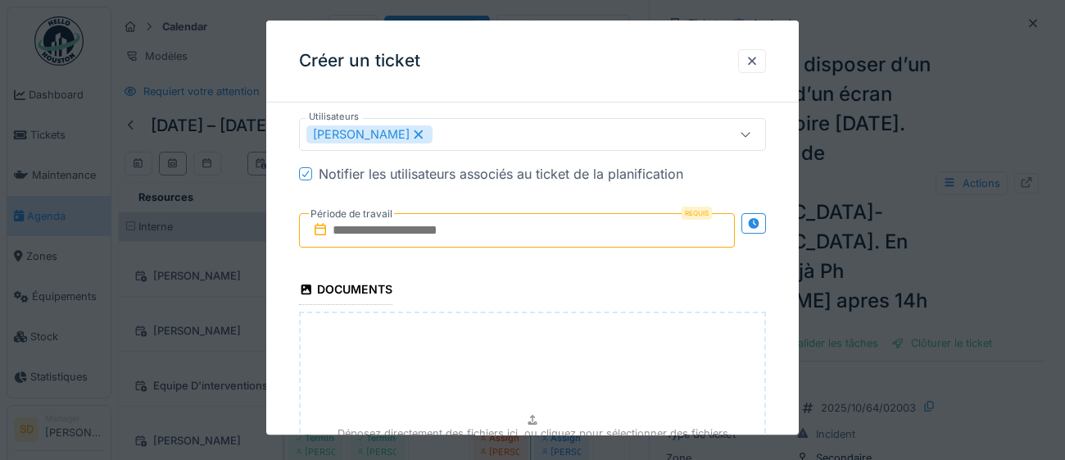
click at [492, 233] on input "text" at bounding box center [517, 230] width 436 height 34
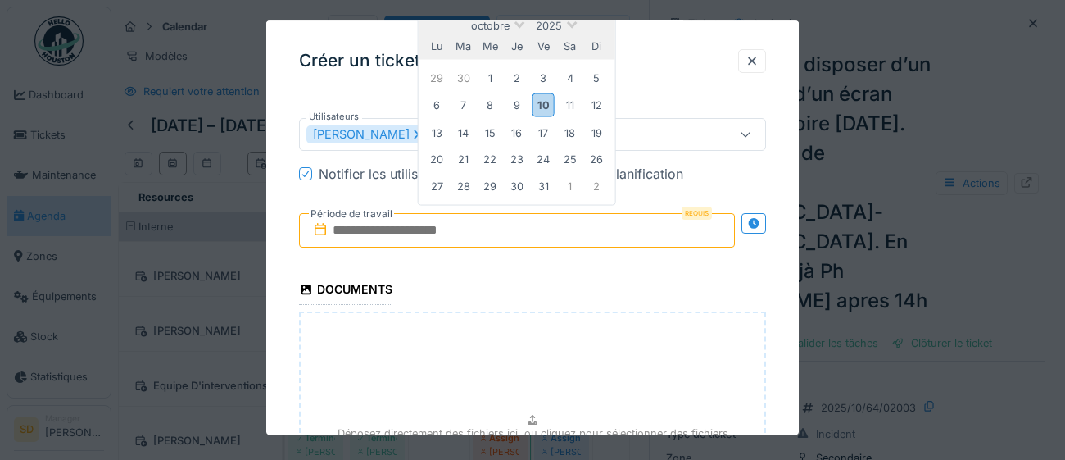
type input "**********"
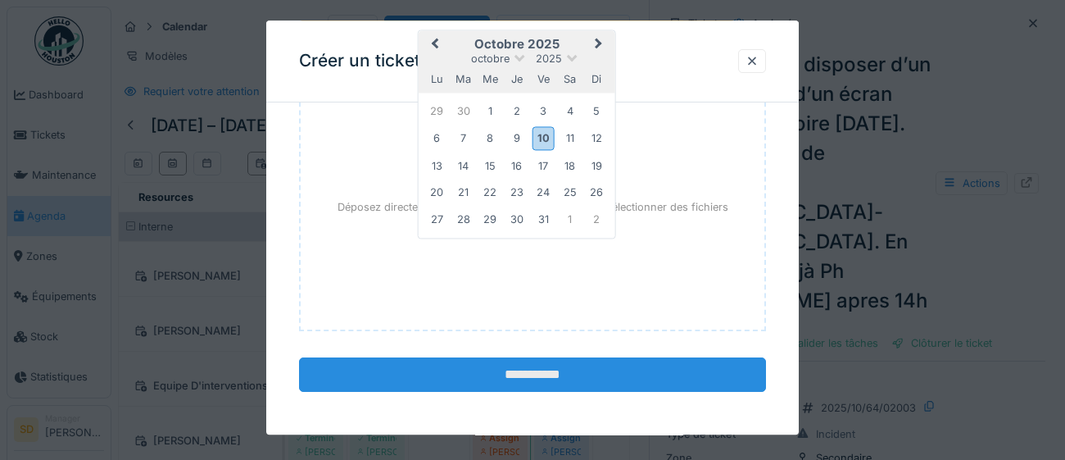
scroll to position [1153, 0]
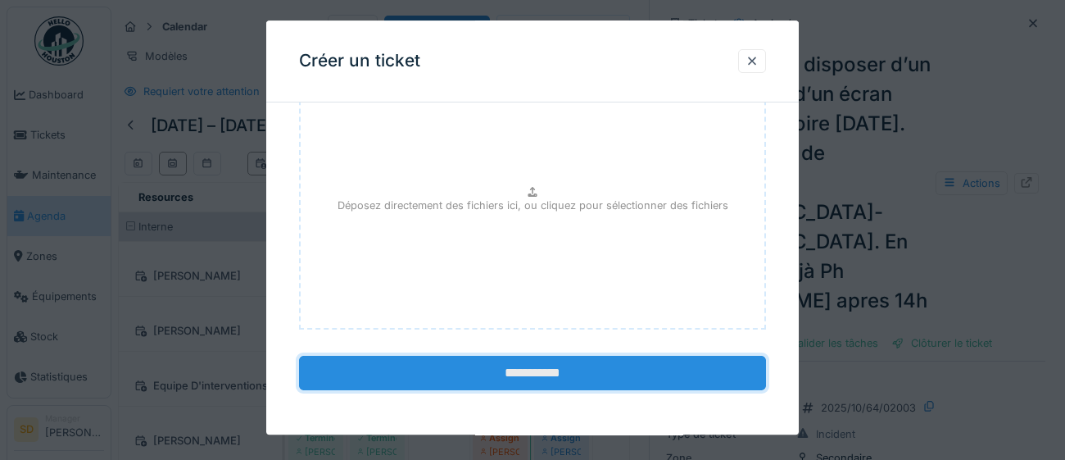
click at [564, 374] on input "**********" at bounding box center [532, 373] width 467 height 34
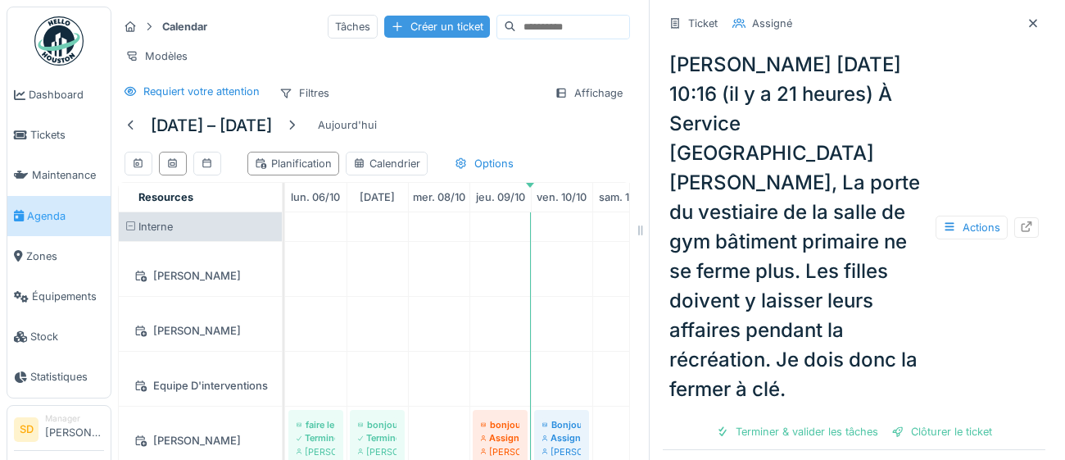
click at [396, 29] on div "Créer un ticket" at bounding box center [437, 27] width 106 height 22
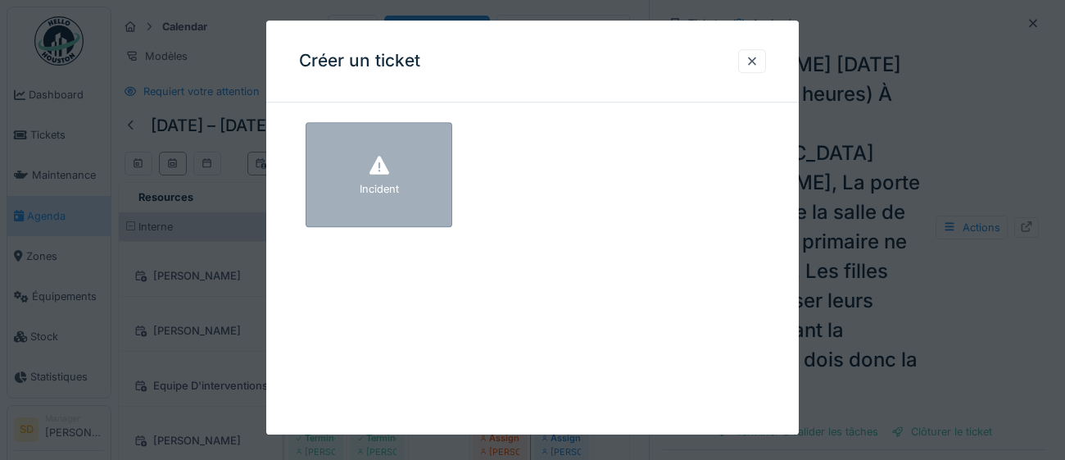
click at [403, 149] on div "Incident" at bounding box center [379, 174] width 147 height 105
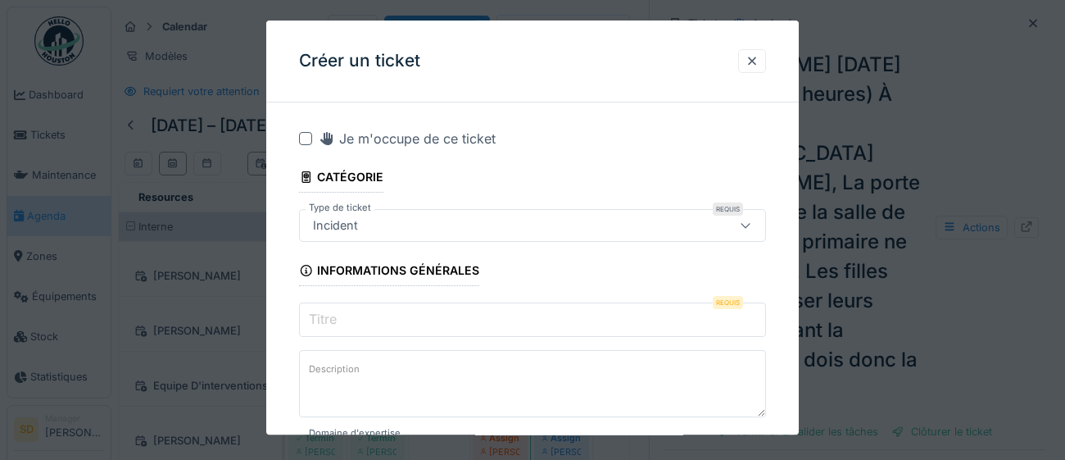
click at [419, 323] on input "Titre" at bounding box center [532, 319] width 467 height 34
paste input "**********"
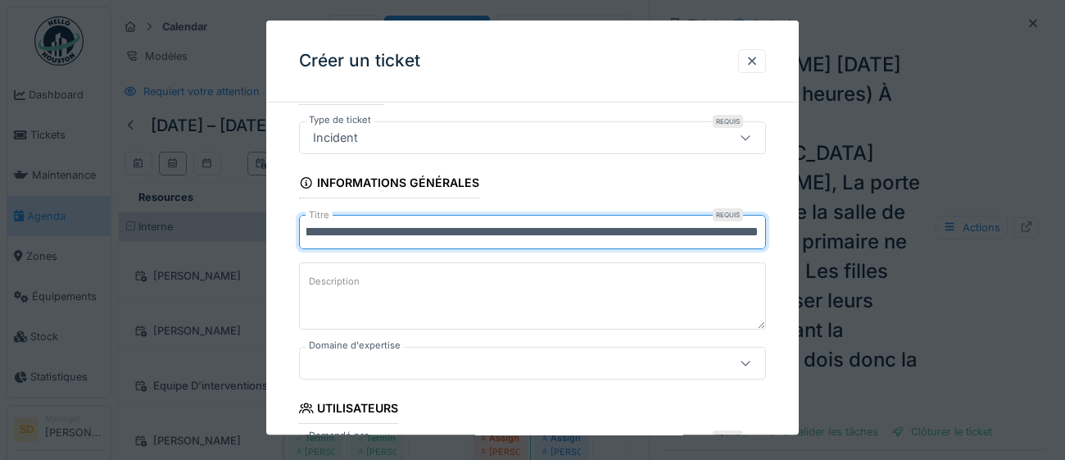
scroll to position [89, 0]
type input "**********"
click at [745, 363] on icon at bounding box center [745, 362] width 9 height 5
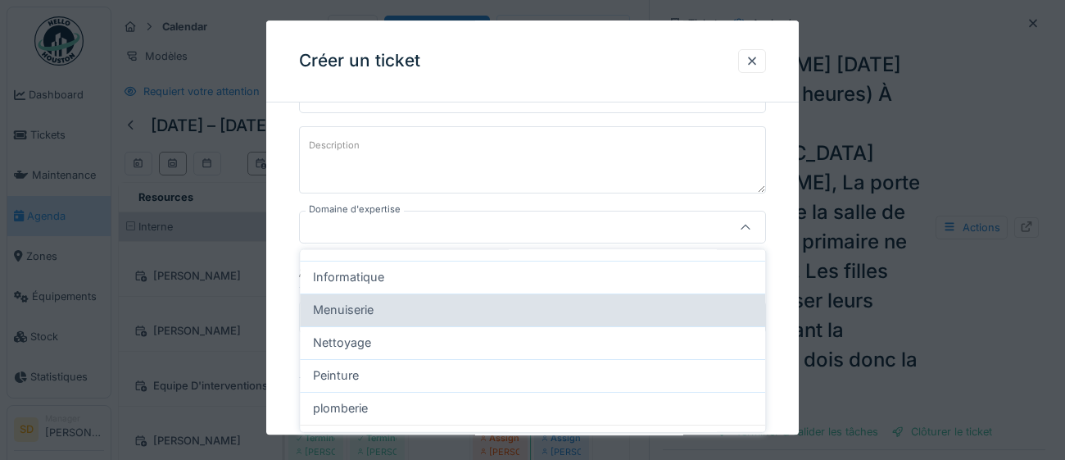
scroll to position [150, 0]
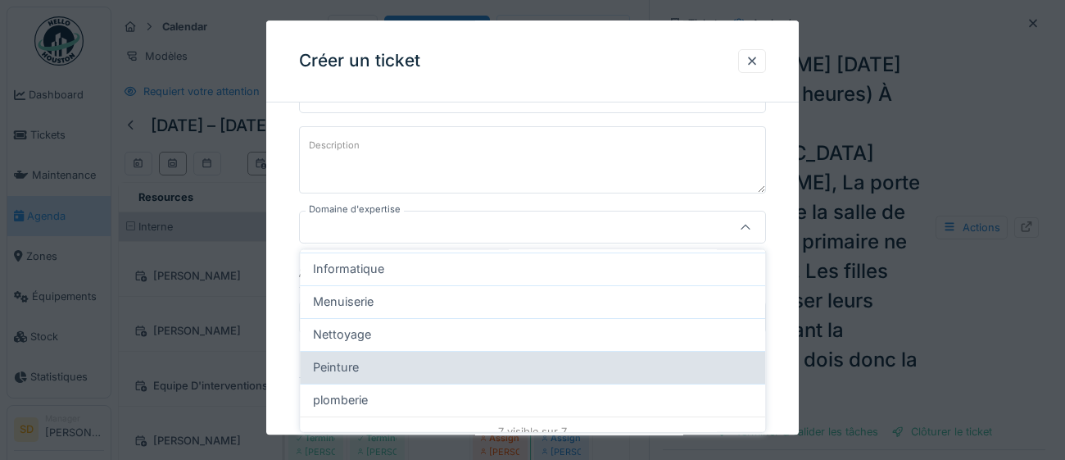
click at [483, 369] on div "Peinture" at bounding box center [532, 367] width 439 height 18
type input "****"
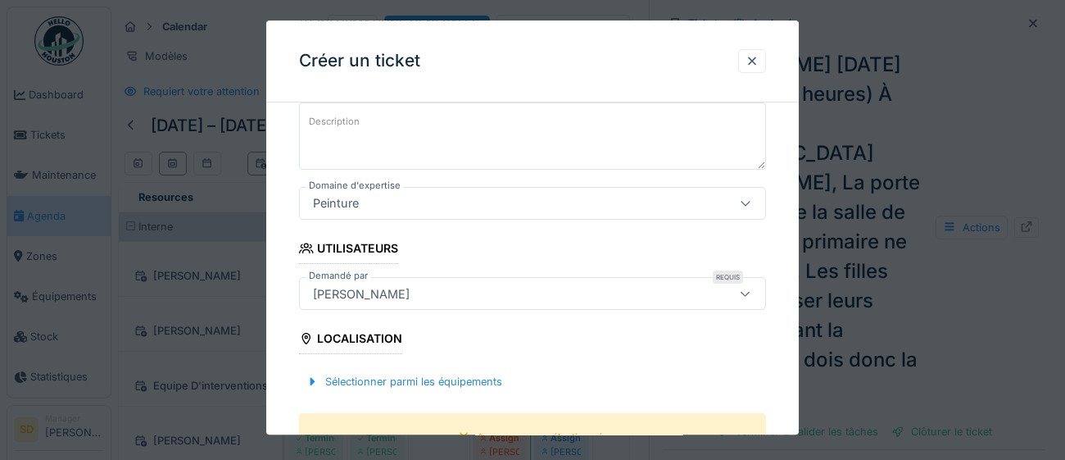
scroll to position [290, 0]
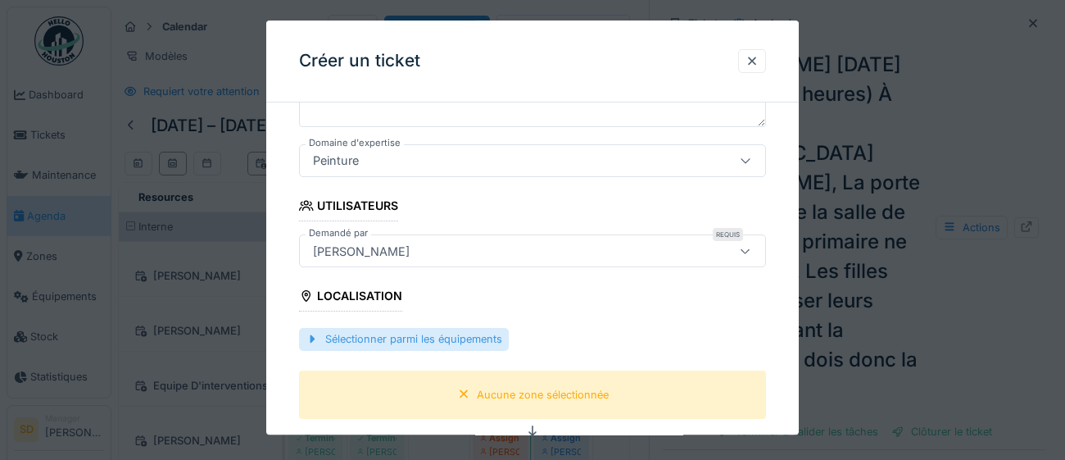
click at [418, 339] on div "Sélectionner parmi les équipements" at bounding box center [404, 340] width 210 height 22
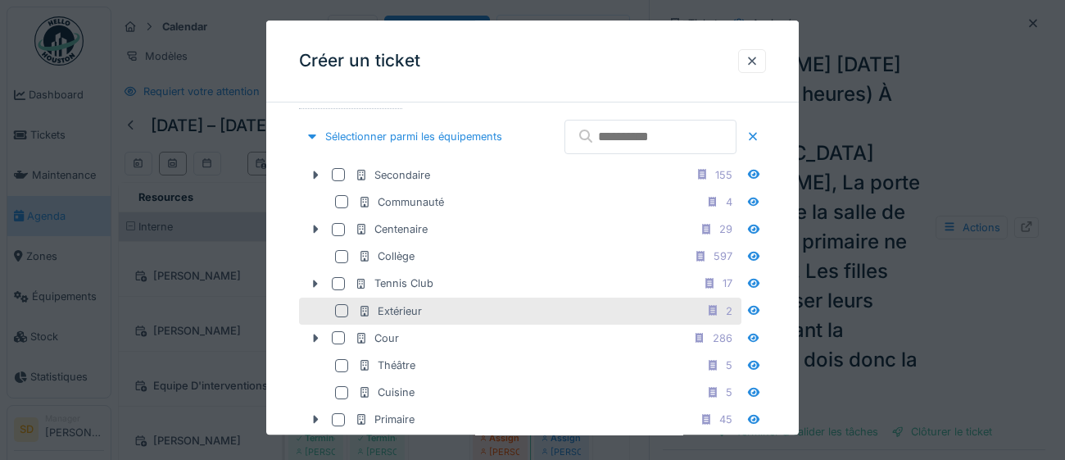
scroll to position [501, 0]
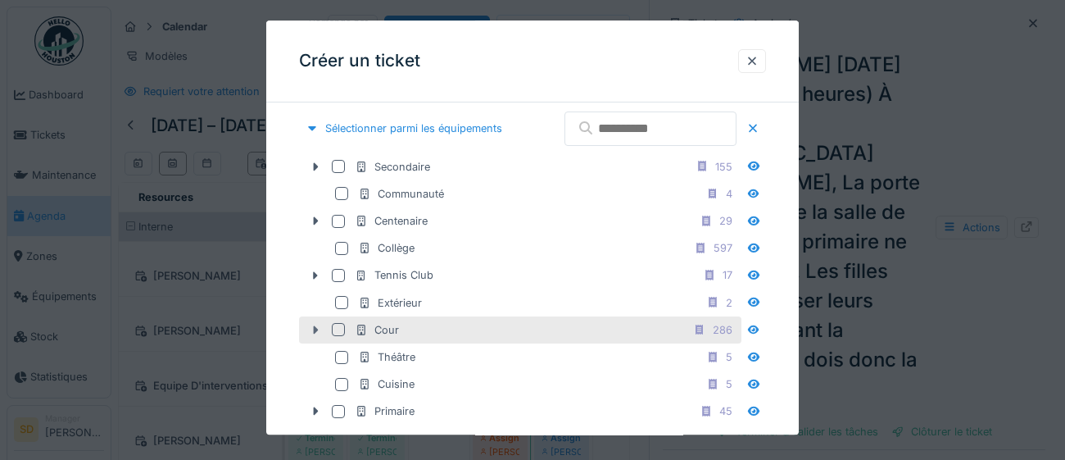
click at [312, 335] on icon at bounding box center [315, 329] width 13 height 11
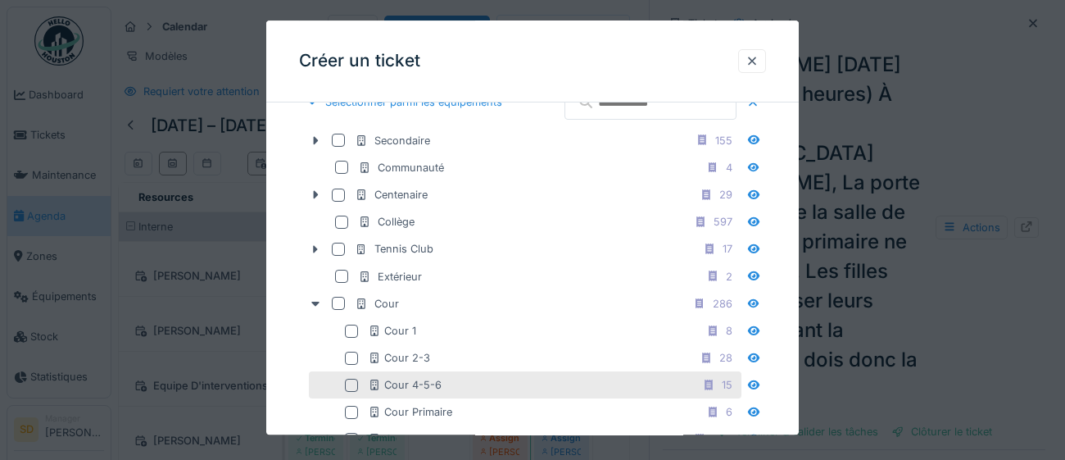
scroll to position [537, 0]
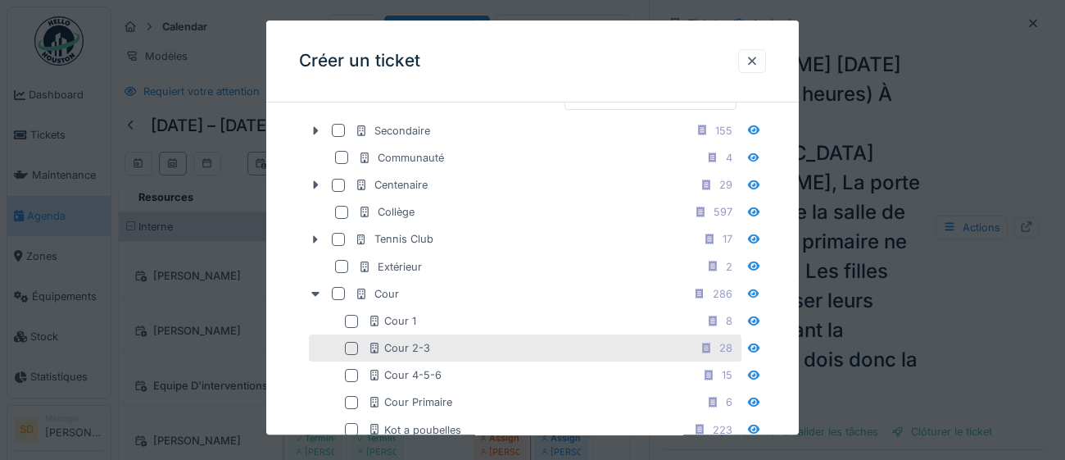
click at [351, 355] on div at bounding box center [351, 348] width 13 height 13
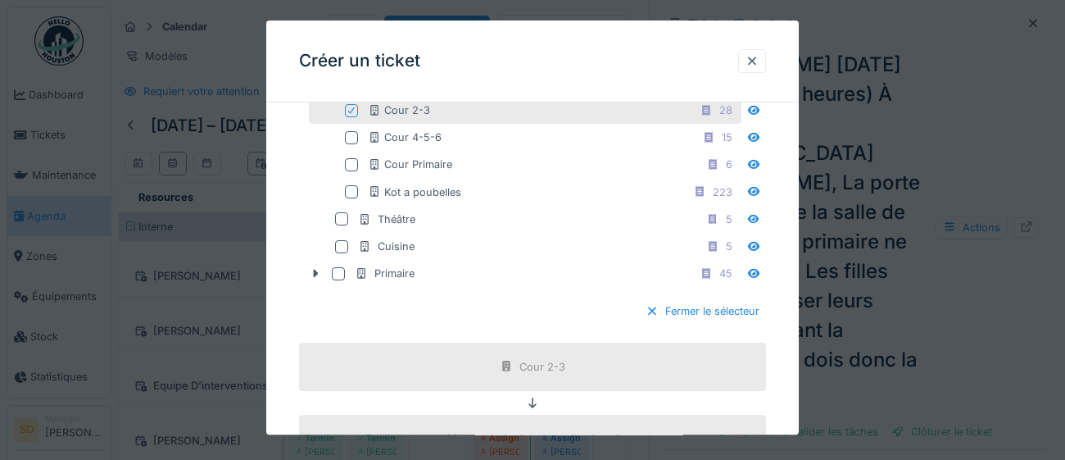
scroll to position [786, 0]
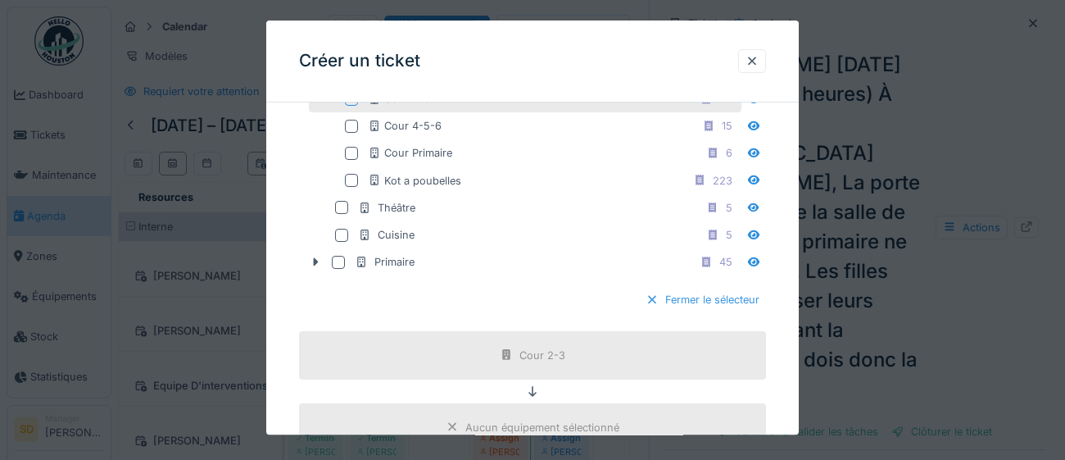
click at [698, 311] on div "Fermer le sélecteur" at bounding box center [702, 300] width 127 height 22
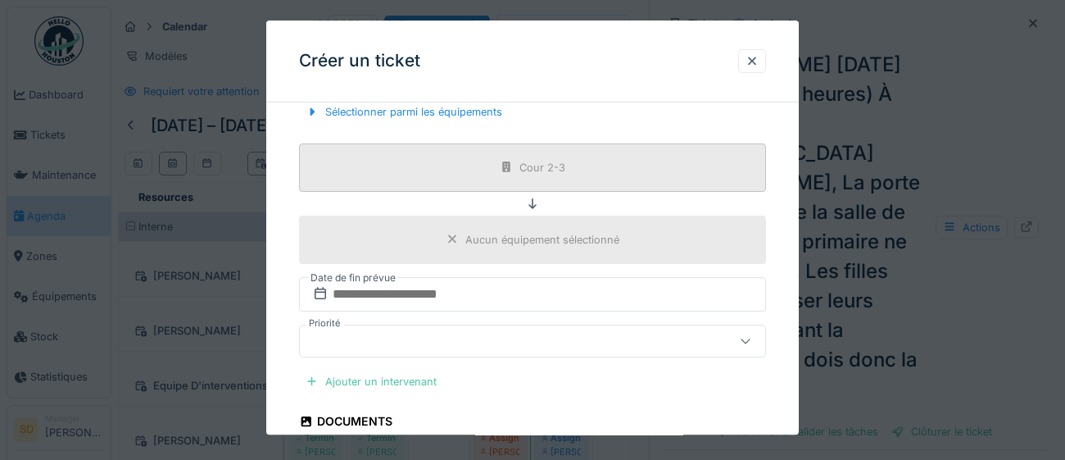
scroll to position [566, 0]
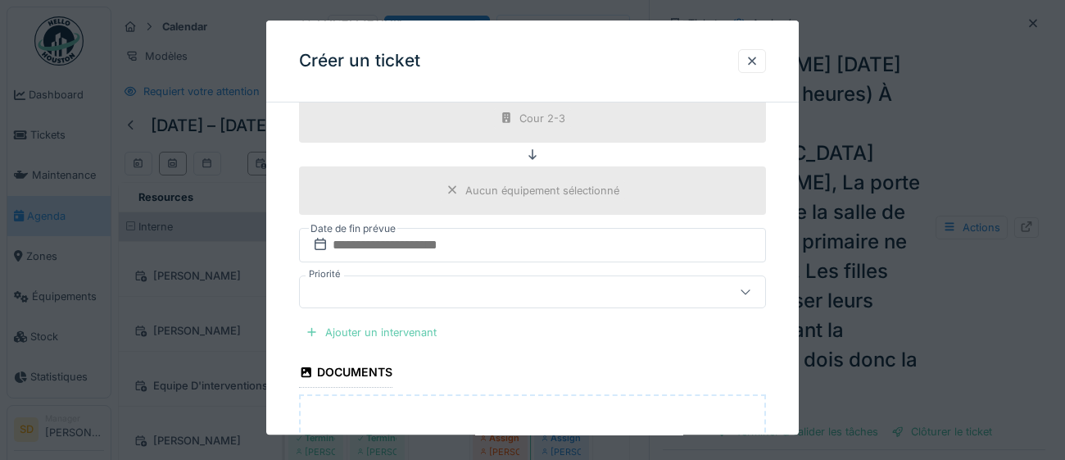
click at [354, 329] on div "Ajouter un intervenant" at bounding box center [371, 332] width 144 height 22
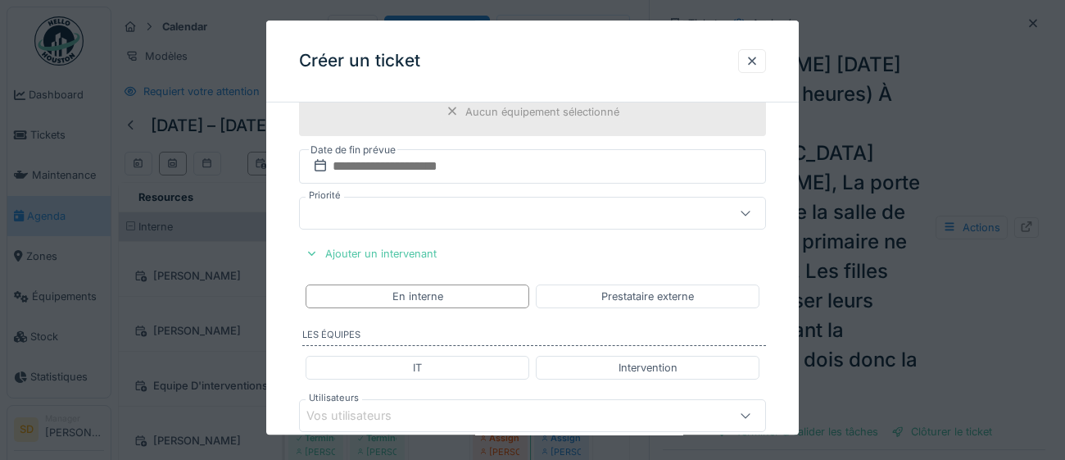
scroll to position [646, 0]
click at [458, 296] on div "En interne" at bounding box center [418, 295] width 224 height 24
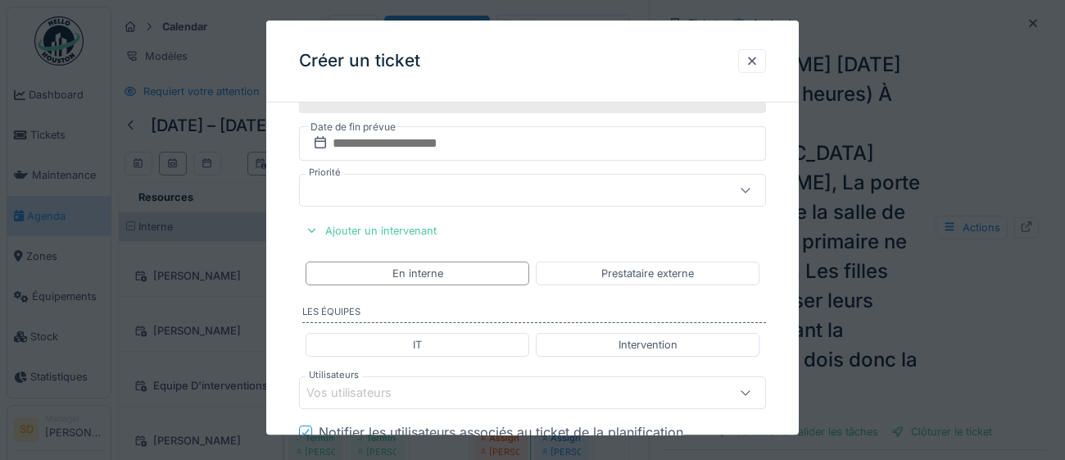
scroll to position [784, 0]
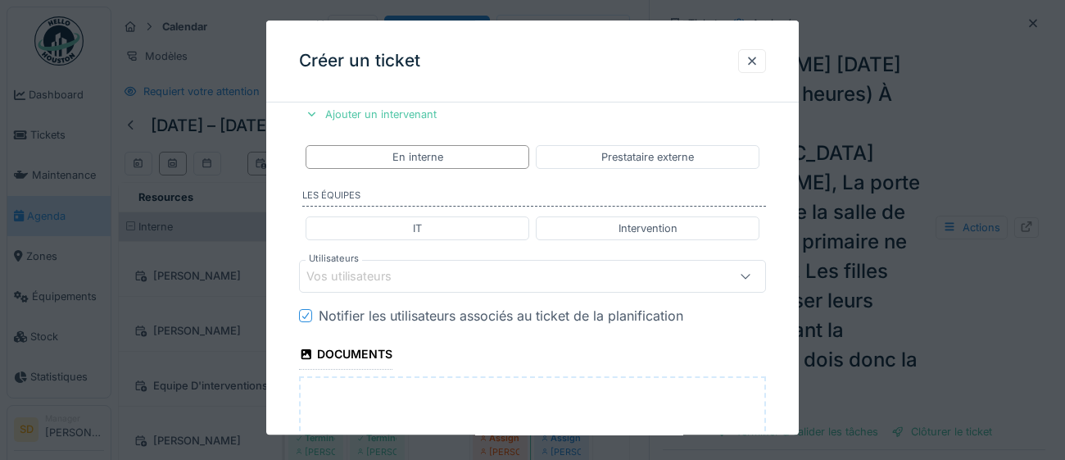
click at [427, 274] on div "Vos utilisateurs" at bounding box center [503, 276] width 394 height 18
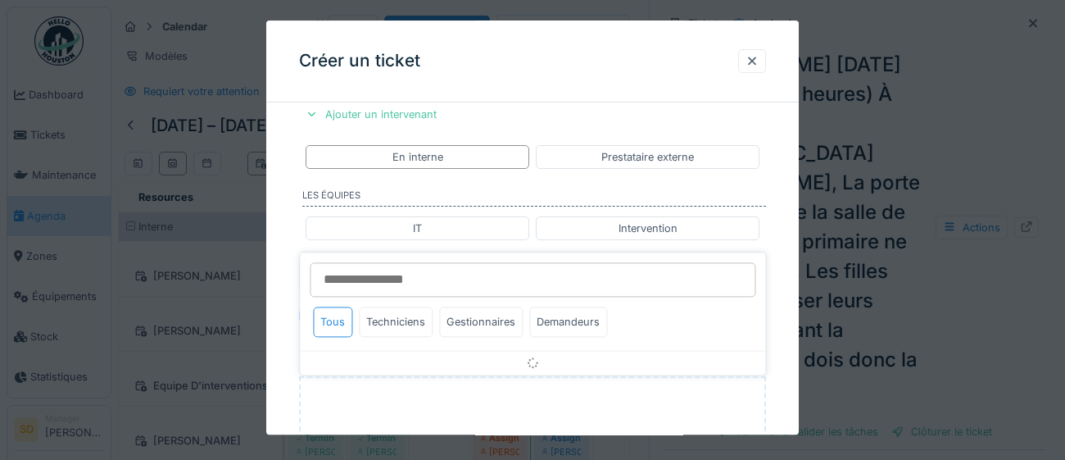
scroll to position [832, 0]
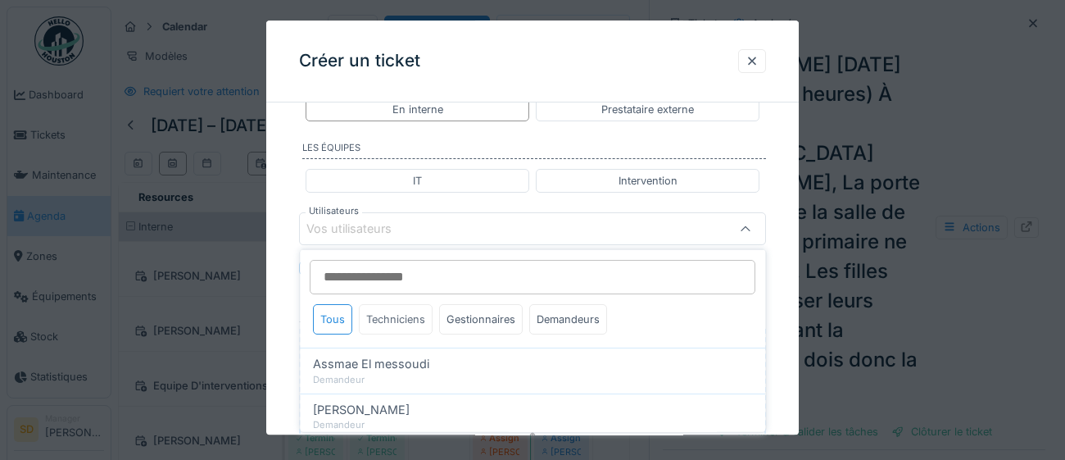
click at [412, 320] on div "Techniciens" at bounding box center [396, 319] width 74 height 30
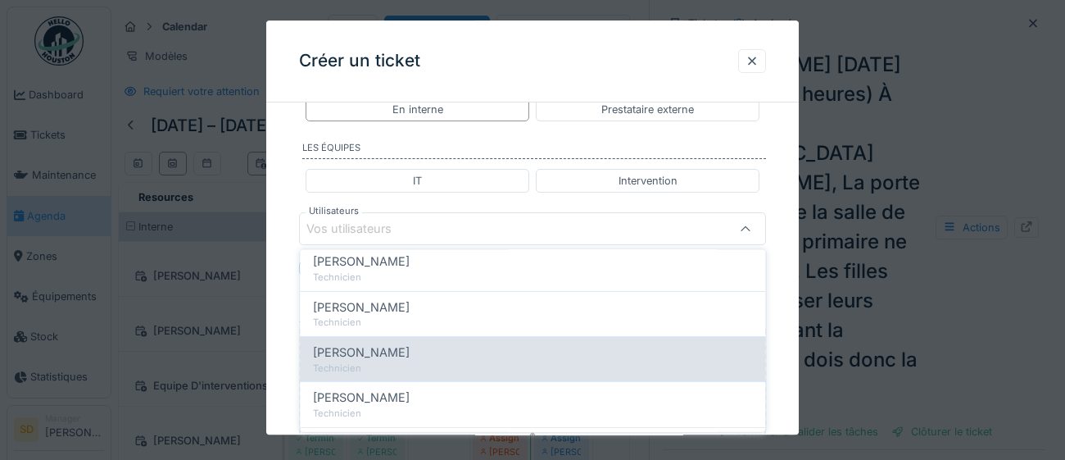
scroll to position [125, 0]
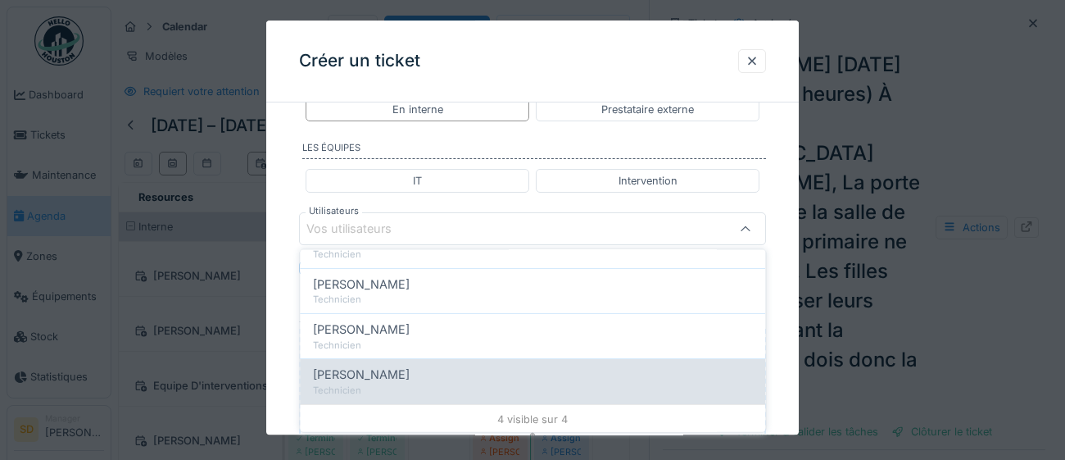
click at [391, 380] on div "Joel Miras Technicien" at bounding box center [532, 380] width 465 height 45
type input "****"
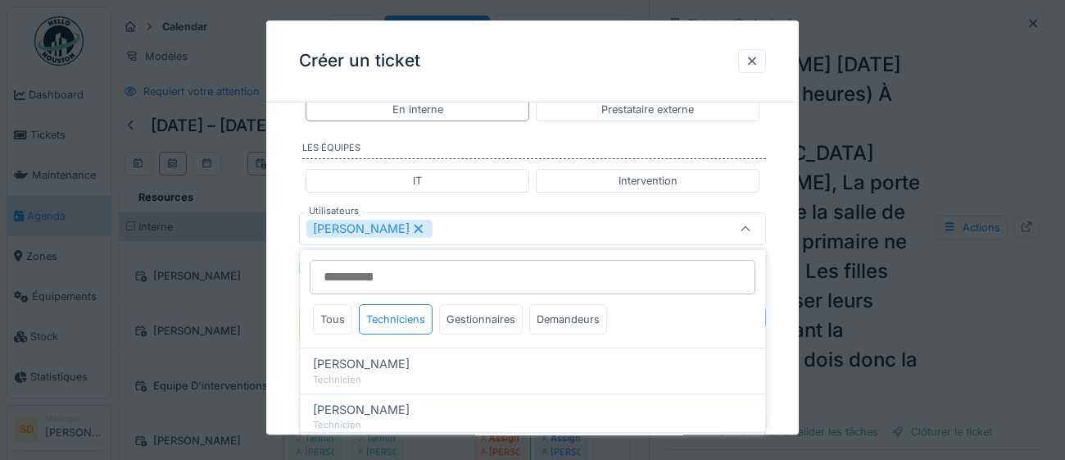
click at [780, 378] on div "**********" at bounding box center [532, 21] width 532 height 1474
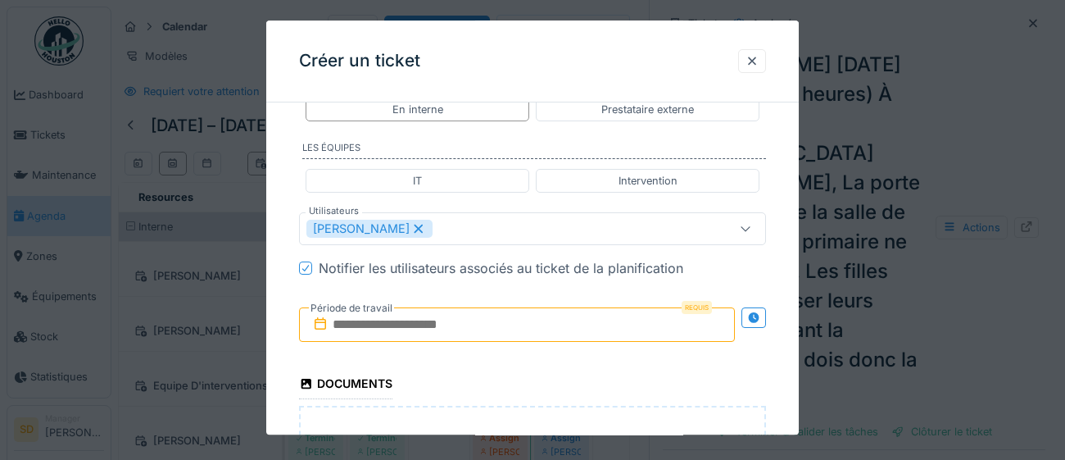
click at [504, 319] on input "text" at bounding box center [517, 324] width 436 height 34
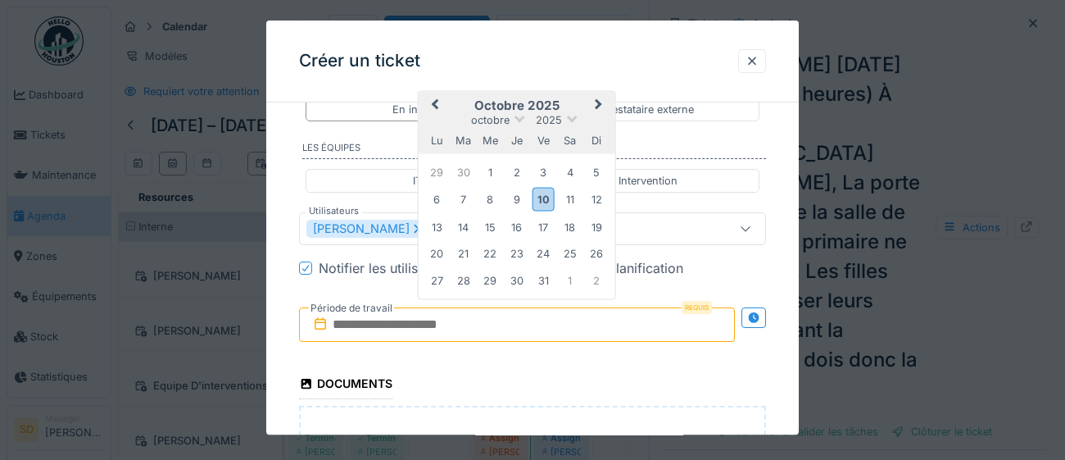
click at [608, 141] on div "lu ma me je ve sa di" at bounding box center [517, 140] width 197 height 26
click at [493, 225] on div "15" at bounding box center [490, 227] width 22 height 22
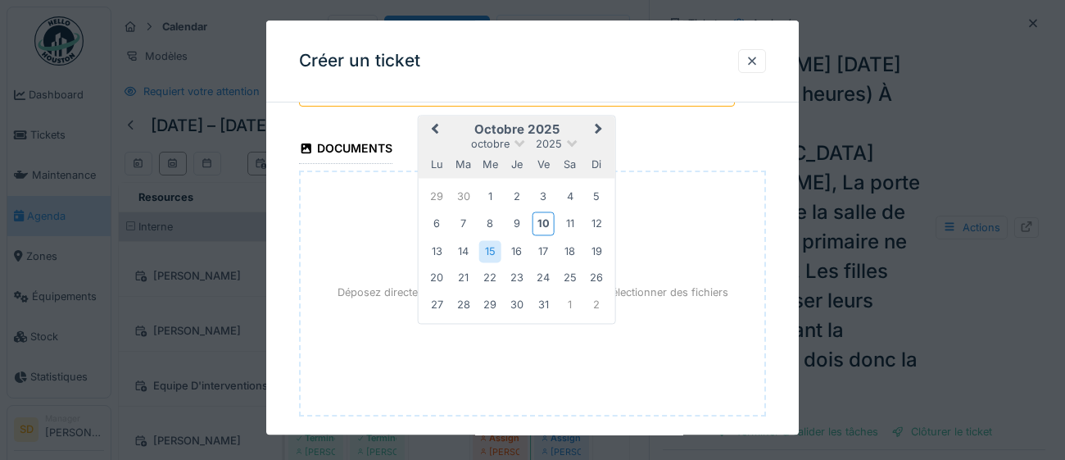
scroll to position [1132, 0]
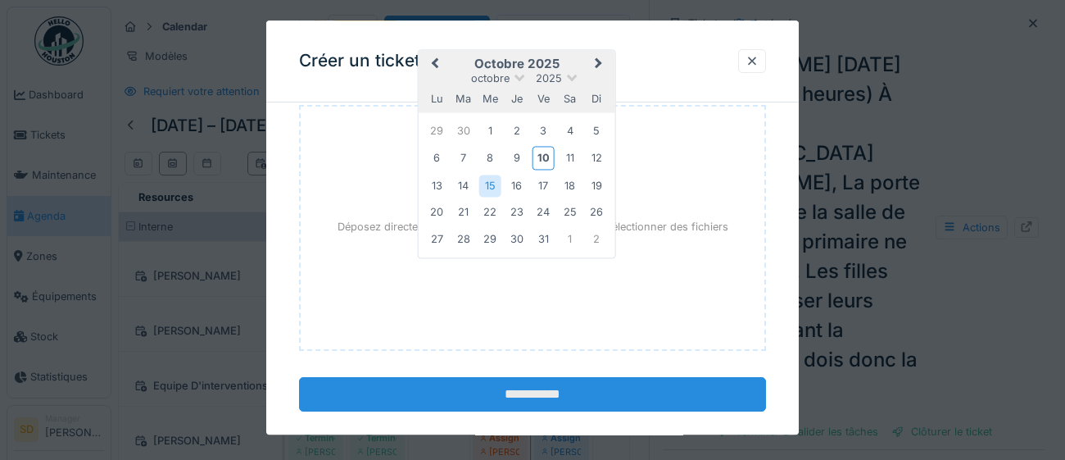
click at [522, 399] on input "**********" at bounding box center [532, 394] width 467 height 34
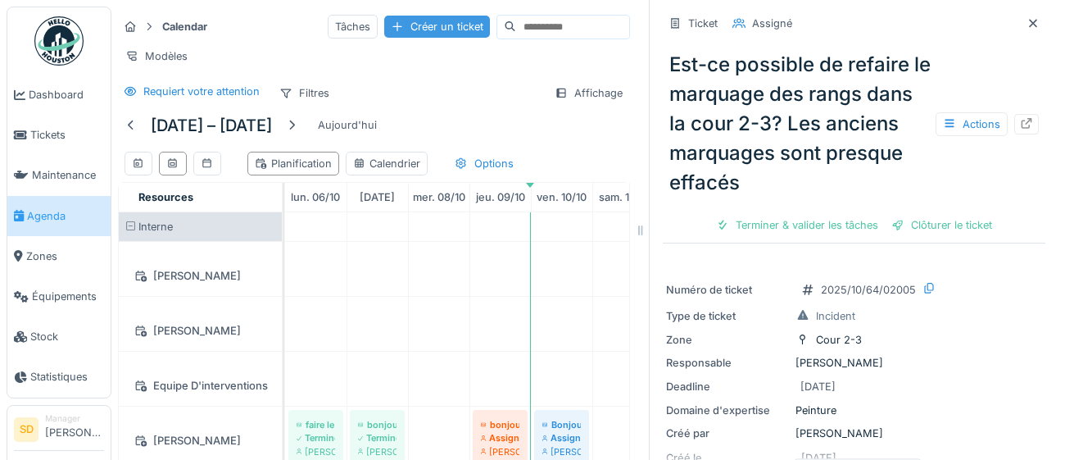
click at [384, 23] on div "Créer un ticket" at bounding box center [437, 27] width 106 height 22
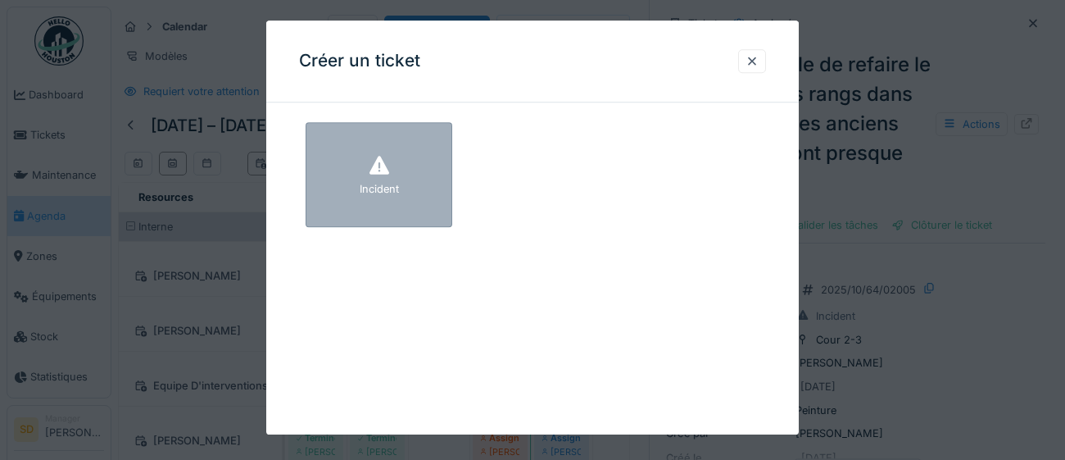
click at [424, 182] on div "Incident" at bounding box center [379, 174] width 147 height 105
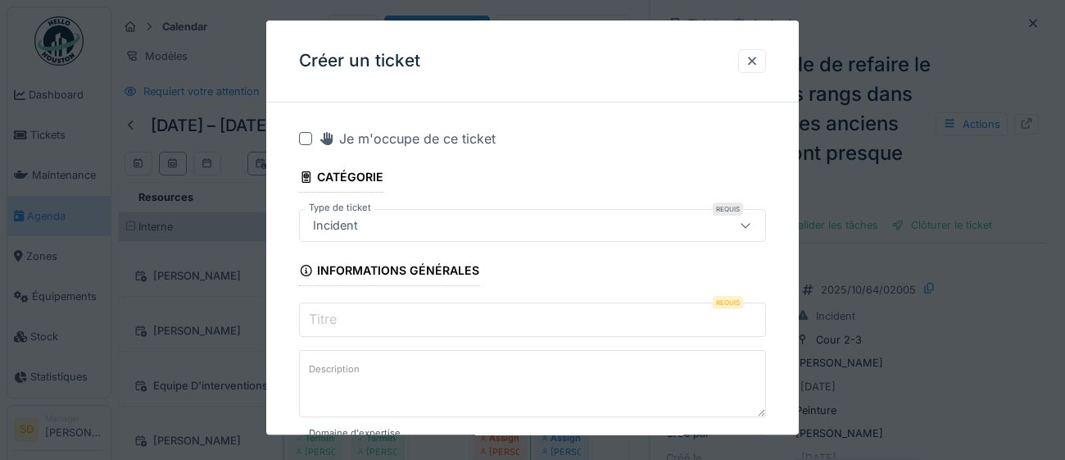
click at [372, 322] on input "Titre" at bounding box center [532, 319] width 467 height 34
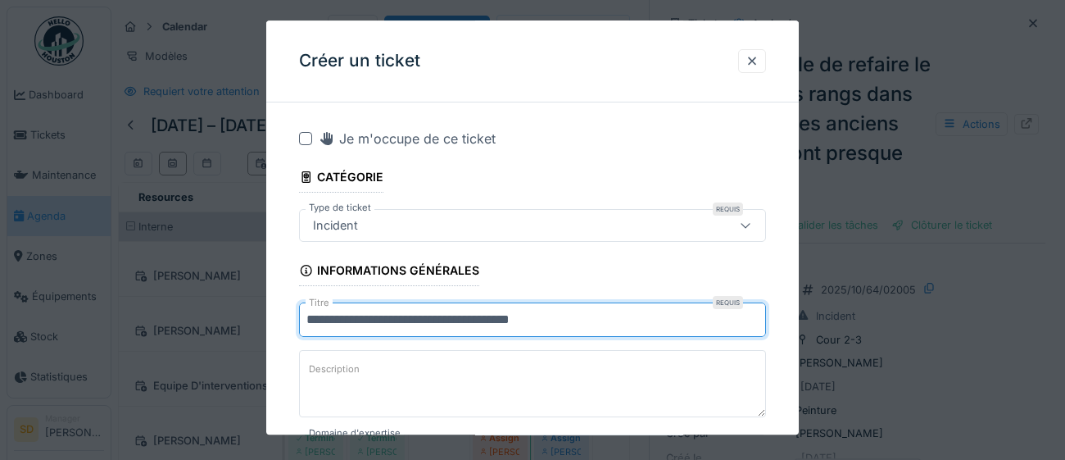
type input "**********"
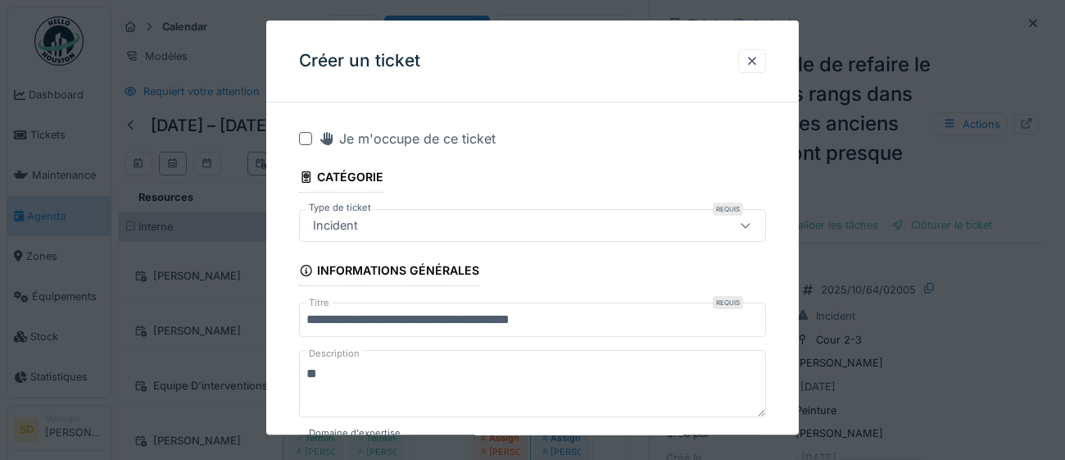
type textarea "*"
click at [555, 321] on input "**********" at bounding box center [532, 319] width 467 height 34
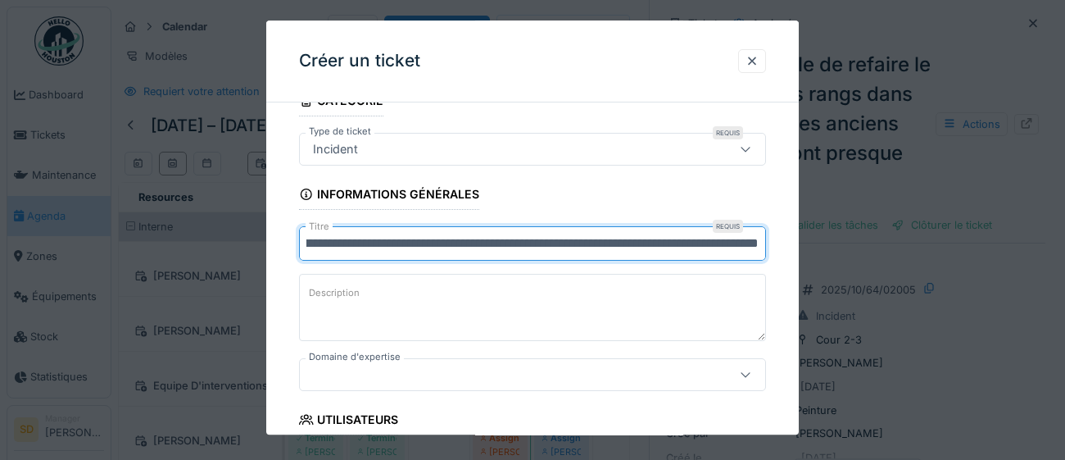
scroll to position [83, 0]
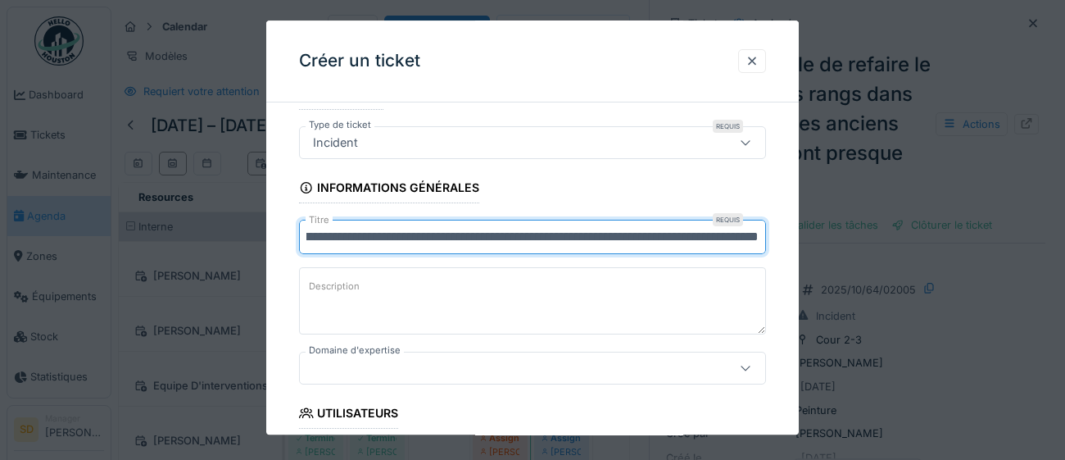
type input "**********"
click at [515, 371] on div at bounding box center [503, 368] width 394 height 18
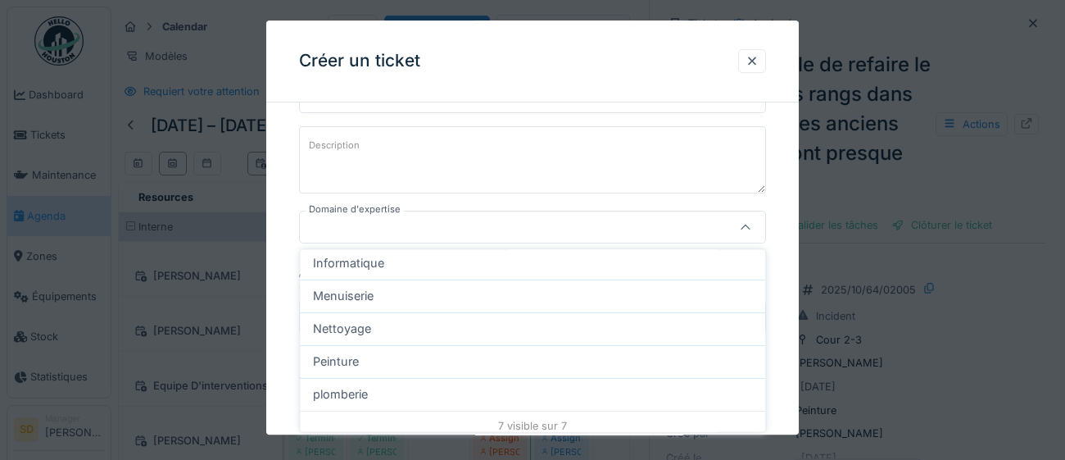
scroll to position [159, 0]
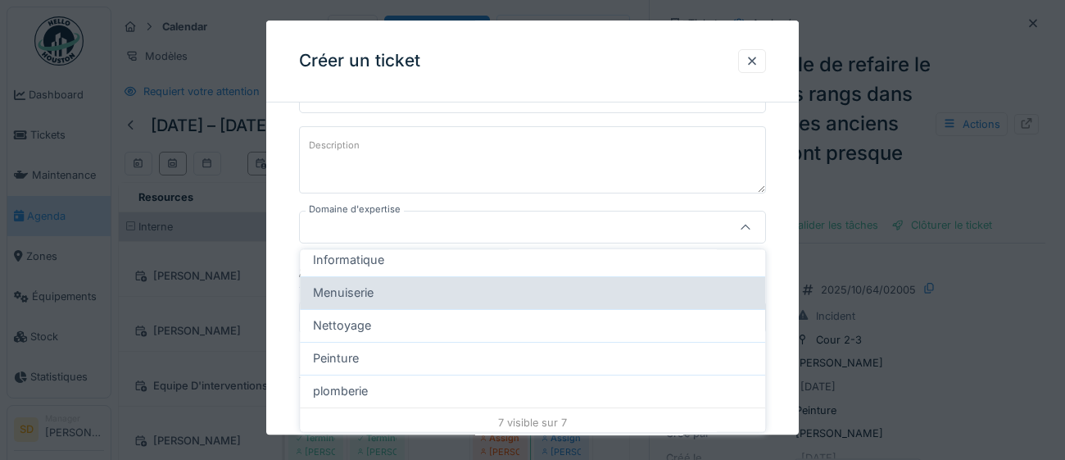
click at [501, 290] on div "Menuiserie" at bounding box center [532, 292] width 439 height 18
type input "****"
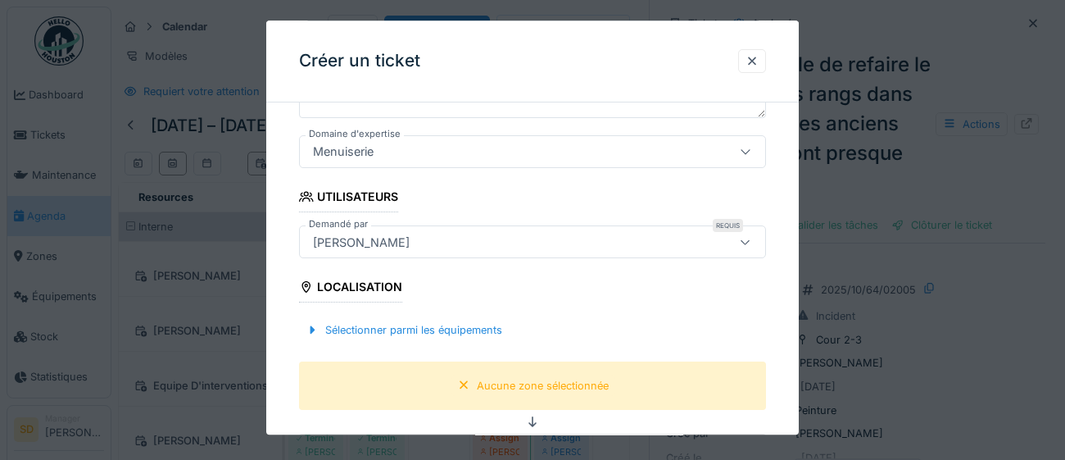
scroll to position [322, 0]
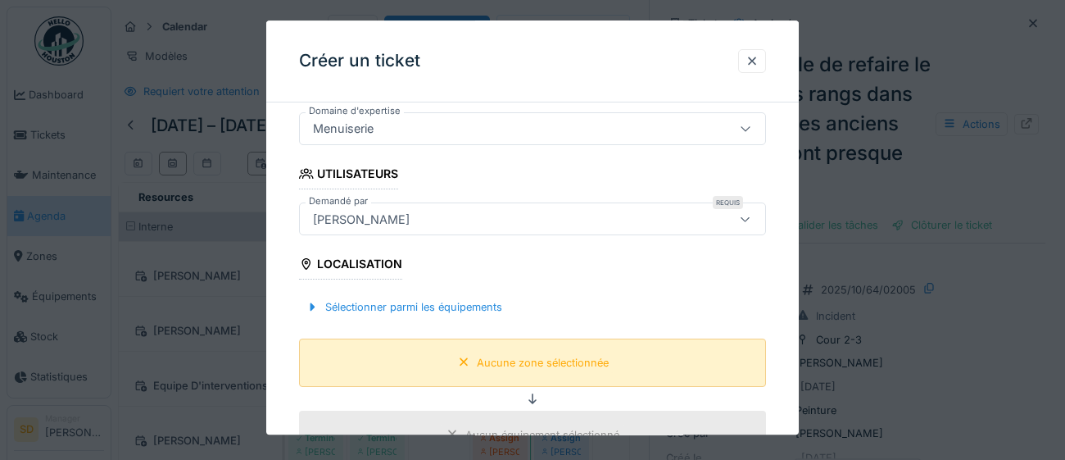
click at [571, 364] on div "Aucune zone sélectionnée" at bounding box center [543, 363] width 132 height 16
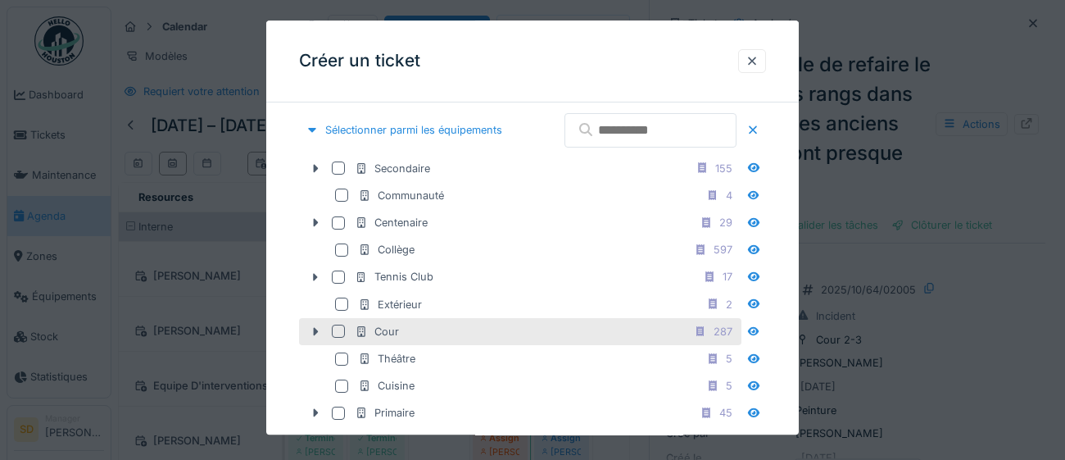
scroll to position [503, 0]
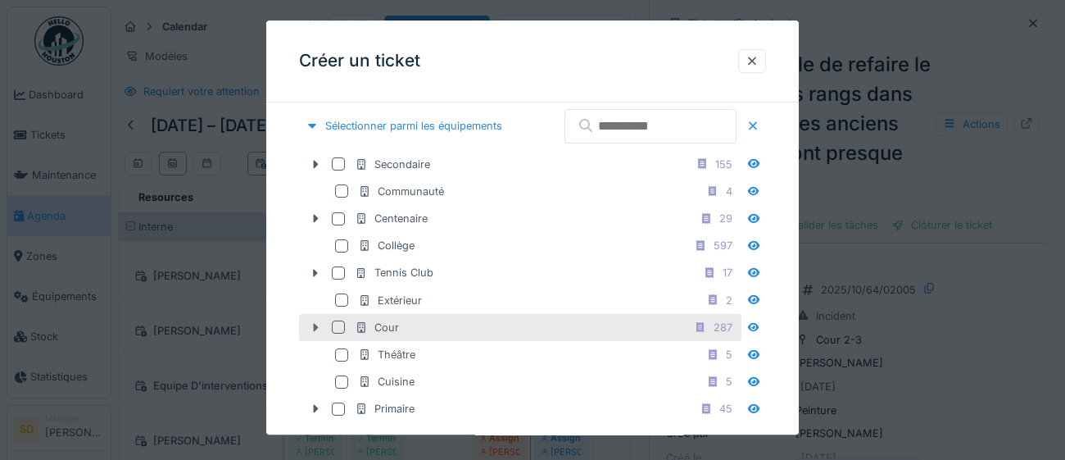
click at [318, 333] on icon at bounding box center [315, 327] width 13 height 11
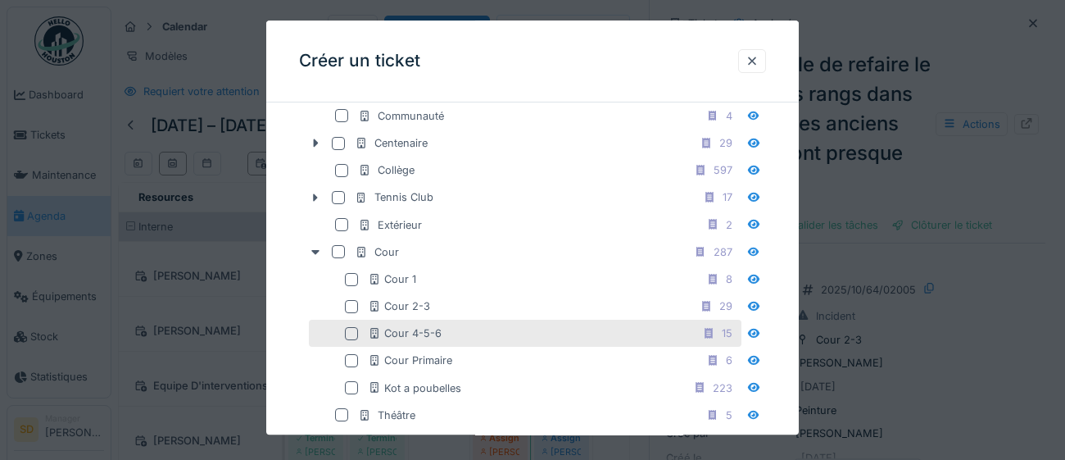
scroll to position [579, 0]
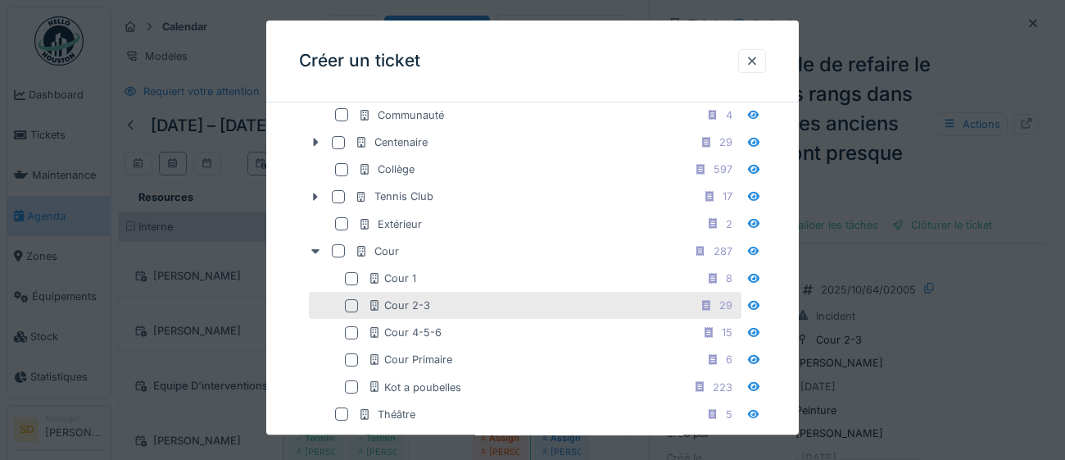
click at [352, 312] on div at bounding box center [351, 305] width 13 height 13
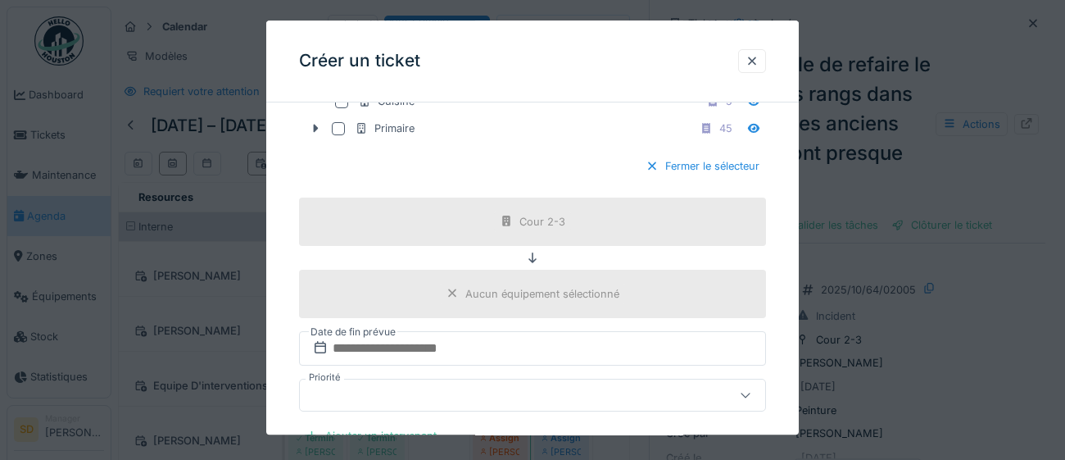
scroll to position [866, 0]
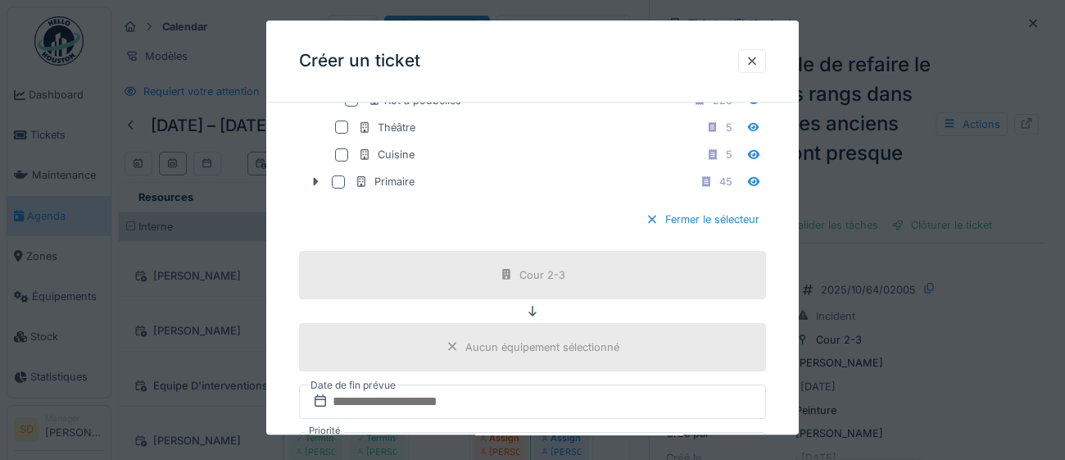
click at [653, 228] on div at bounding box center [652, 220] width 13 height 16
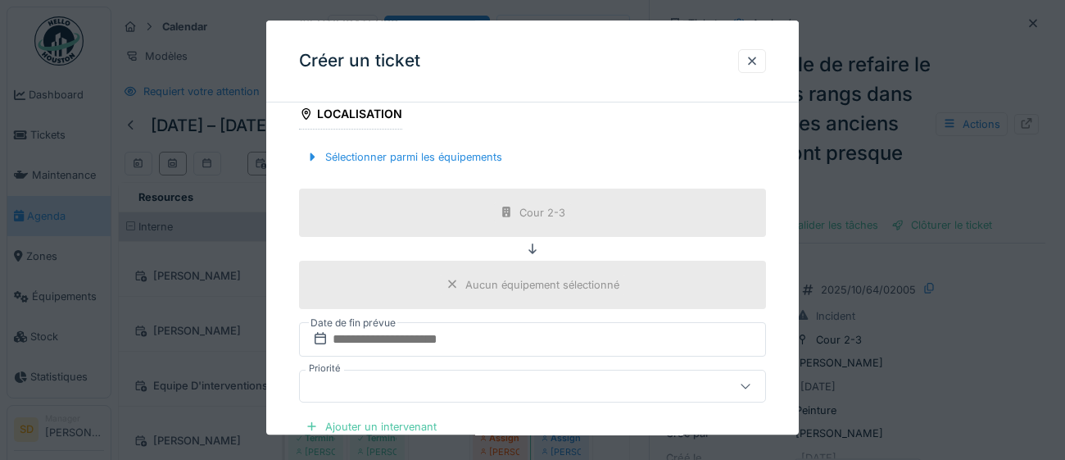
scroll to position [544, 0]
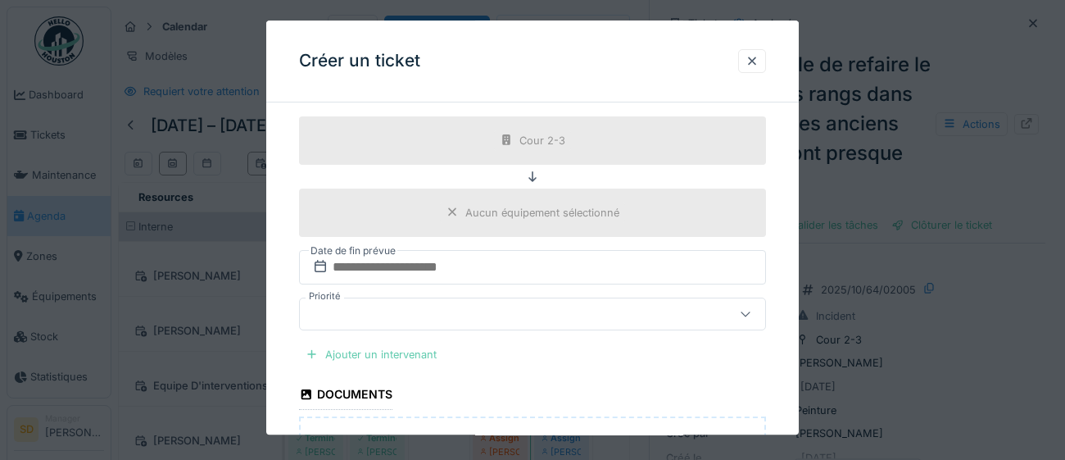
click at [365, 356] on div "Ajouter un intervenant" at bounding box center [371, 354] width 144 height 22
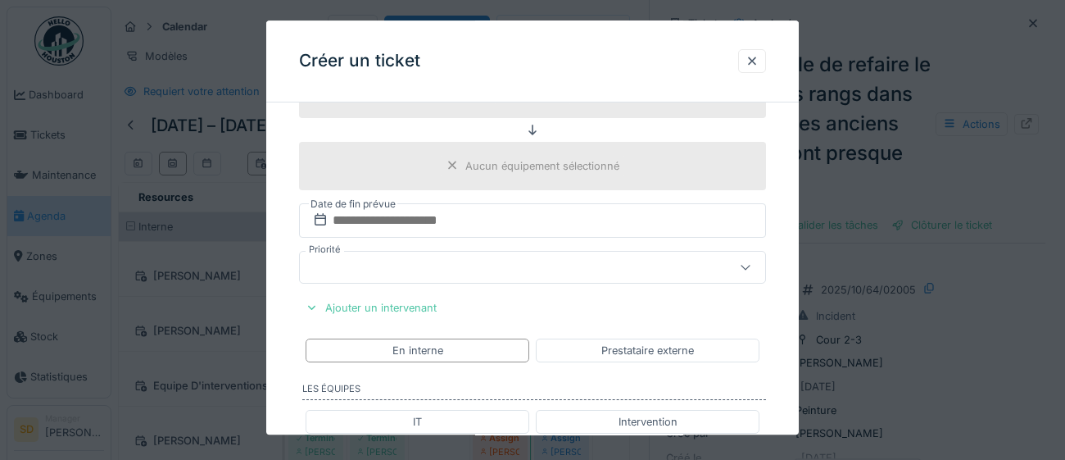
scroll to position [597, 0]
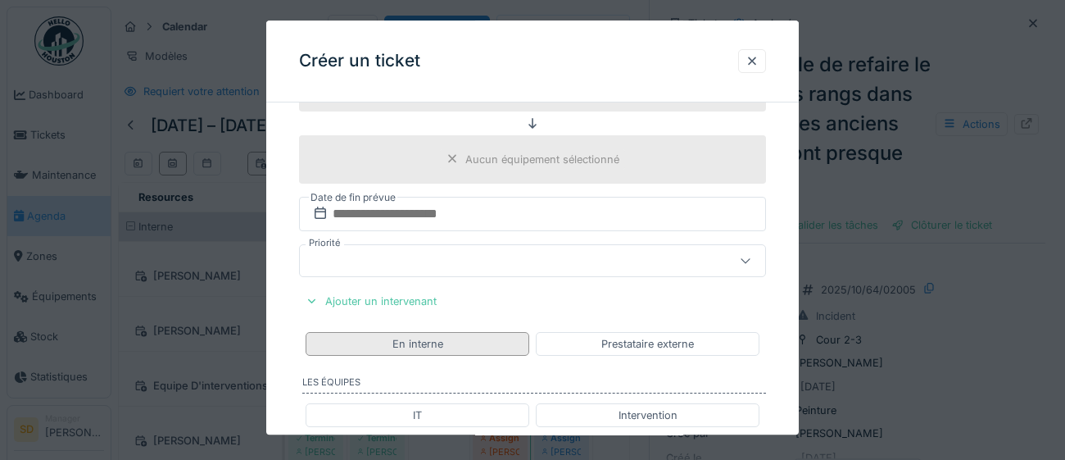
click at [468, 347] on div "En interne" at bounding box center [418, 344] width 224 height 24
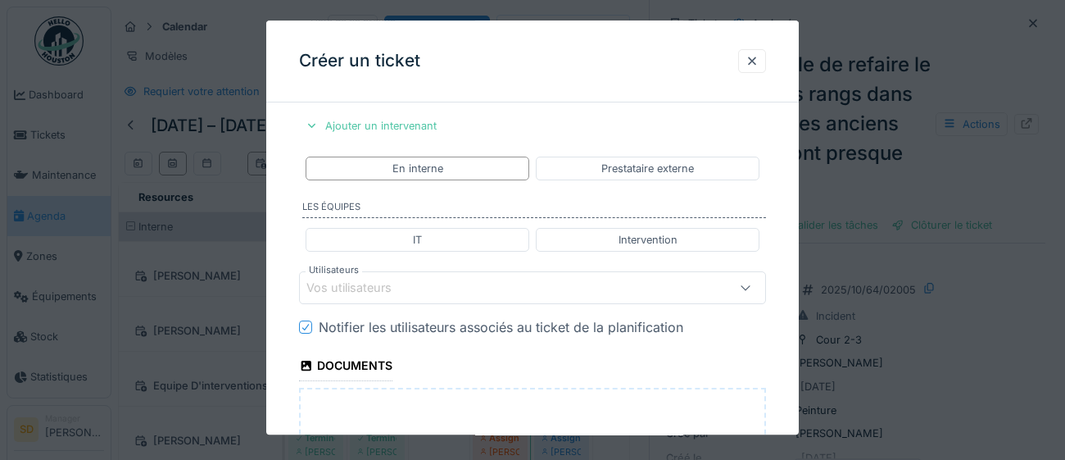
scroll to position [795, 0]
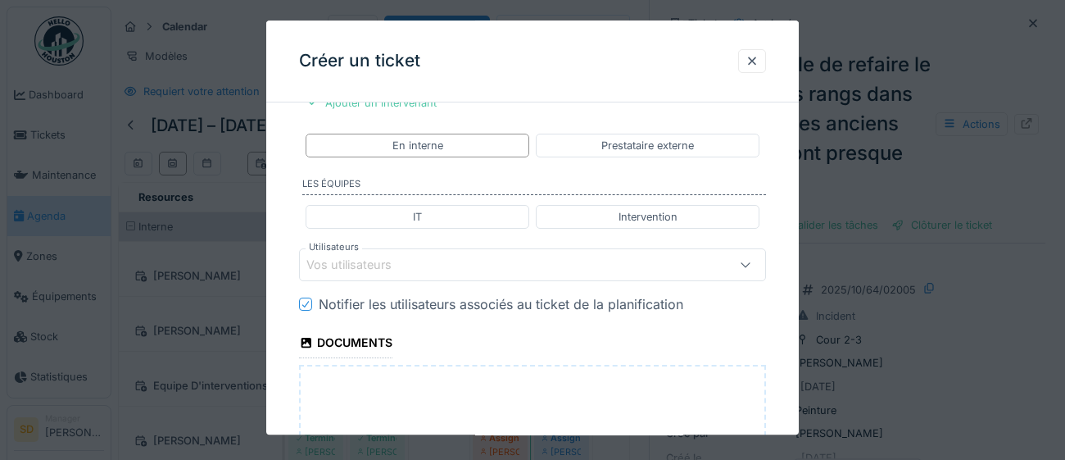
click at [473, 267] on div "Vos utilisateurs" at bounding box center [503, 265] width 394 height 18
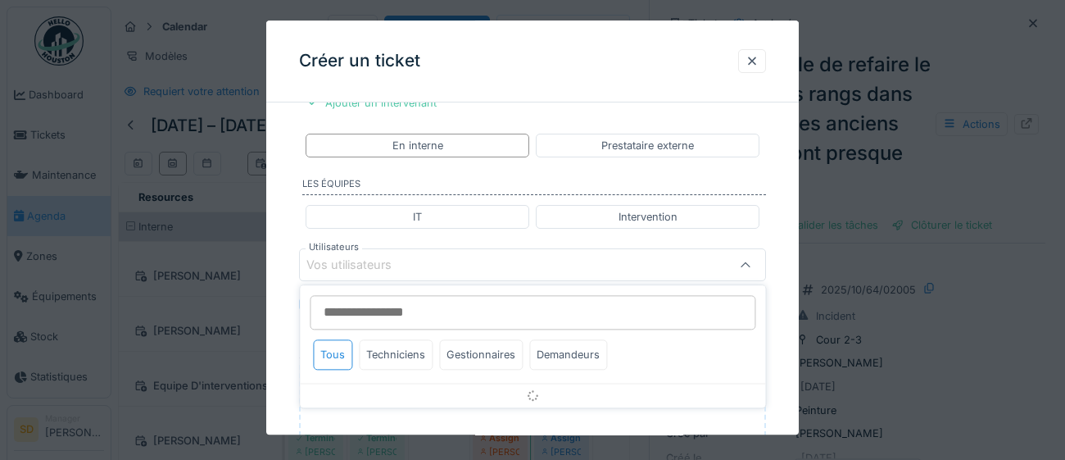
scroll to position [832, 0]
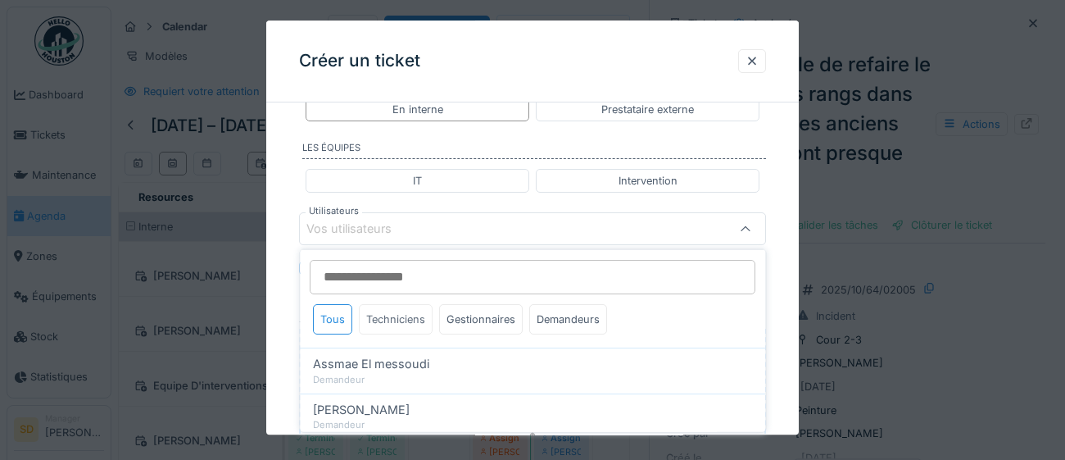
click at [397, 321] on div "Techniciens" at bounding box center [396, 319] width 74 height 30
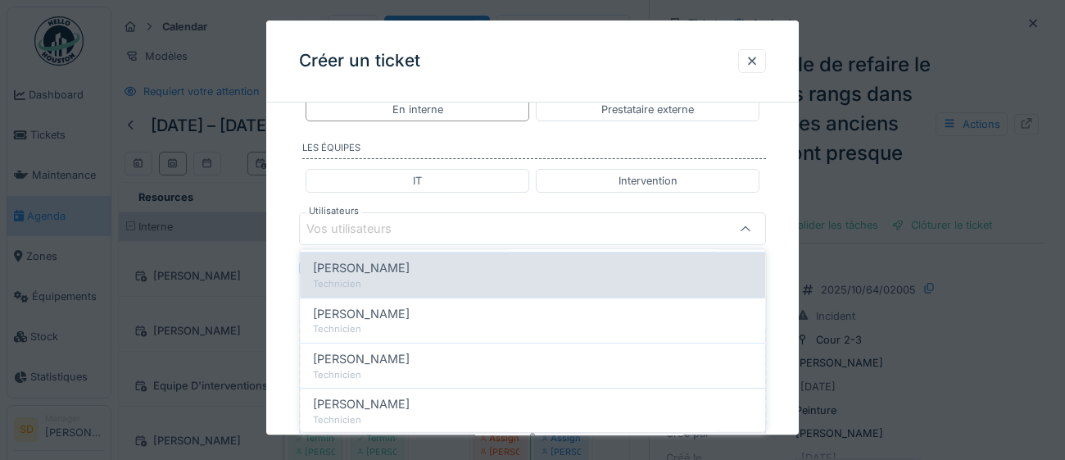
scroll to position [97, 0]
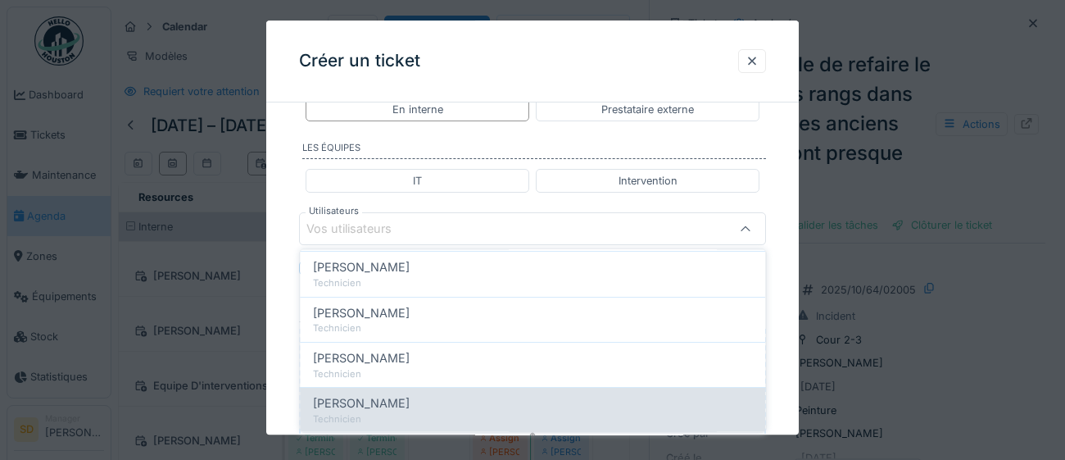
click at [362, 406] on span "Joel Miras" at bounding box center [361, 403] width 97 height 18
type input "****"
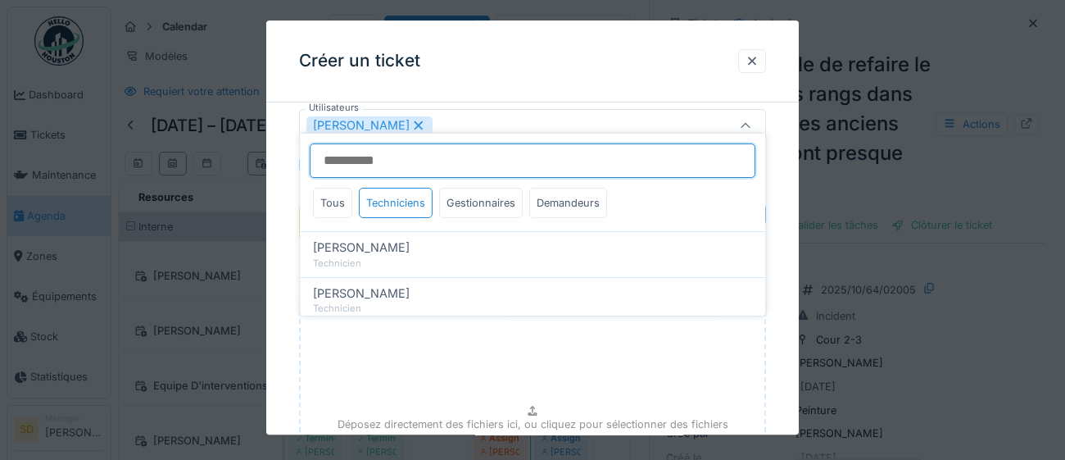
scroll to position [948, 0]
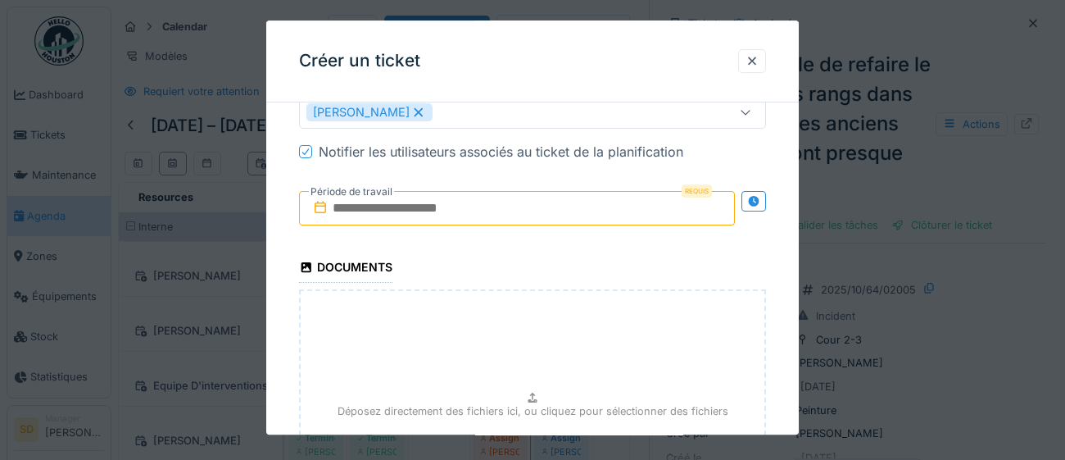
scroll to position [957, 0]
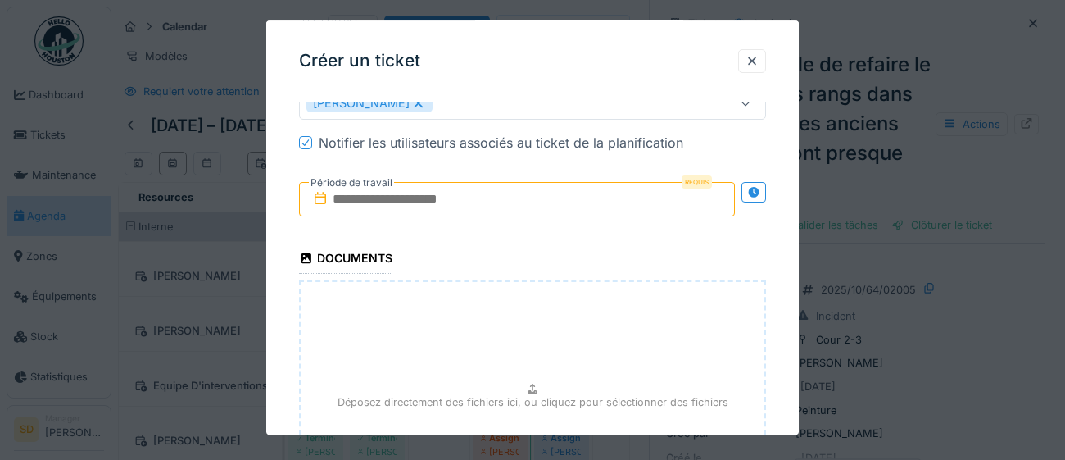
click at [508, 202] on input "text" at bounding box center [517, 199] width 436 height 34
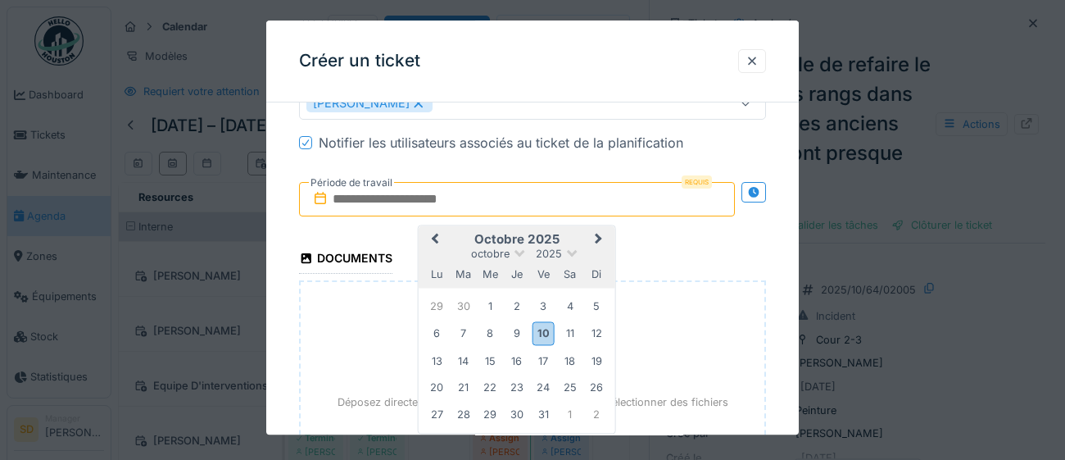
click at [607, 258] on div "octobre 2025" at bounding box center [517, 254] width 197 height 14
click at [438, 363] on div "13" at bounding box center [437, 361] width 22 height 22
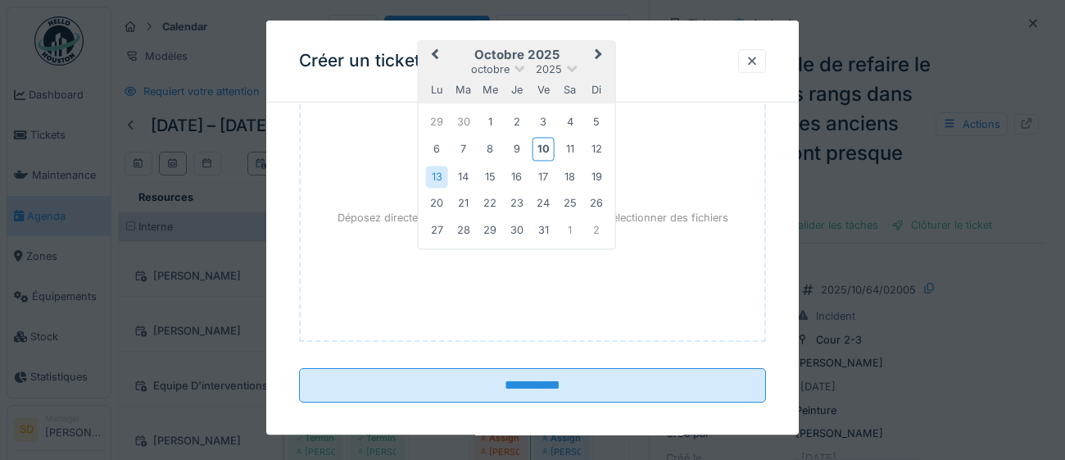
scroll to position [1153, 0]
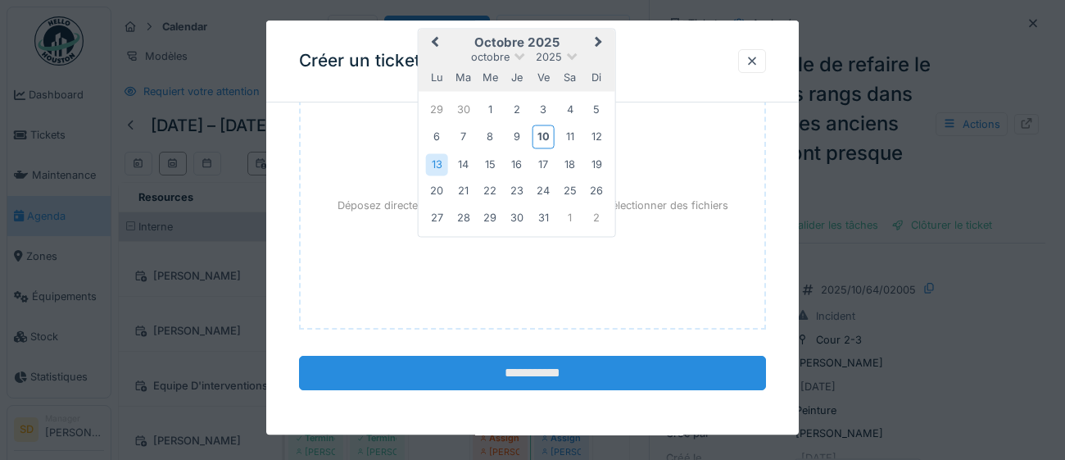
click at [496, 376] on input "**********" at bounding box center [532, 373] width 467 height 34
